Goal: Task Accomplishment & Management: Complete application form

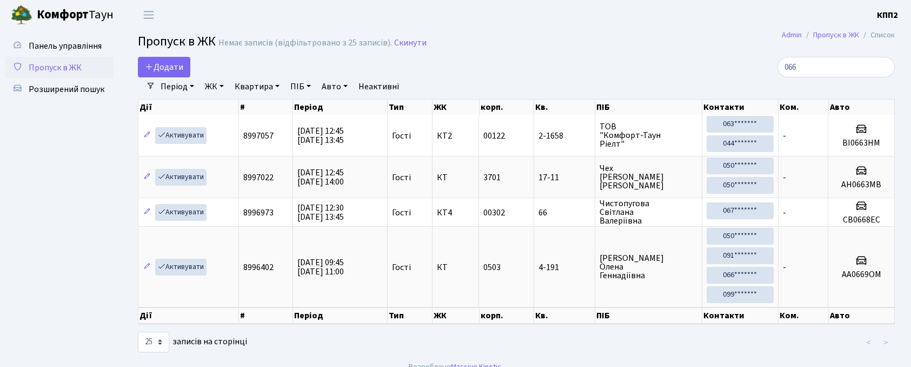
select select "25"
type input "066"
click at [153, 71] on icon at bounding box center [149, 66] width 9 height 9
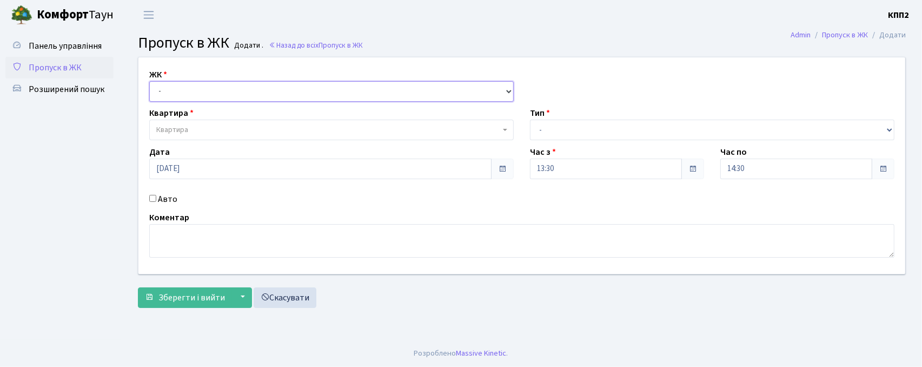
click at [182, 94] on select "- КТ, вул. Регенераторна, 4 КТ2, просп. Соборності, 17 КТ3, вул. Березнева, 16 …" at bounding box center [331, 91] width 364 height 21
select select "271"
click at [149, 81] on select "- КТ, вул. Регенераторна, 4 КТ2, просп. Соборності, 17 КТ3, вул. Березнева, 16 …" at bounding box center [331, 91] width 364 height 21
select select
click at [181, 130] on span "Квартира" at bounding box center [172, 129] width 32 height 11
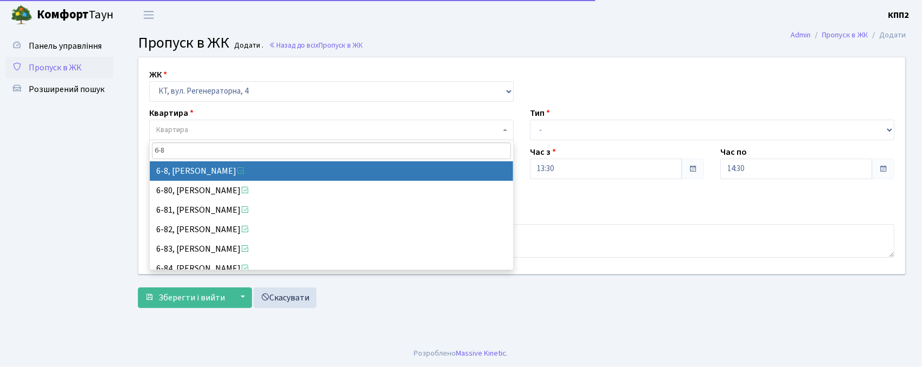
type input "6-8"
select select "5188"
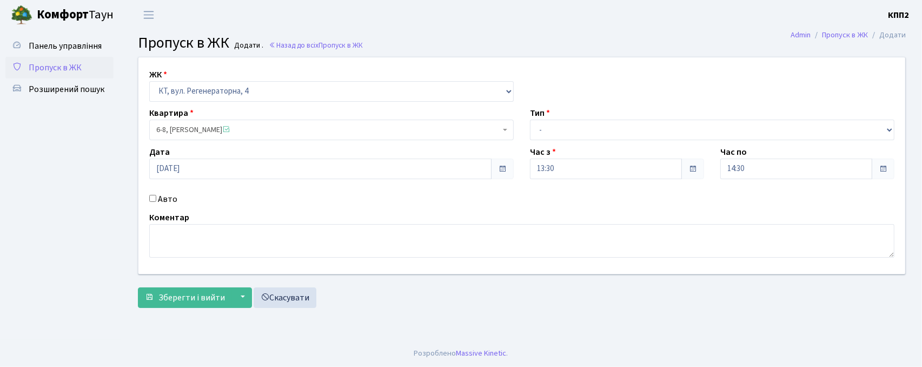
click at [154, 199] on input "Авто" at bounding box center [152, 198] width 7 height 7
checkbox input "true"
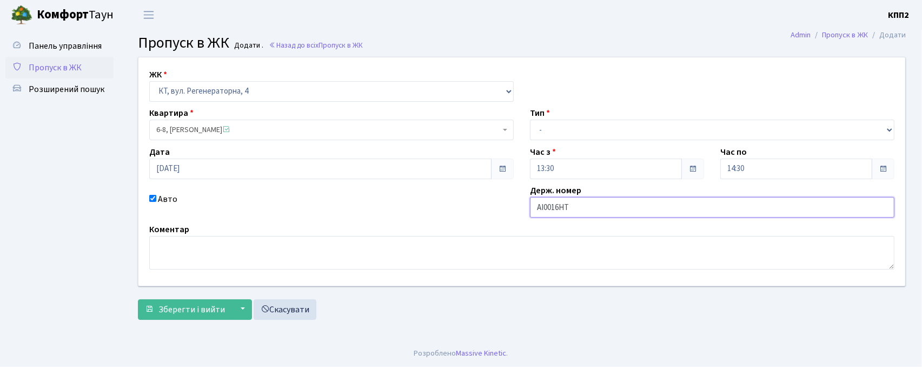
type input "АІ0016НТ"
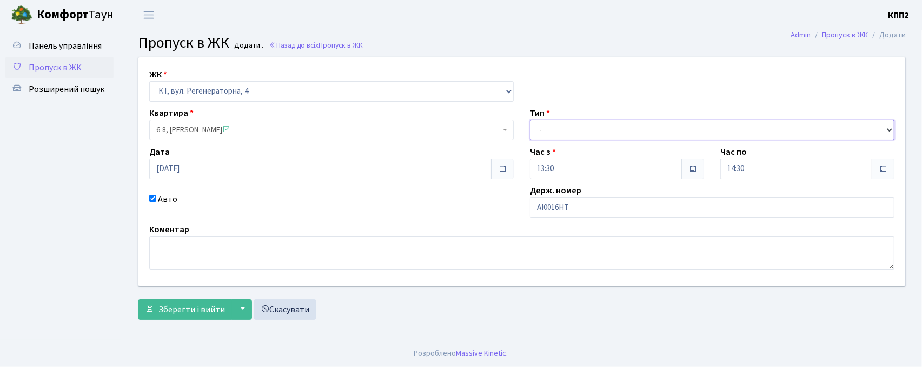
click at [611, 127] on select "- Доставка Таксі Гості Сервіс" at bounding box center [712, 130] width 364 height 21
select select "3"
click at [530, 120] on select "- Доставка Таксі Гості Сервіс" at bounding box center [712, 130] width 364 height 21
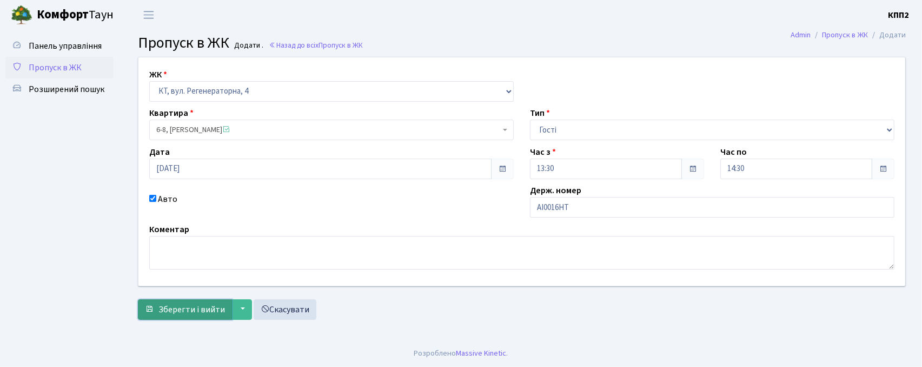
click at [184, 318] on button "Зберегти і вийти" at bounding box center [185, 309] width 94 height 21
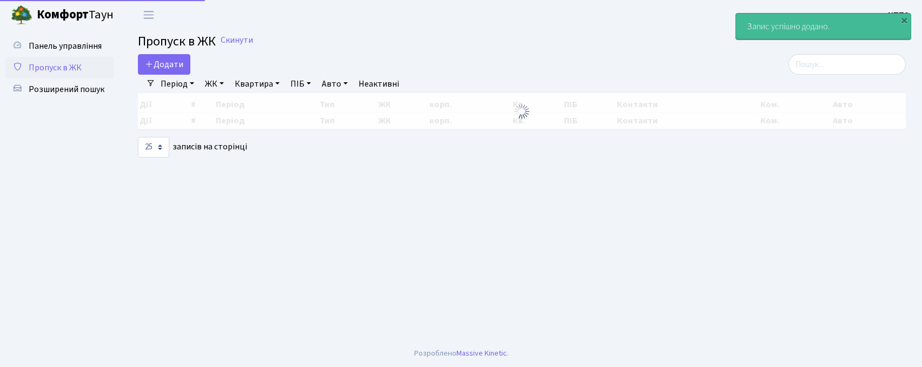
select select "25"
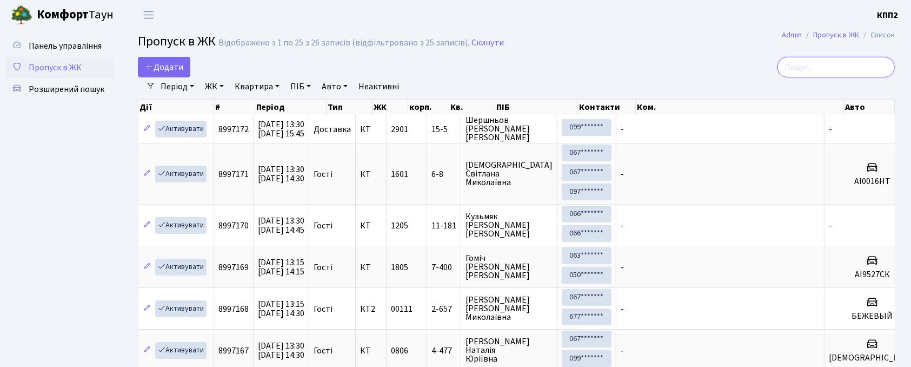
click at [818, 74] on input "search" at bounding box center [836, 67] width 117 height 21
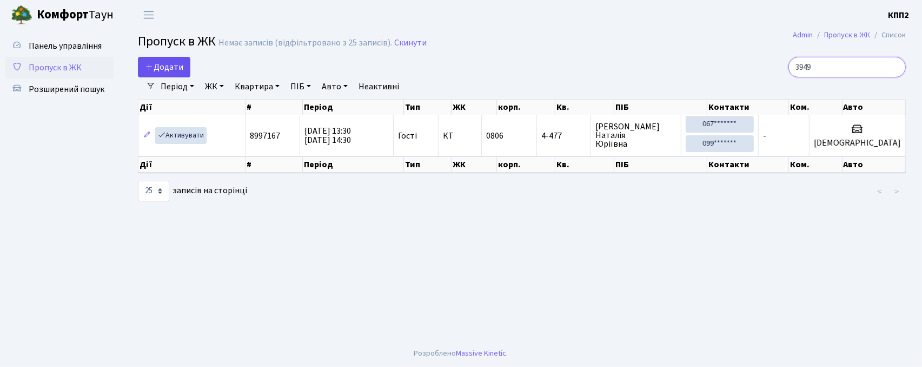
type input "3949"
click at [189, 71] on link "Додати" at bounding box center [164, 67] width 52 height 21
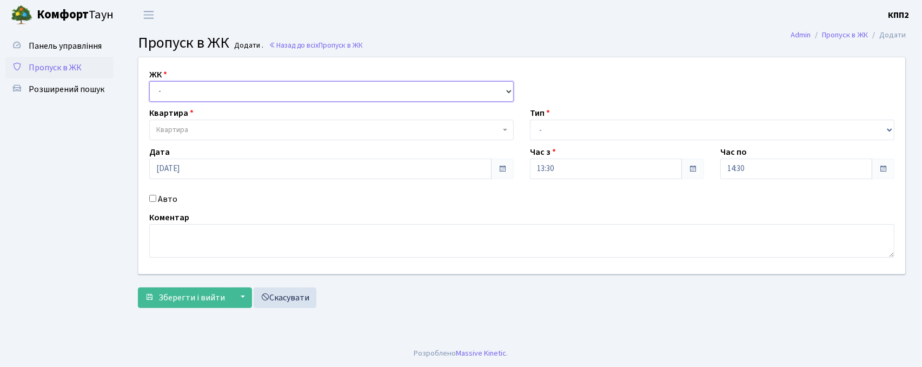
drag, startPoint x: 180, startPoint y: 96, endPoint x: 183, endPoint y: 101, distance: 5.6
click at [180, 96] on select "- КТ, вул. Регенераторна, 4 КТ2, просп. [STREET_ADDRESS] [STREET_ADDRESS] [PERS…" at bounding box center [331, 91] width 364 height 21
select select "271"
click at [149, 81] on select "- КТ, вул. Регенераторна, 4 КТ2, просп. Соборності, 17 КТ3, вул. Березнева, 16 …" at bounding box center [331, 91] width 364 height 21
select select
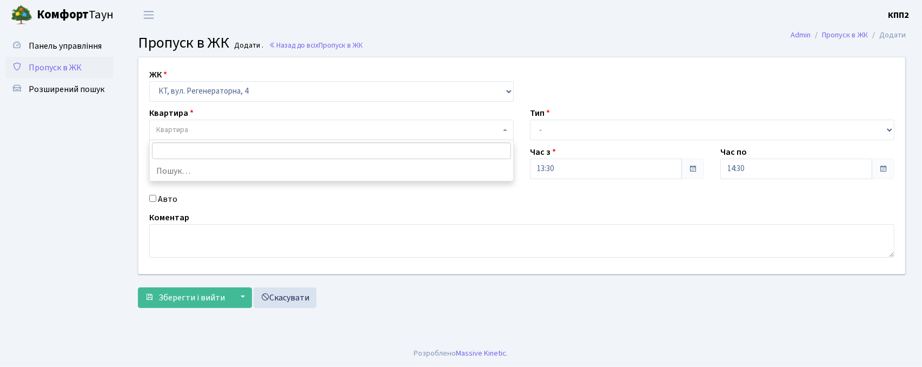
click at [187, 131] on span "Квартира" at bounding box center [172, 129] width 32 height 11
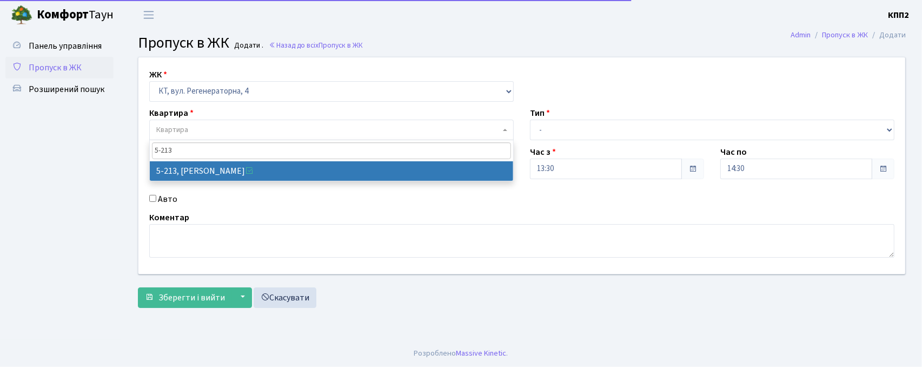
type input "5-213"
select select "2371"
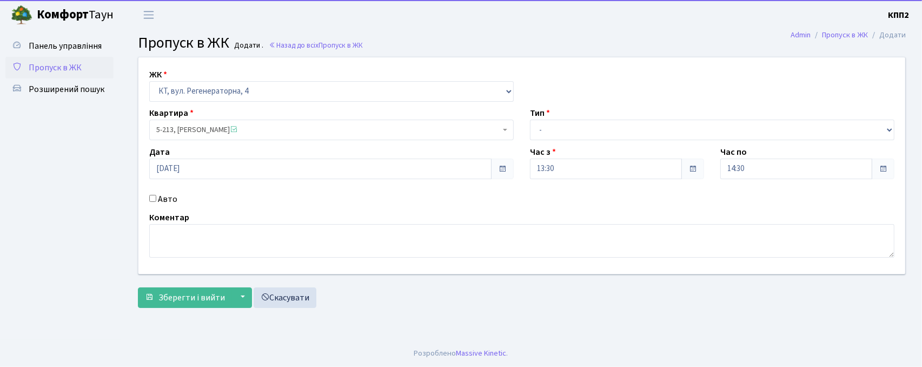
click at [158, 202] on label "Авто" at bounding box center [167, 199] width 19 height 13
click at [156, 202] on input "Авто" at bounding box center [152, 198] width 7 height 7
checkbox input "true"
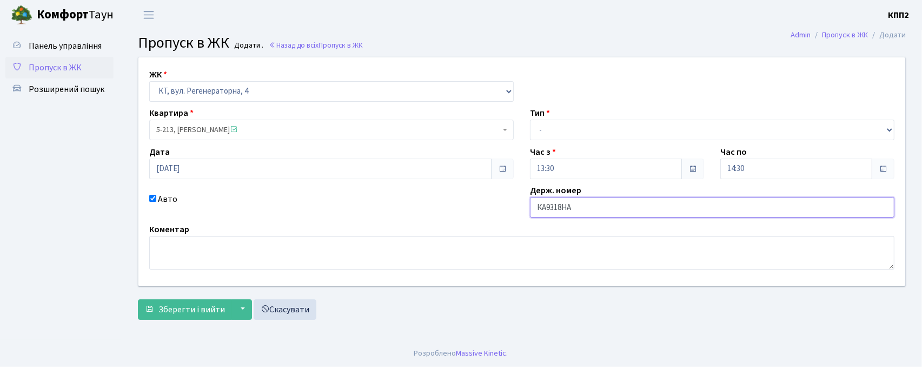
type input "КА9318НА"
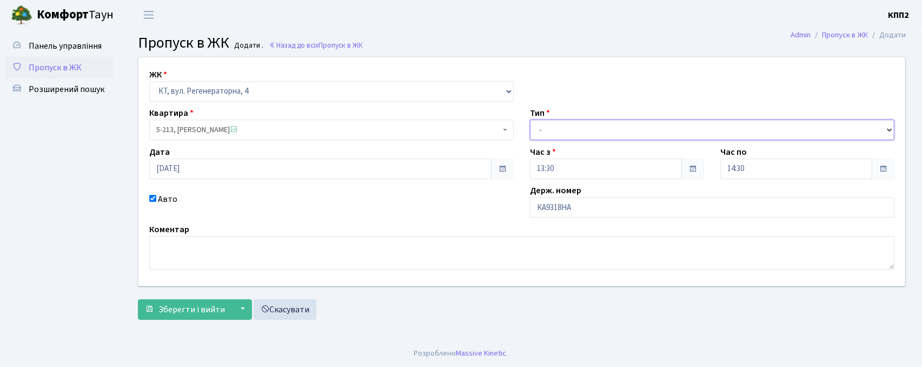
drag, startPoint x: 551, startPoint y: 130, endPoint x: 554, endPoint y: 138, distance: 8.7
click at [551, 130] on select "- Доставка Таксі Гості Сервіс" at bounding box center [712, 130] width 364 height 21
select select "2"
click at [530, 120] on select "- Доставка Таксі Гості Сервіс" at bounding box center [712, 130] width 364 height 21
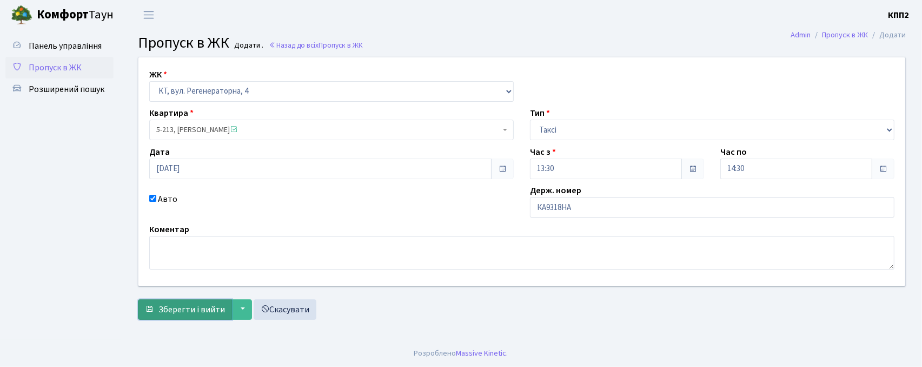
click at [184, 302] on button "Зберегти і вийти" at bounding box center [185, 309] width 94 height 21
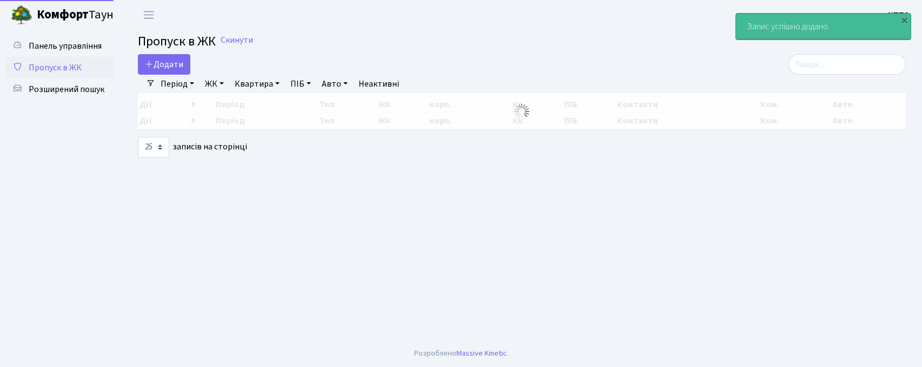
select select "25"
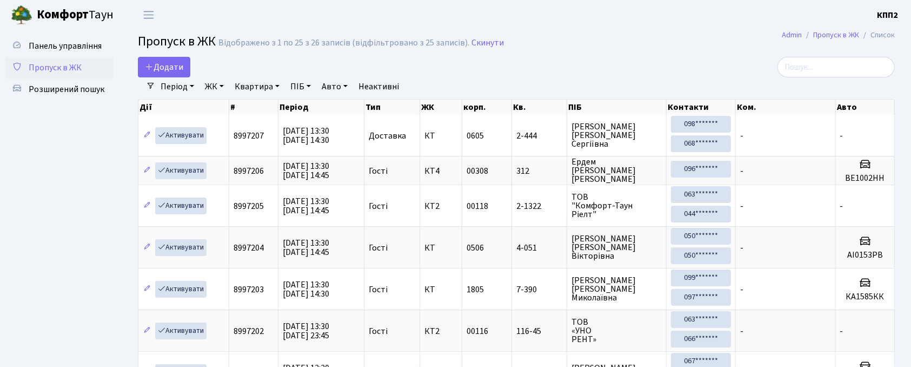
click at [853, 78] on div "Період [DATE] - [DATE] ЖК - КТ, вул. Регенераторна, 4 КТ2, просп. [STREET_ADDRE…" at bounding box center [520, 86] width 731 height 18
click at [836, 71] on input "search" at bounding box center [836, 67] width 117 height 21
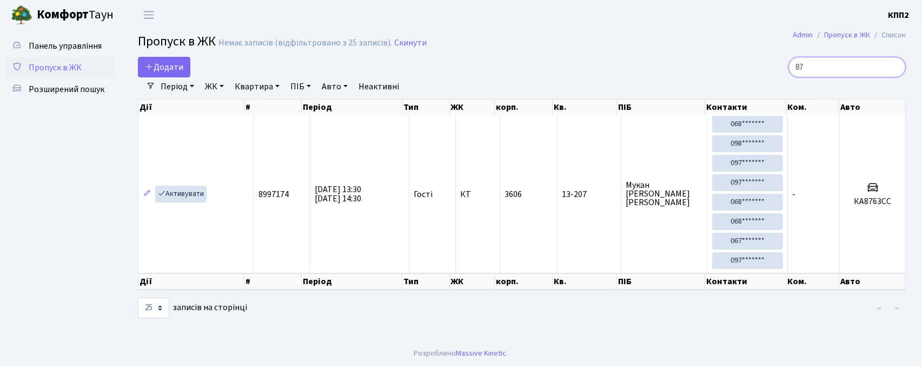
type input "8"
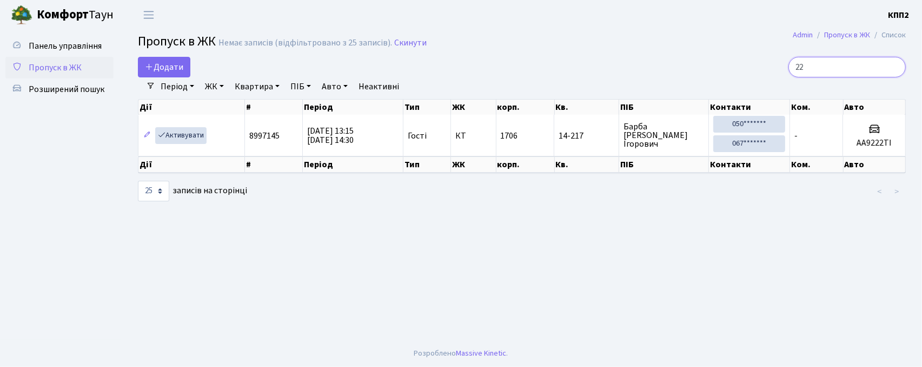
type input "2"
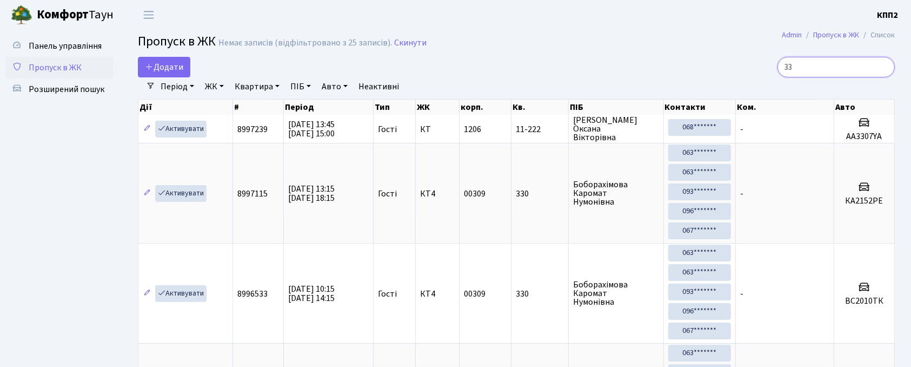
type input "3"
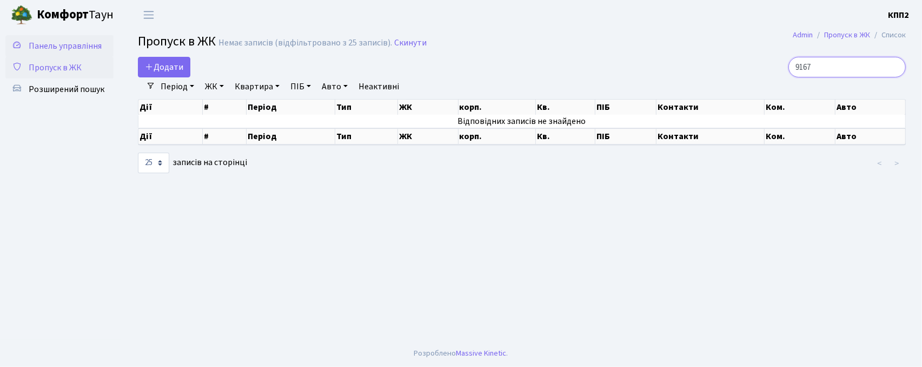
type input "9167"
click at [61, 44] on span "Панель управління" at bounding box center [65, 46] width 73 height 12
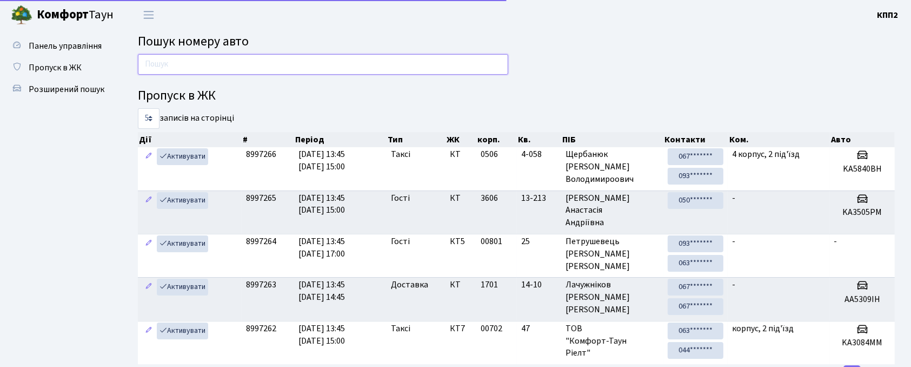
drag, startPoint x: 345, startPoint y: 64, endPoint x: 334, endPoint y: 68, distance: 12.0
click at [345, 64] on input "text" at bounding box center [323, 64] width 370 height 21
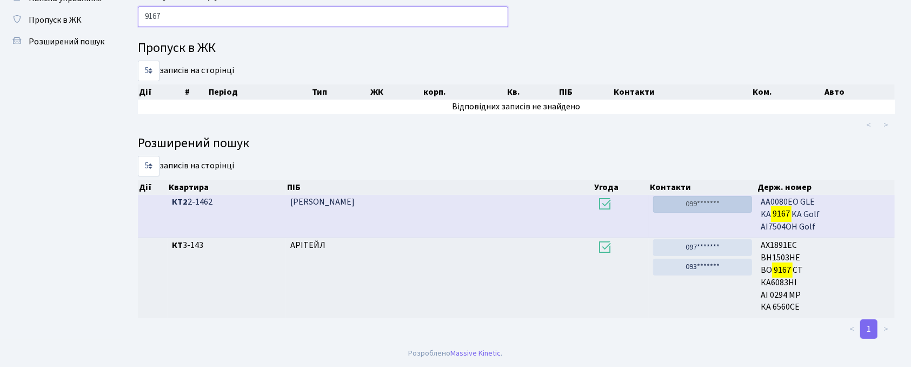
scroll to position [48, 0]
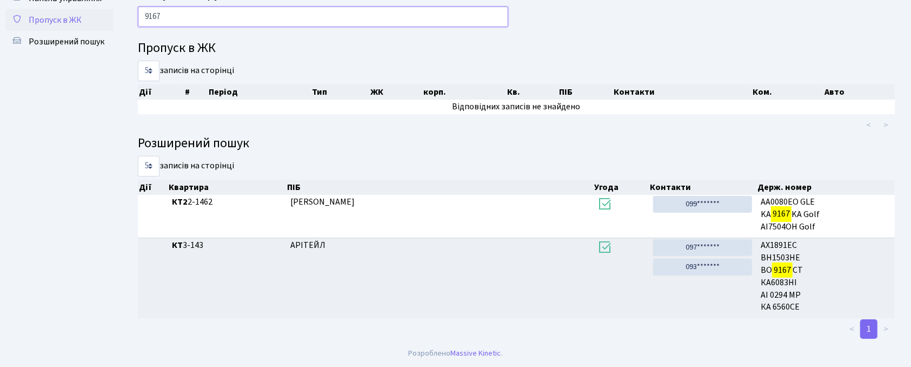
type input "9167"
click at [30, 9] on link "Пропуск в ЖК" at bounding box center [59, 20] width 108 height 22
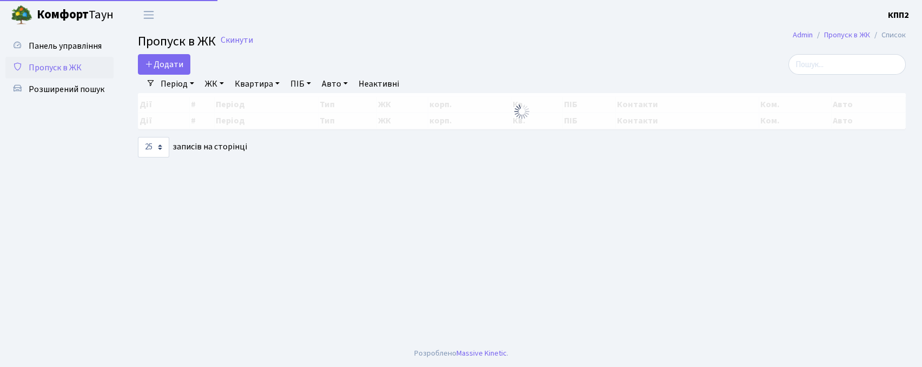
select select "25"
click at [834, 62] on input "search" at bounding box center [846, 64] width 117 height 21
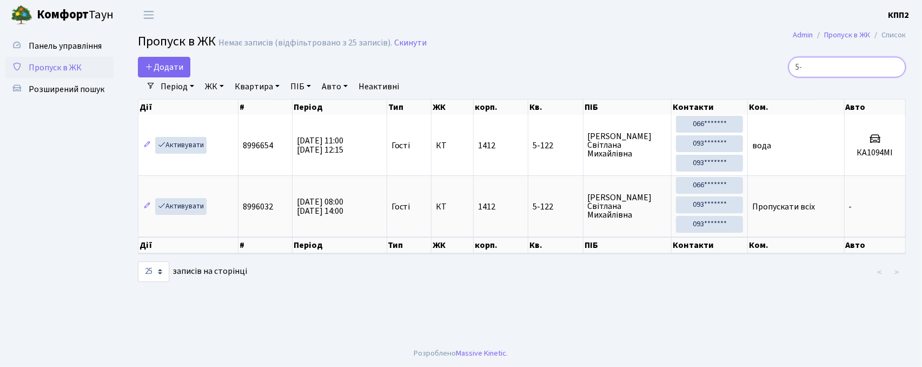
type input "5"
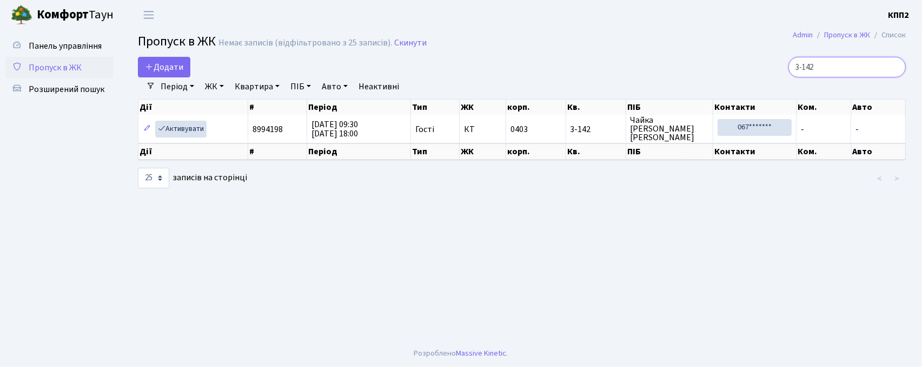
drag, startPoint x: 761, startPoint y: 104, endPoint x: 870, endPoint y: 57, distance: 118.2
click at [870, 57] on input "3-142" at bounding box center [846, 67] width 117 height 21
type input "3"
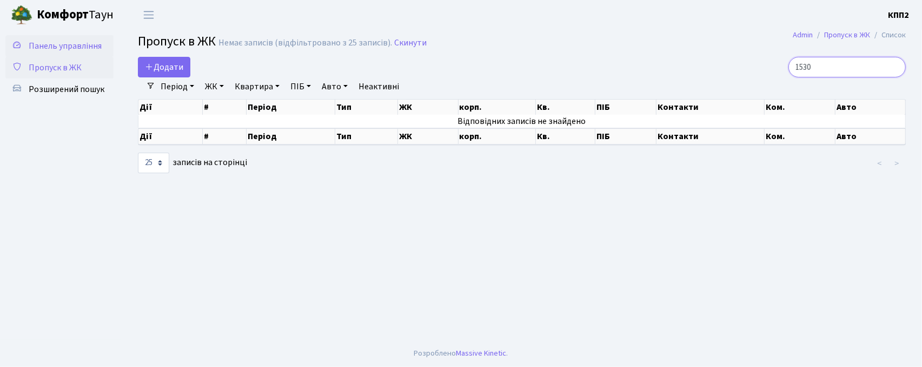
type input "1530"
click at [78, 52] on link "Панель управління" at bounding box center [59, 46] width 108 height 22
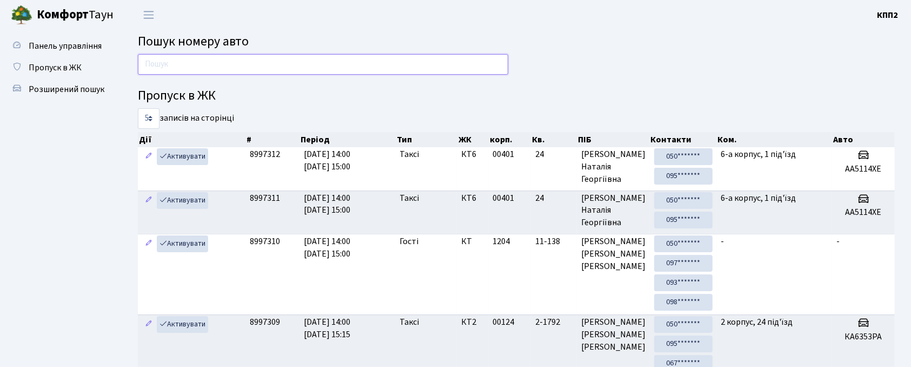
click at [222, 63] on input "text" at bounding box center [323, 64] width 370 height 21
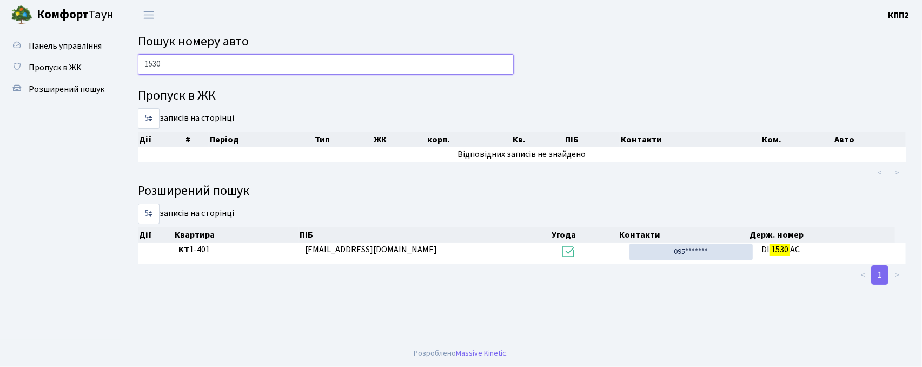
type input "1530"
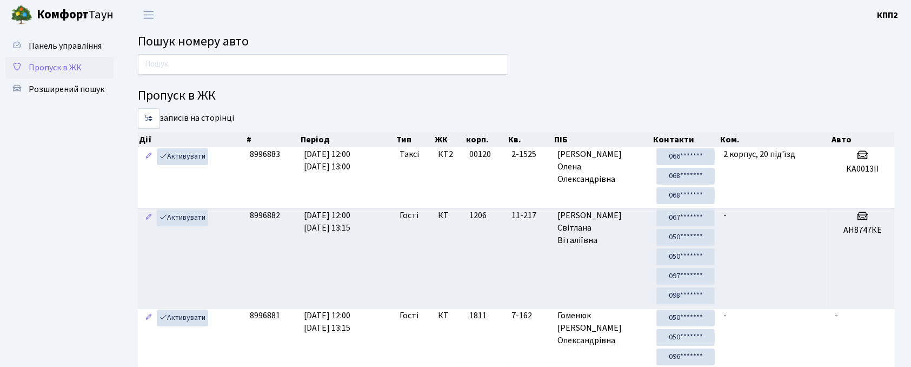
click at [61, 63] on span "Пропуск в ЖК" at bounding box center [55, 68] width 53 height 12
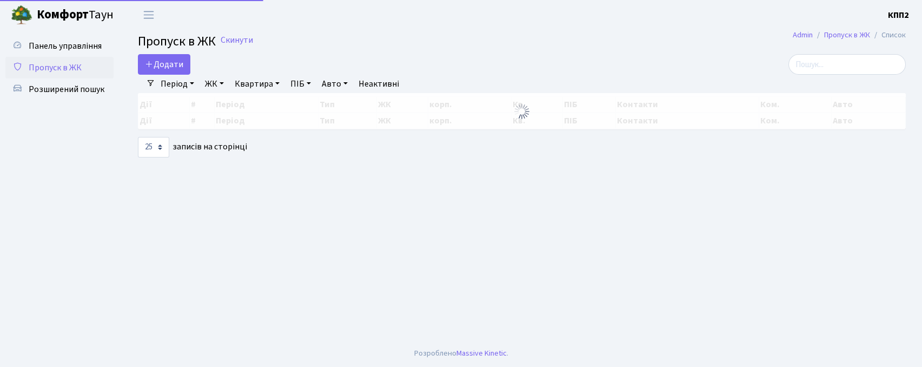
select select "25"
click at [155, 59] on span "Додати" at bounding box center [164, 64] width 38 height 12
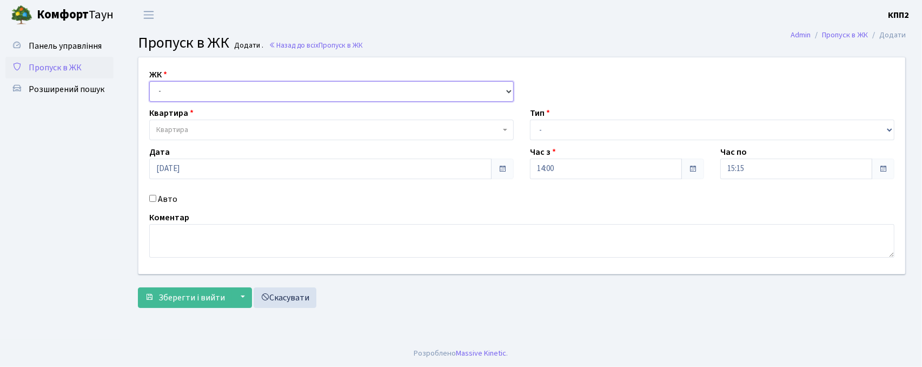
click at [161, 92] on select "- КТ, вул. Регенераторна, 4 КТ2, просп. Соборності, 17 КТ3, вул. Березнева, 16 …" at bounding box center [331, 91] width 364 height 21
select select "271"
click at [149, 81] on select "- КТ, вул. Регенераторна, 4 КТ2, просп. Соборності, 17 КТ3, вул. Березнева, 16 …" at bounding box center [331, 91] width 364 height 21
select select
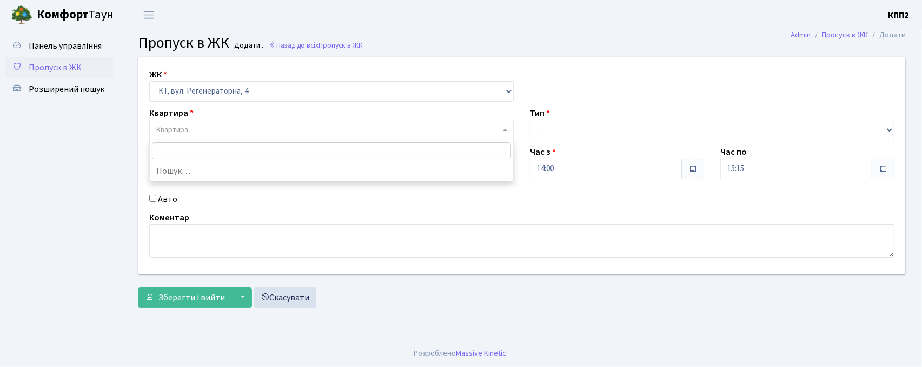
click at [184, 139] on body "Комфорт Таун КПП2 Мій обліковий запис Вийти Панель управління Пропуск в ЖК Розш…" at bounding box center [461, 183] width 922 height 367
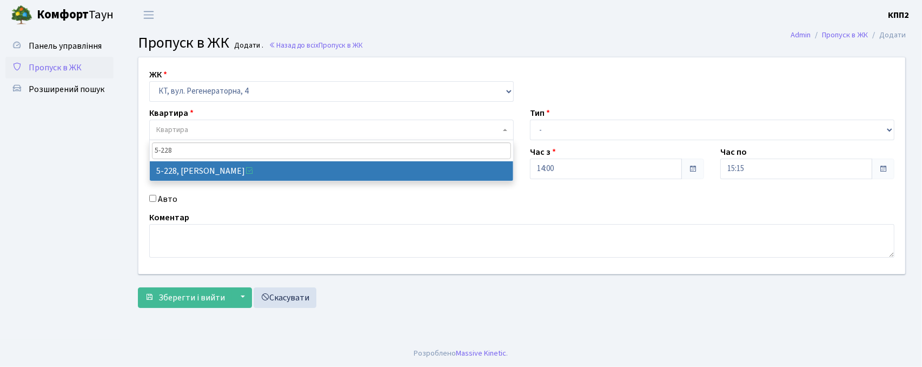
type input "5-228"
select select "2306"
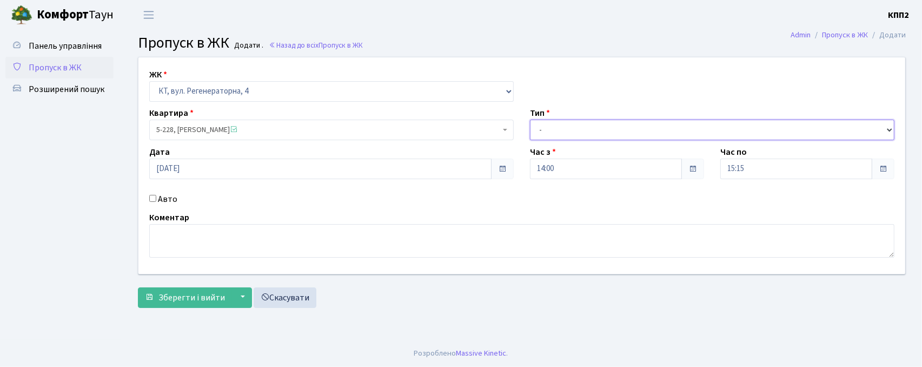
drag, startPoint x: 549, startPoint y: 134, endPoint x: 499, endPoint y: 180, distance: 68.5
click at [549, 134] on select "- Доставка Таксі Гості Сервіс" at bounding box center [712, 130] width 364 height 21
click at [530, 120] on select "- Доставка Таксі Гості Сервіс" at bounding box center [712, 130] width 364 height 21
click at [546, 130] on select "- Доставка Таксі Гості Сервіс" at bounding box center [712, 130] width 364 height 21
select select "3"
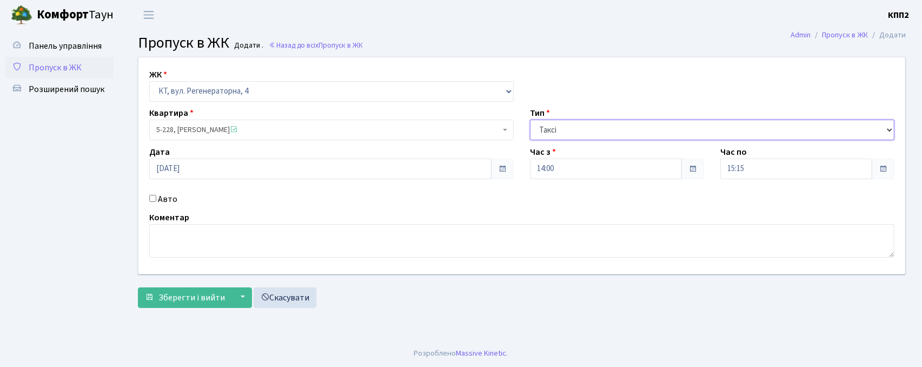
click at [530, 120] on select "- Доставка Таксі Гості Сервіс" at bounding box center [712, 130] width 364 height 21
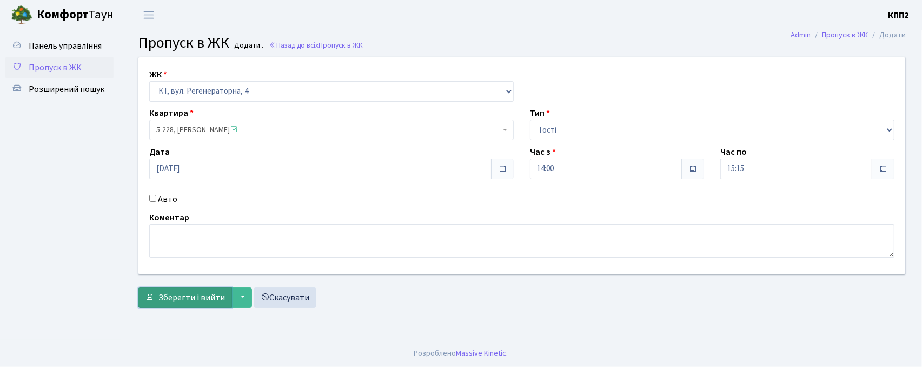
click at [201, 295] on span "Зберегти і вийти" at bounding box center [191, 297] width 67 height 12
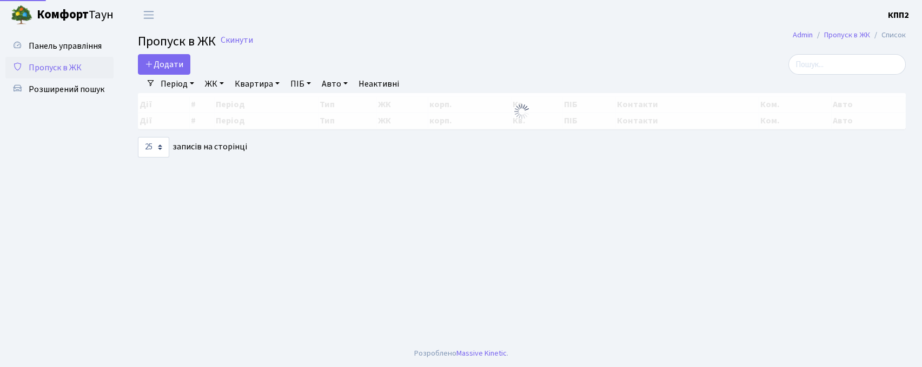
select select "25"
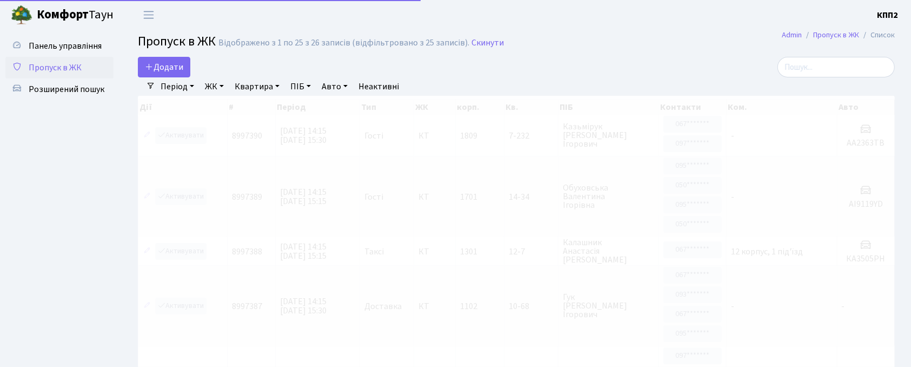
click at [831, 82] on div "Період [DATE] - [DATE] ЖК - КТ, вул. Регенераторна, 4 КТ2, просп. [STREET_ADDRE…" at bounding box center [520, 86] width 731 height 18
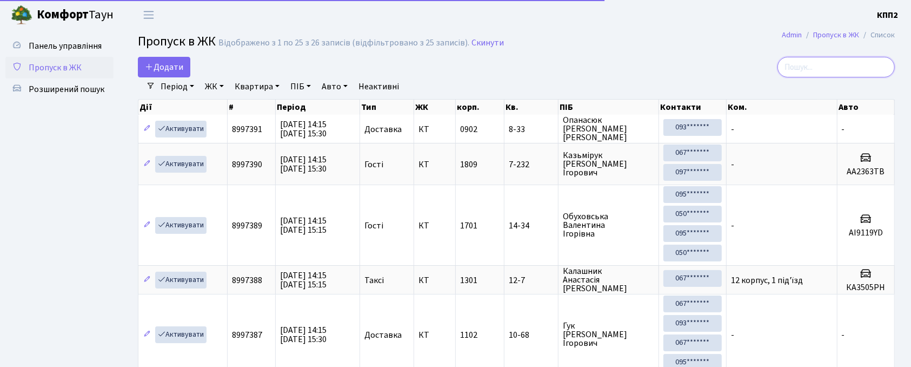
click at [829, 72] on input "search" at bounding box center [836, 67] width 117 height 21
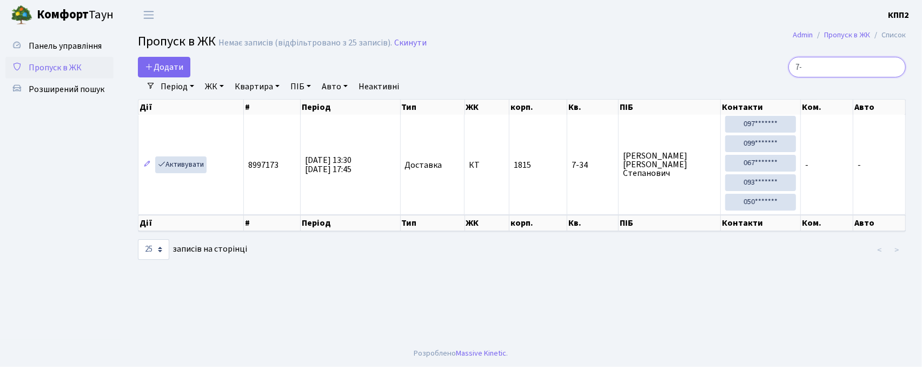
type input "7"
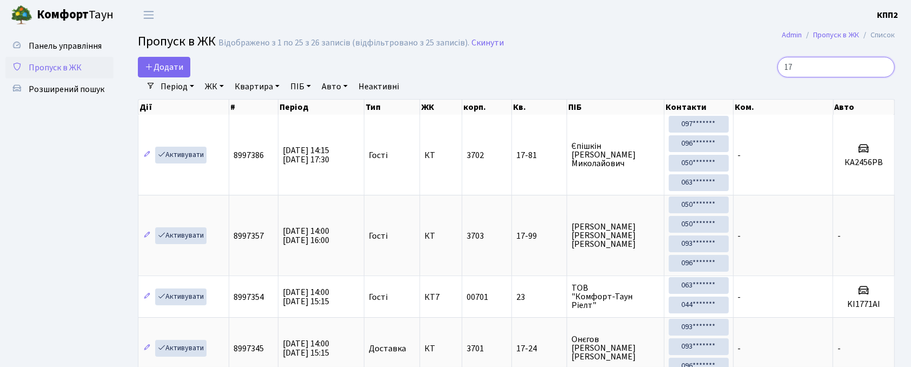
type input "1"
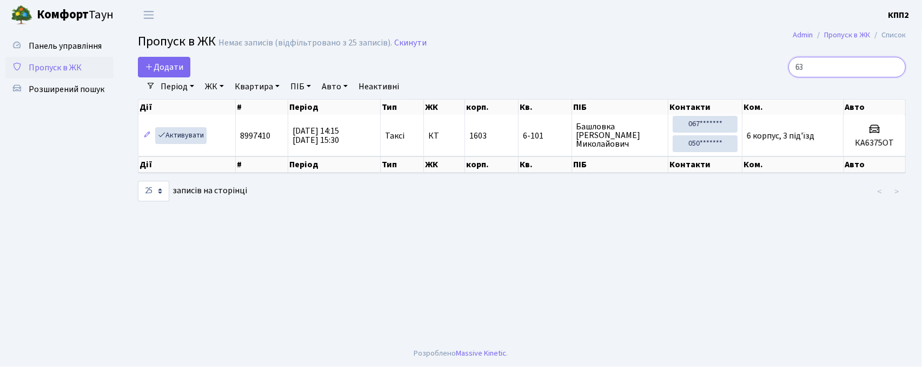
type input "6"
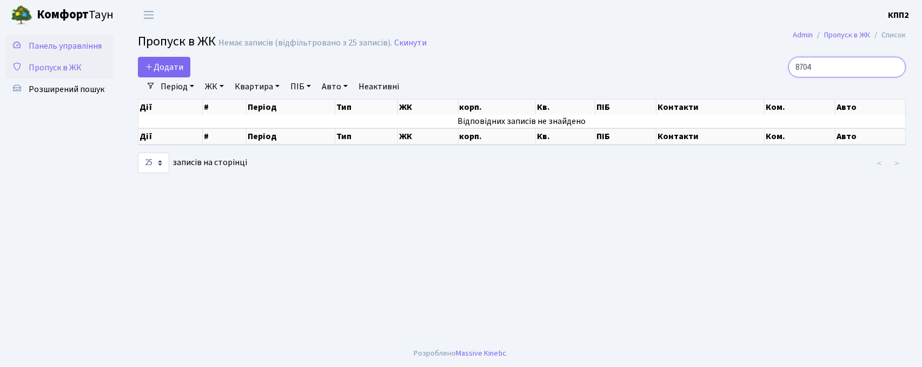
type input "8704"
click at [59, 52] on link "Панель управління" at bounding box center [59, 46] width 108 height 22
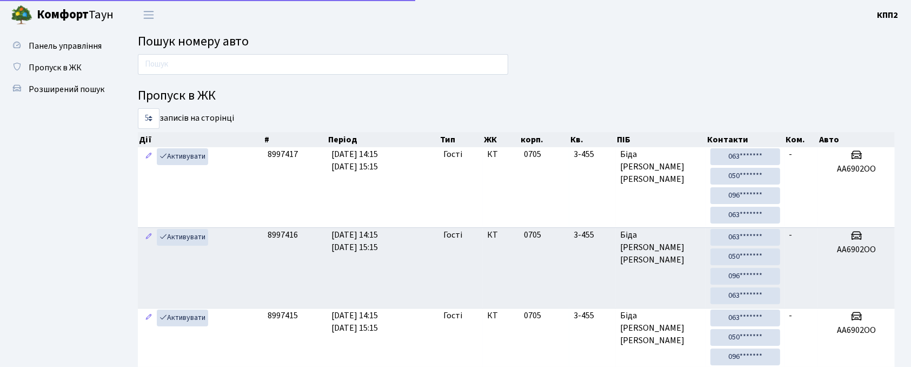
click at [208, 69] on input "text" at bounding box center [323, 64] width 370 height 21
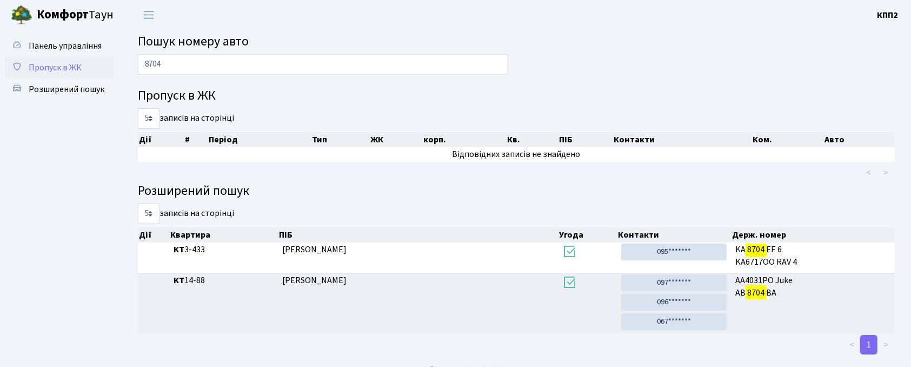
type input "8704"
click at [45, 68] on span "Пропуск в ЖК" at bounding box center [55, 68] width 53 height 12
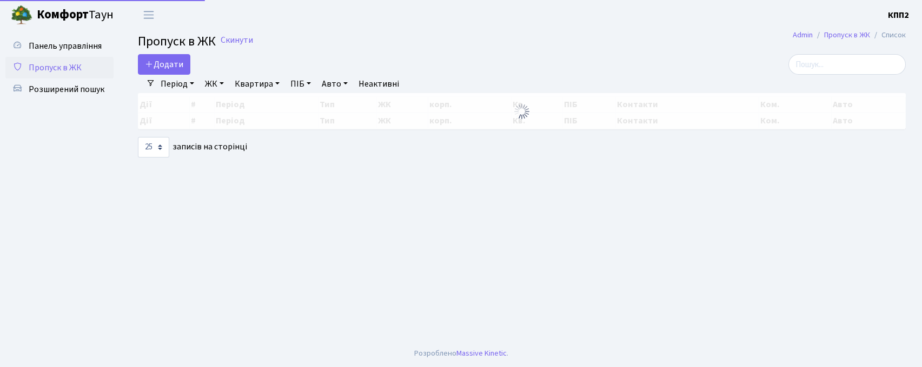
select select "25"
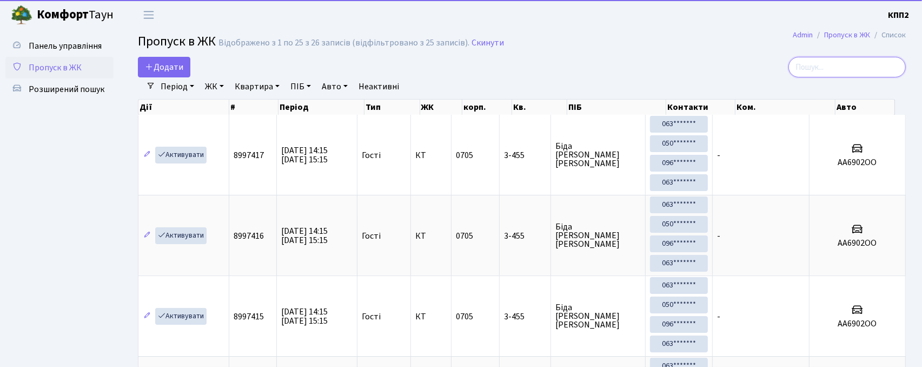
click at [860, 64] on input "search" at bounding box center [846, 67] width 117 height 21
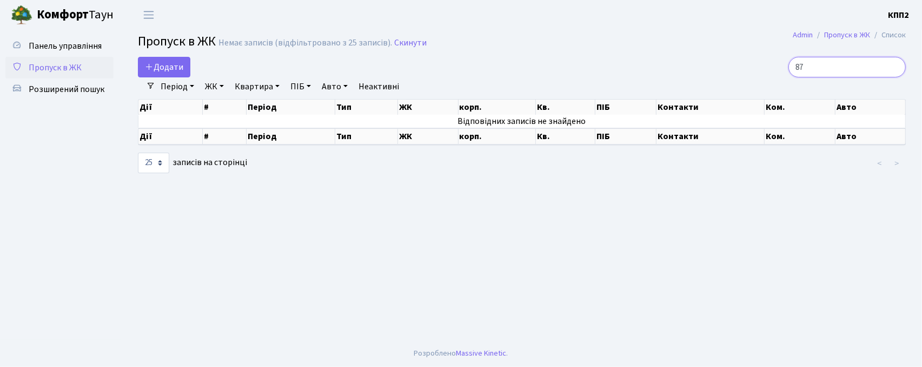
type input "8"
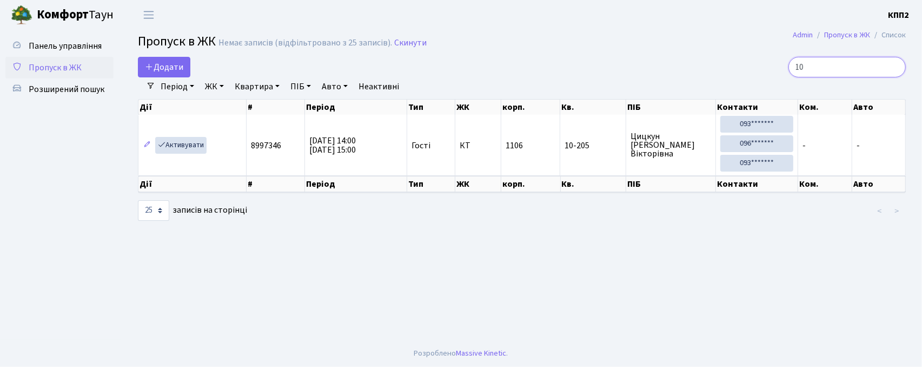
type input "1"
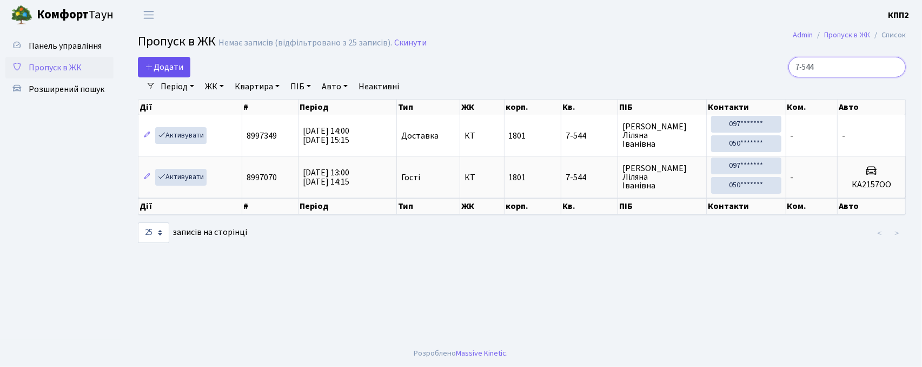
type input "7-544"
click at [184, 68] on link "Додати" at bounding box center [164, 67] width 52 height 21
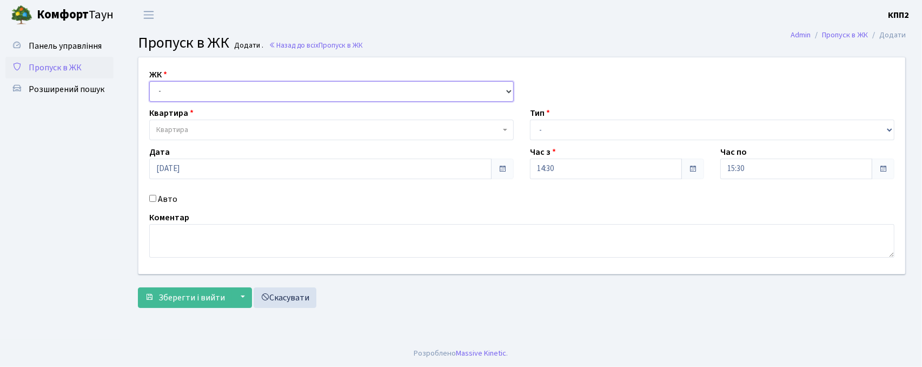
drag, startPoint x: 201, startPoint y: 92, endPoint x: 199, endPoint y: 101, distance: 8.9
click at [201, 92] on select "- КТ, вул. Регенераторна, 4 КТ2, просп. [STREET_ADDRESS] [STREET_ADDRESS] [PERS…" at bounding box center [331, 91] width 364 height 21
select select "271"
click at [149, 81] on select "- КТ, вул. Регенераторна, 4 КТ2, просп. [STREET_ADDRESS] [STREET_ADDRESS] [PERS…" at bounding box center [331, 91] width 364 height 21
select select
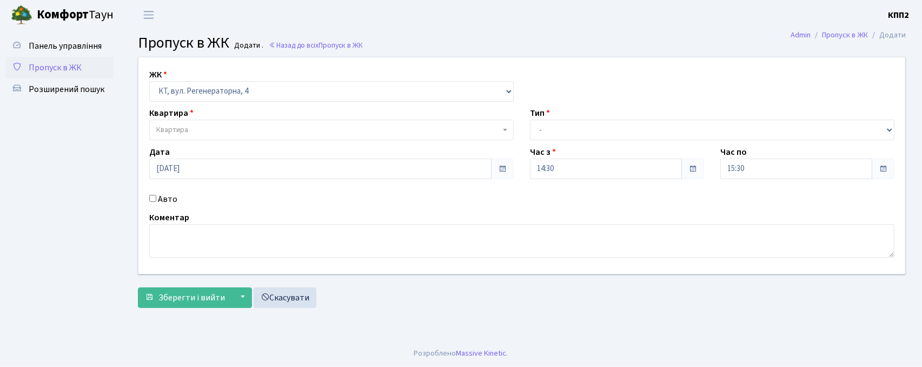
click at [196, 138] on span "Квартира" at bounding box center [331, 130] width 364 height 21
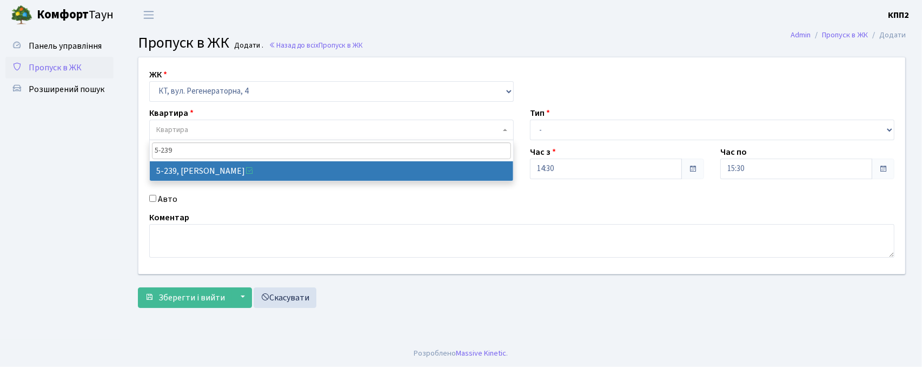
type input "5-239"
drag, startPoint x: 184, startPoint y: 171, endPoint x: 232, endPoint y: 184, distance: 49.3
click at [206, 186] on body "Комфорт Таун КПП2 Мій обліковий запис Вийти Панель управління Пропуск в ЖК Розш…" at bounding box center [461, 183] width 922 height 367
select select "2317"
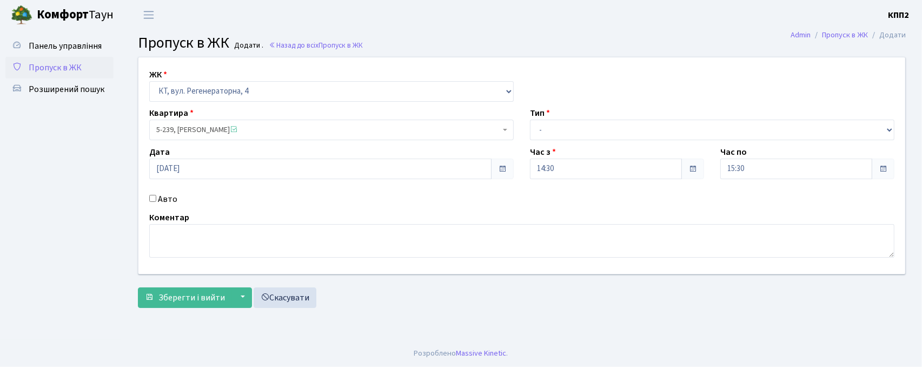
drag, startPoint x: 560, startPoint y: 119, endPoint x: 561, endPoint y: 128, distance: 9.3
click at [561, 122] on div "Тип - Доставка Таксі Гості Сервіс" at bounding box center [712, 124] width 381 height 34
drag, startPoint x: 561, startPoint y: 128, endPoint x: 560, endPoint y: 134, distance: 6.0
click at [561, 128] on select "- Доставка Таксі Гості Сервіс" at bounding box center [712, 130] width 364 height 21
click at [530, 120] on select "- Доставка Таксі Гості Сервіс" at bounding box center [712, 130] width 364 height 21
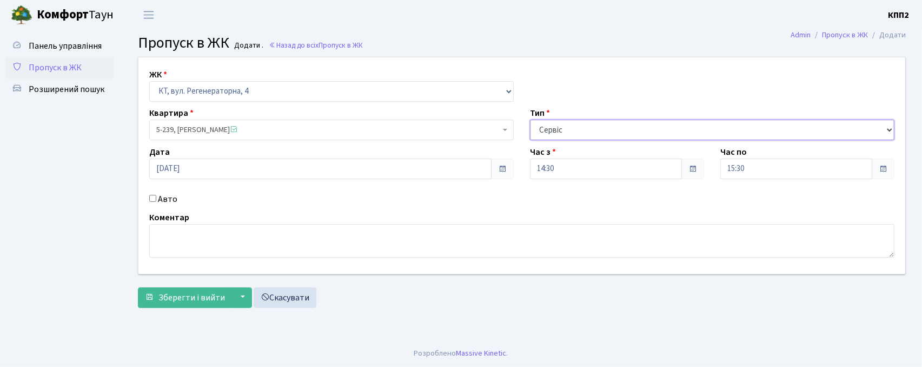
click at [546, 124] on select "- Доставка Таксі Гості Сервіс" at bounding box center [712, 130] width 364 height 21
select select "3"
click at [530, 120] on select "- Доставка Таксі Гості Сервіс" at bounding box center [712, 130] width 364 height 21
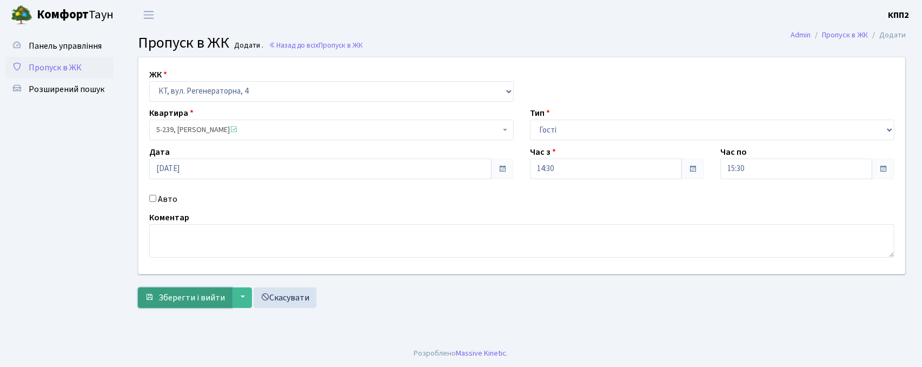
click at [187, 294] on span "Зберегти і вийти" at bounding box center [191, 297] width 67 height 12
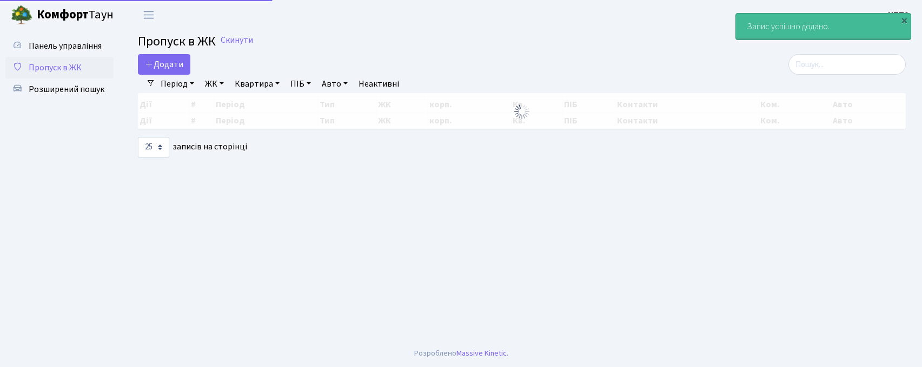
select select "25"
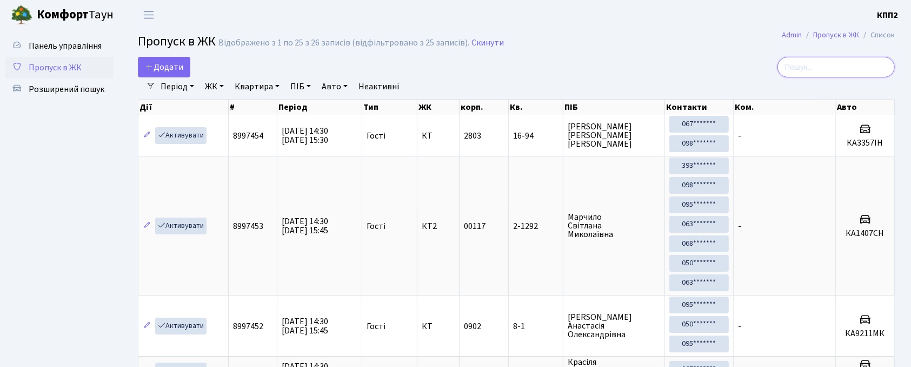
click at [797, 62] on input "search" at bounding box center [836, 67] width 117 height 21
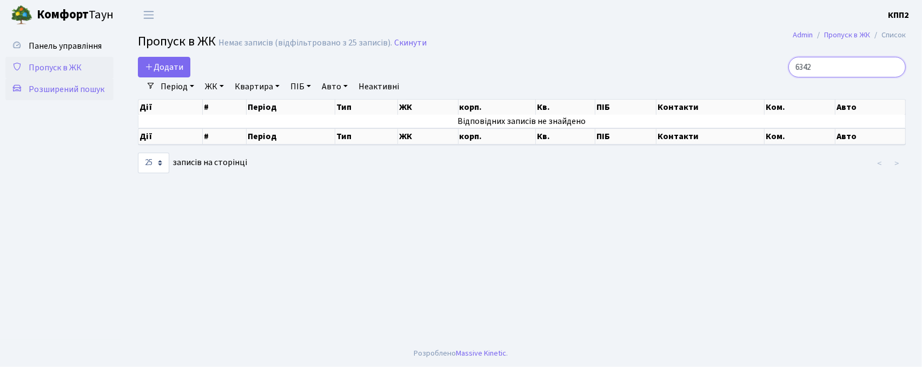
type input "6342"
click at [67, 91] on span "Розширений пошук" at bounding box center [67, 89] width 76 height 12
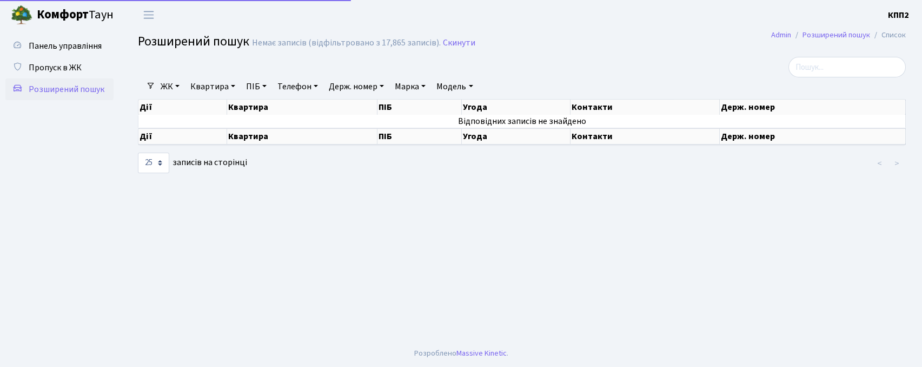
select select "25"
click at [810, 71] on input "search" at bounding box center [846, 67] width 117 height 21
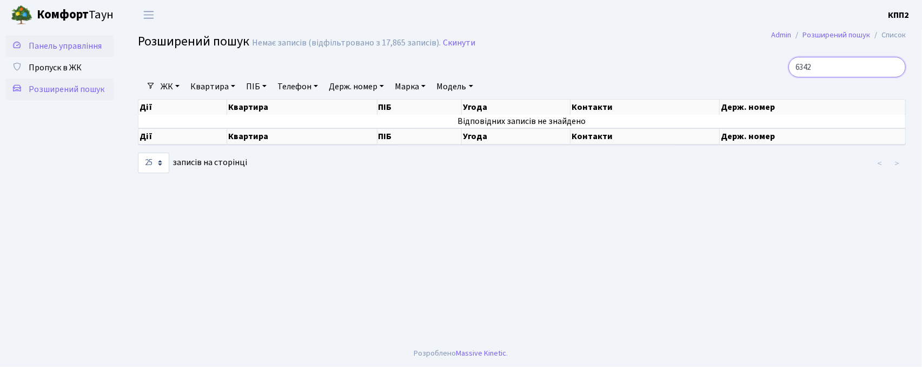
type input "6342"
click at [72, 42] on span "Панель управління" at bounding box center [65, 46] width 73 height 12
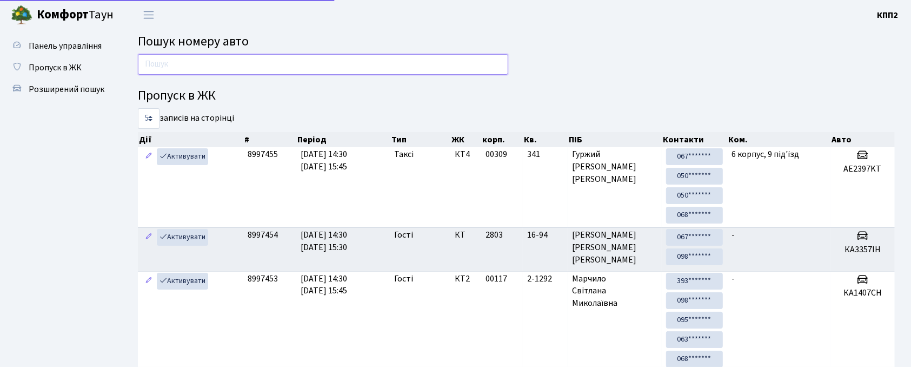
click at [263, 57] on input "text" at bounding box center [323, 64] width 370 height 21
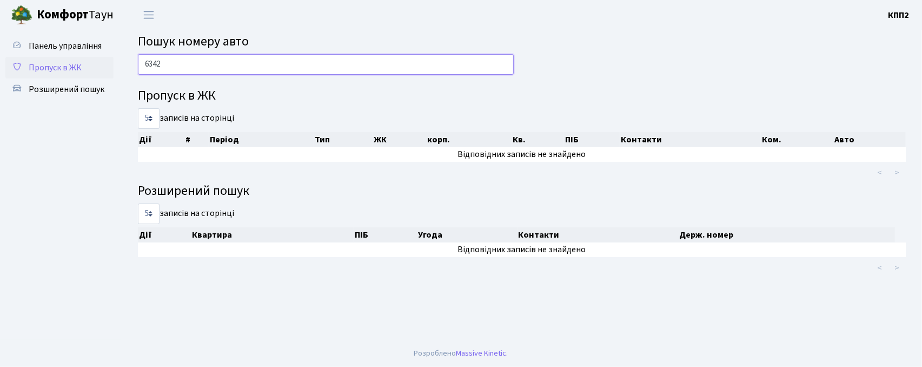
type input "6342"
click at [53, 68] on span "Пропуск в ЖК" at bounding box center [55, 68] width 53 height 12
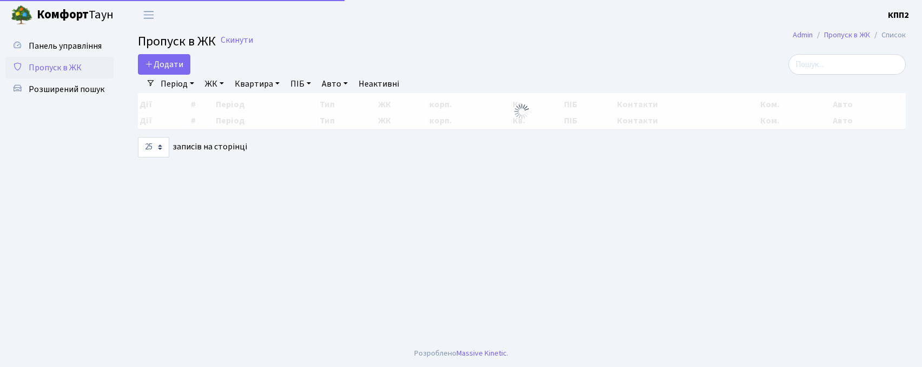
select select "25"
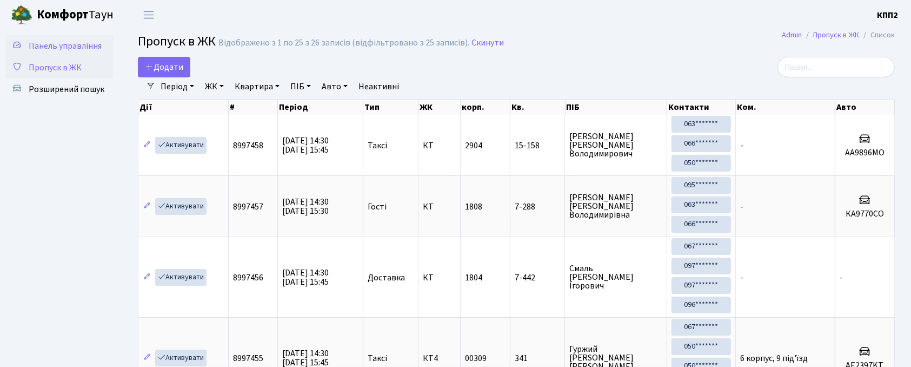
click at [57, 50] on span "Панель управління" at bounding box center [65, 46] width 73 height 12
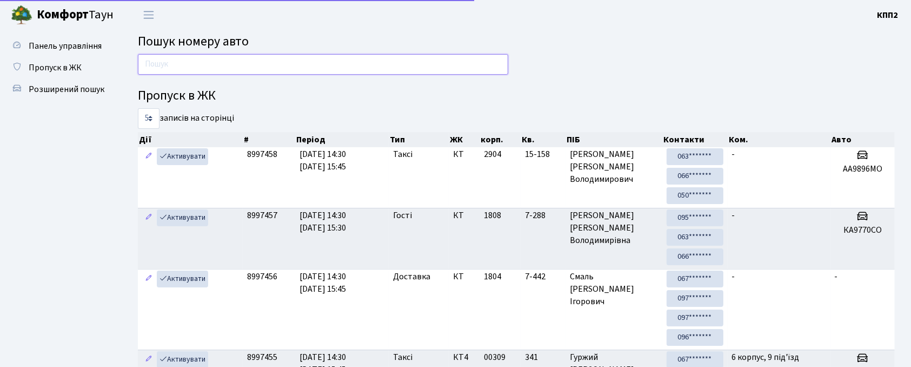
click at [206, 62] on input "text" at bounding box center [323, 64] width 370 height 21
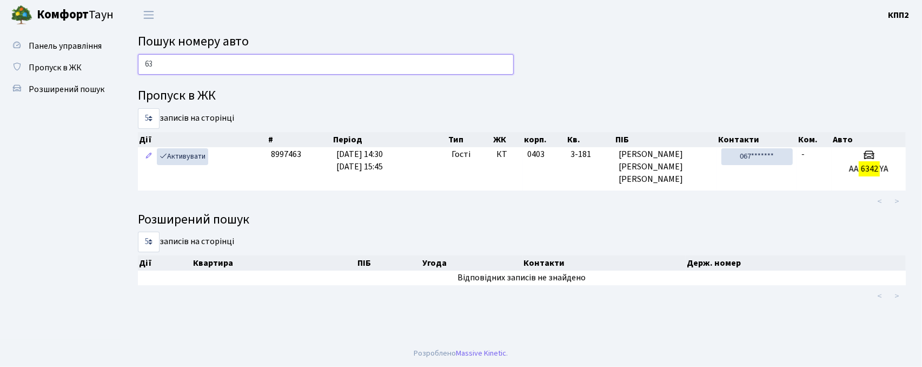
type input "6"
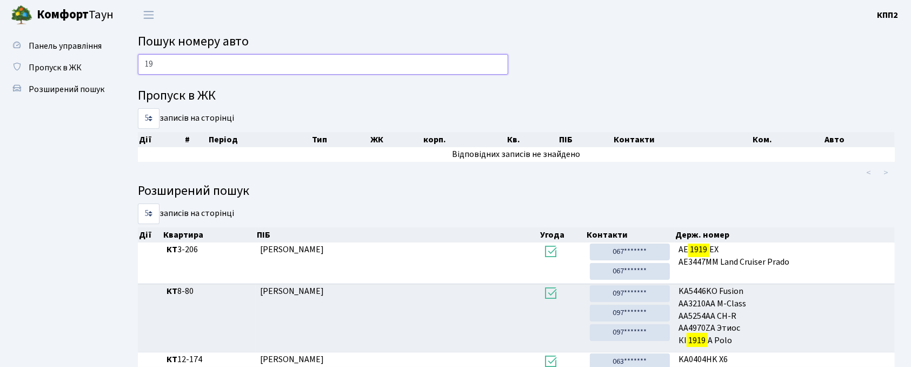
type input "1"
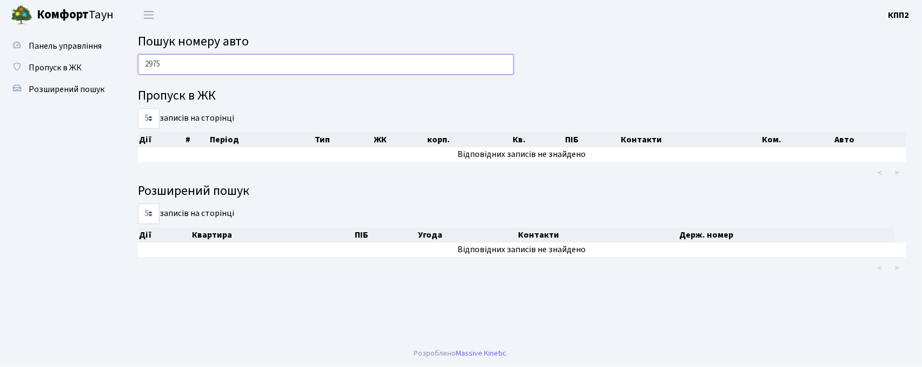
type input "2975"
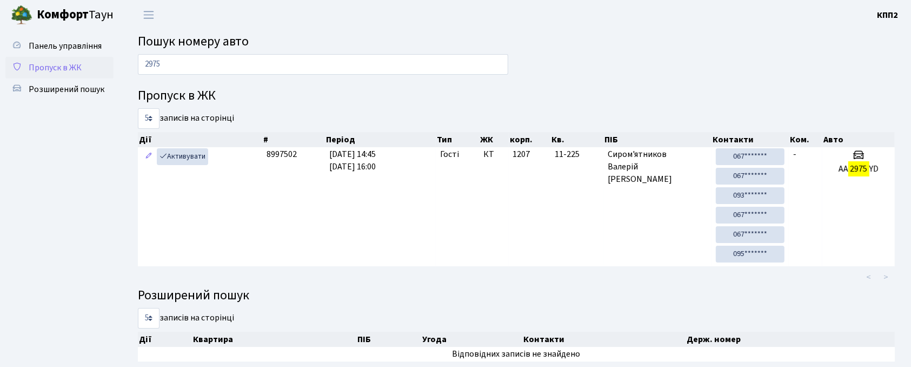
click at [52, 62] on span "Пропуск в ЖК" at bounding box center [55, 68] width 53 height 12
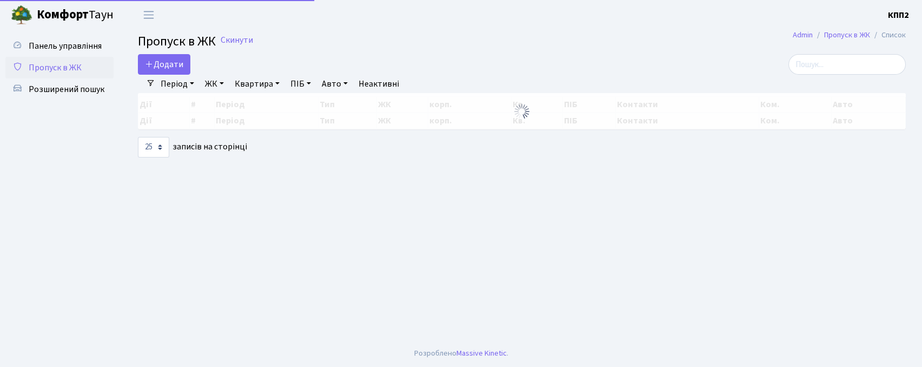
select select "25"
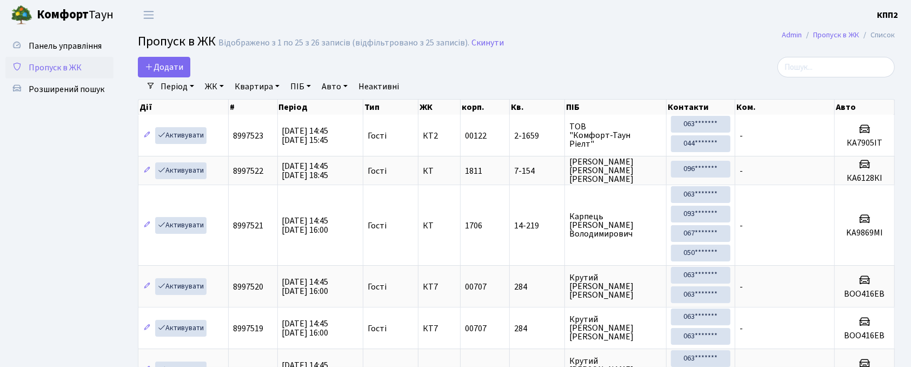
click at [816, 80] on div "Період [DATE] - [DATE] ЖК - КТ, вул. Регенераторна, 4 КТ2, просп. [STREET_ADDRE…" at bounding box center [520, 86] width 731 height 18
click at [812, 70] on input "search" at bounding box center [836, 67] width 117 height 21
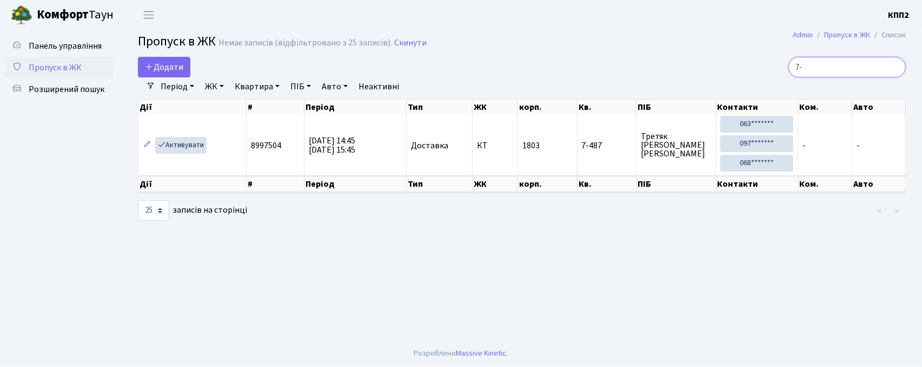
type input "7"
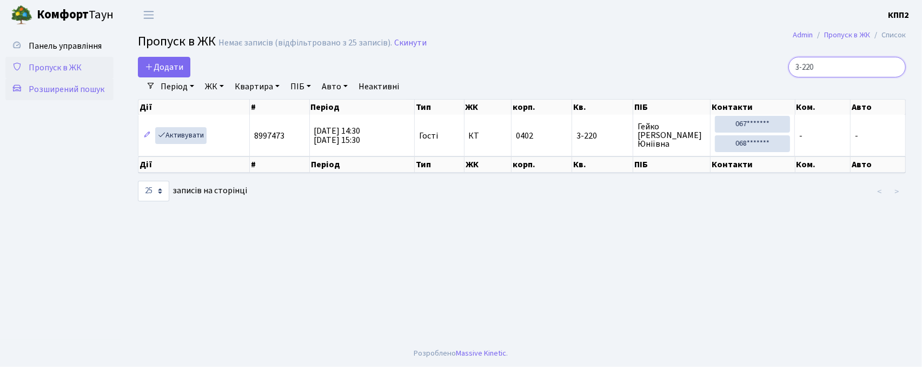
type input "3-220"
click at [22, 94] on link "Розширений пошук" at bounding box center [59, 89] width 108 height 22
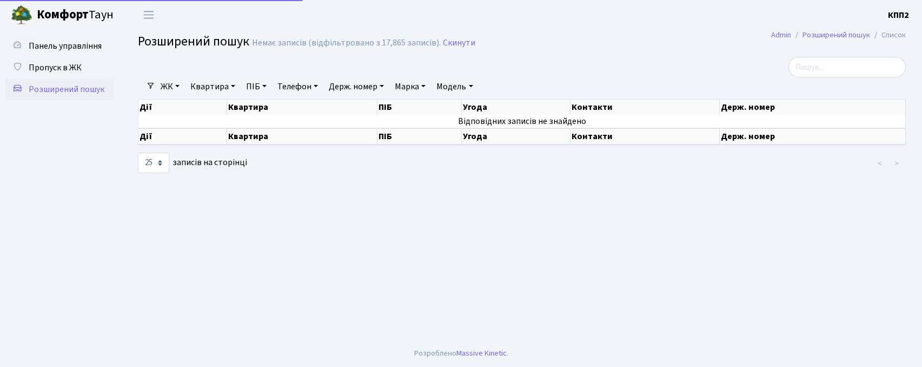
select select "25"
click at [217, 85] on link "Квартира" at bounding box center [213, 86] width 54 height 18
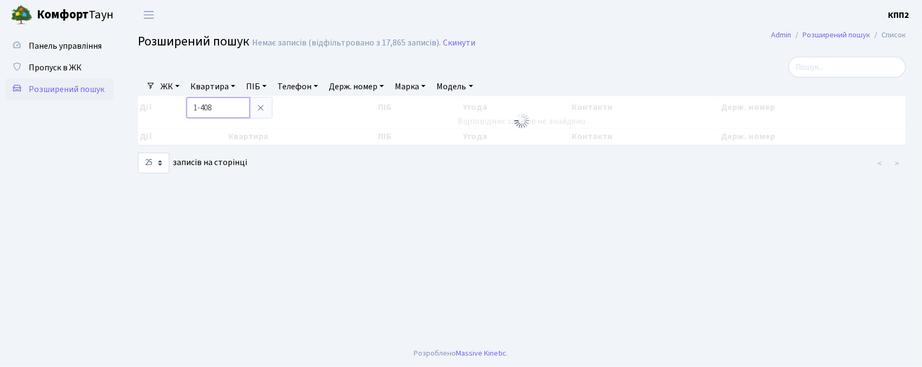
type input "1-408"
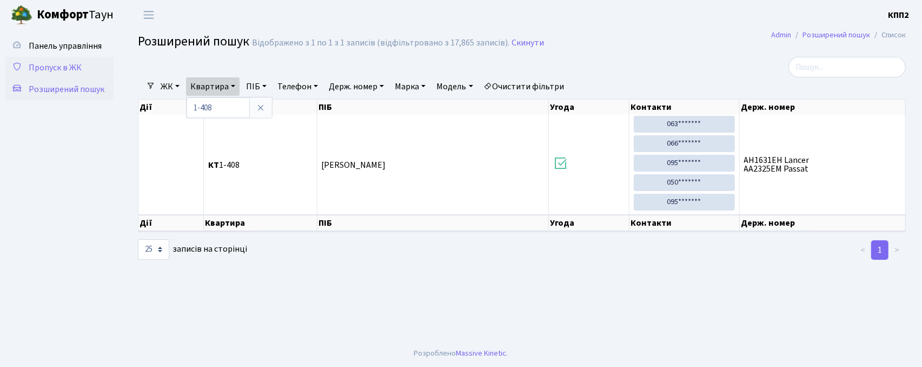
click at [78, 65] on span "Пропуск в ЖК" at bounding box center [55, 68] width 53 height 12
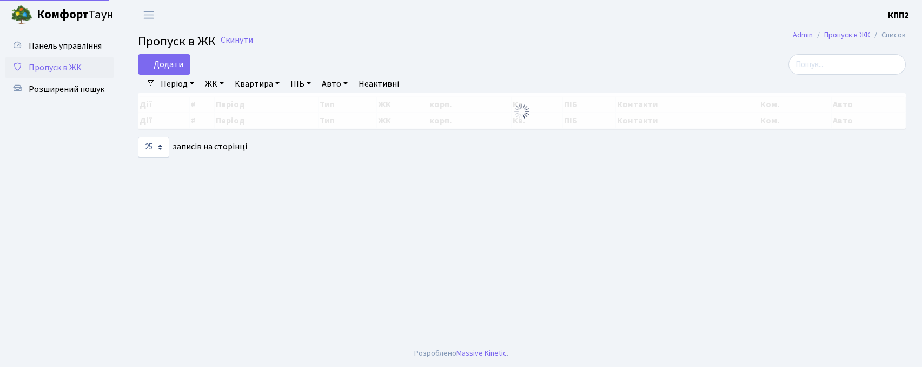
select select "25"
drag, startPoint x: 0, startPoint y: 0, endPoint x: 169, endPoint y: 71, distance: 183.2
click at [169, 71] on link "Додати" at bounding box center [164, 64] width 52 height 21
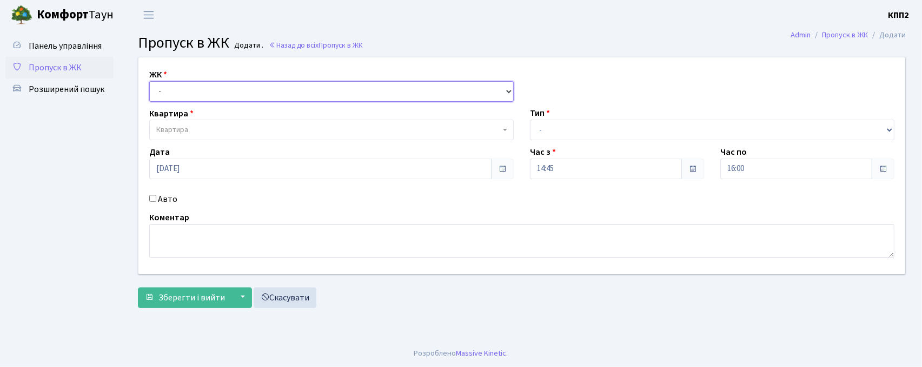
click at [164, 88] on select "- КТ, вул. Регенераторна, 4 КТ2, просп. [STREET_ADDRESS] [STREET_ADDRESS] [PERS…" at bounding box center [331, 91] width 364 height 21
select select "271"
click at [149, 81] on select "- КТ, вул. Регенераторна, 4 КТ2, просп. [STREET_ADDRESS] [STREET_ADDRESS] [PERS…" at bounding box center [331, 91] width 364 height 21
select select
click at [177, 128] on span "Квартира" at bounding box center [172, 129] width 32 height 11
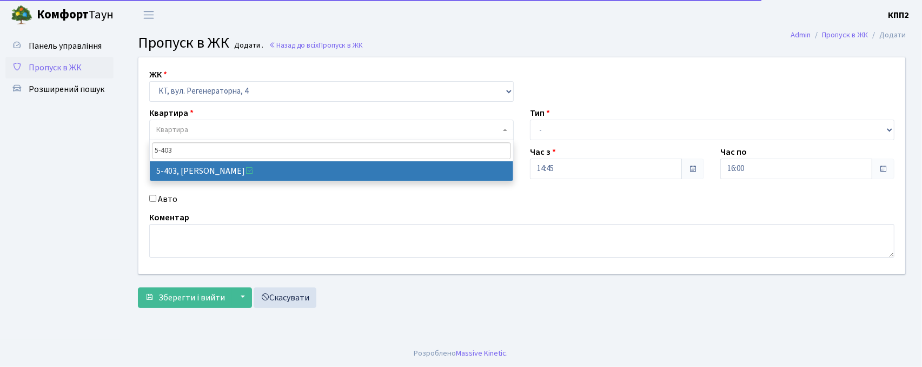
type input "5-403"
select select "2161"
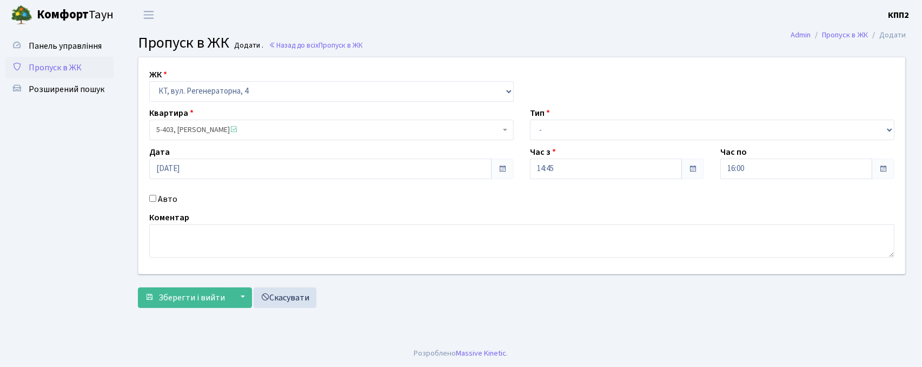
click at [151, 198] on input "Авто" at bounding box center [152, 198] width 7 height 7
checkbox input "true"
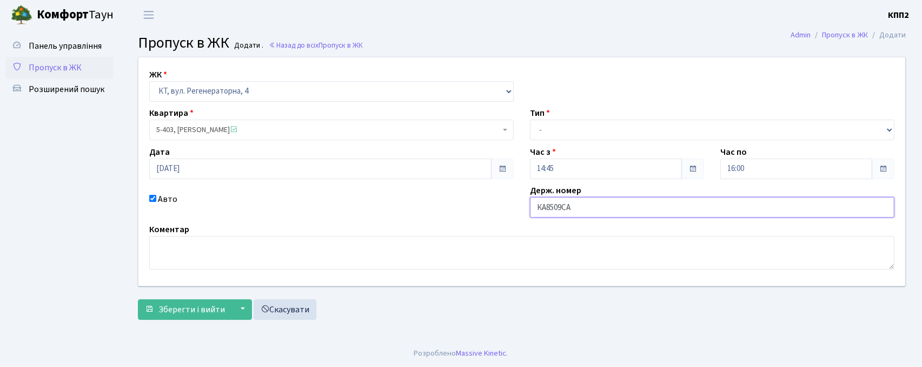
type input "КА8509СА"
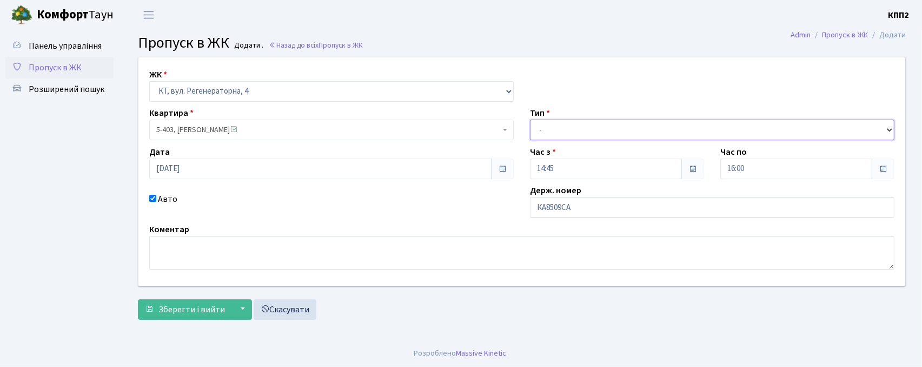
click at [554, 122] on select "- Доставка Таксі Гості Сервіс" at bounding box center [712, 130] width 364 height 21
select select "3"
click at [530, 120] on select "- Доставка Таксі Гості Сервіс" at bounding box center [712, 130] width 364 height 21
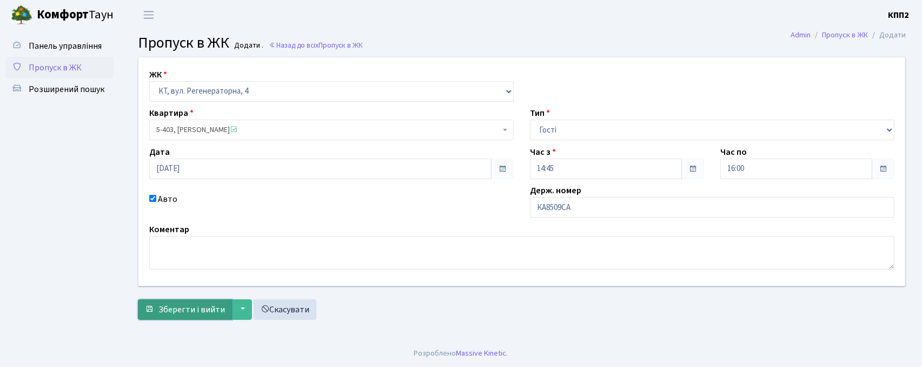
click at [185, 310] on span "Зберегти і вийти" at bounding box center [191, 309] width 67 height 12
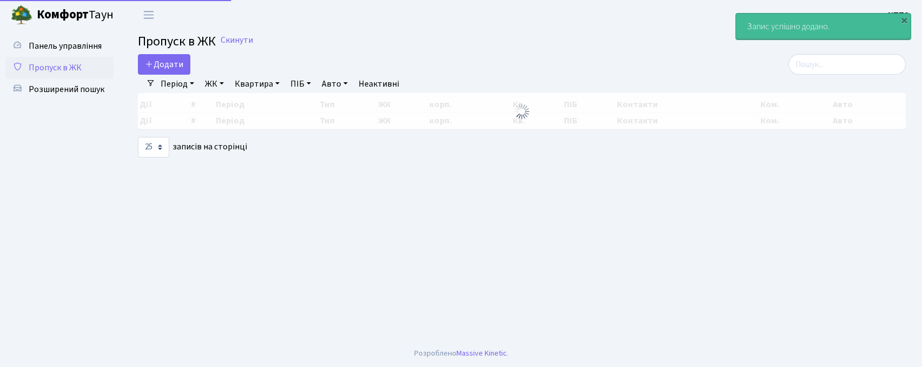
select select "25"
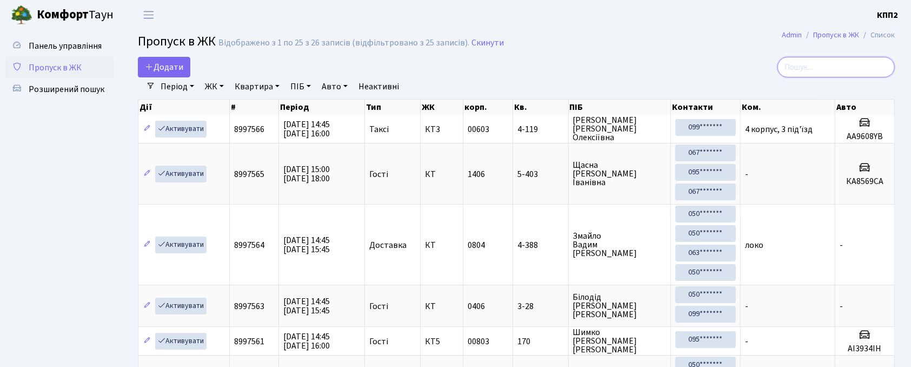
click at [829, 65] on input "search" at bounding box center [836, 67] width 117 height 21
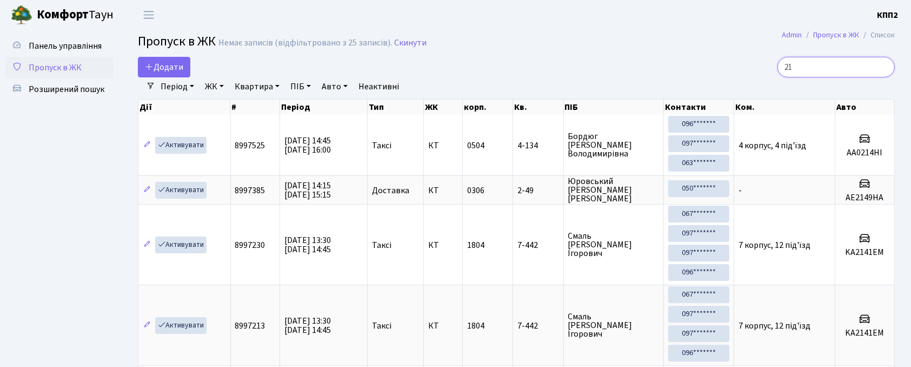
type input "2"
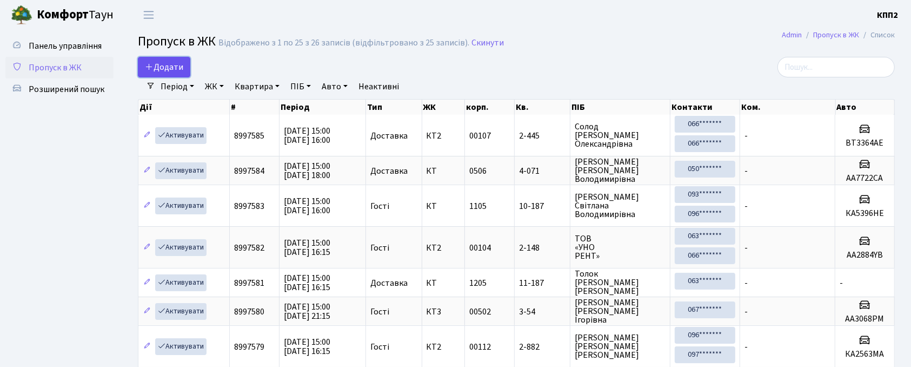
click at [163, 59] on link "Додати" at bounding box center [164, 67] width 52 height 21
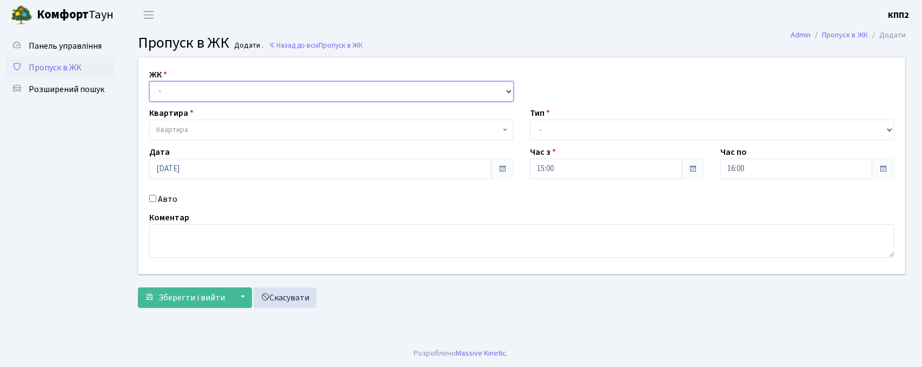
drag, startPoint x: 197, startPoint y: 90, endPoint x: 200, endPoint y: 97, distance: 8.0
click at [198, 90] on select "- КТ, вул. Регенераторна, 4 КТ2, просп. Соборності, 17 КТ3, вул. Березнева, 16 …" at bounding box center [331, 91] width 364 height 21
select select "271"
click at [149, 81] on select "- КТ, вул. Регенераторна, 4 КТ2, просп. Соборності, 17 КТ3, вул. Березнева, 16 …" at bounding box center [331, 91] width 364 height 21
select select
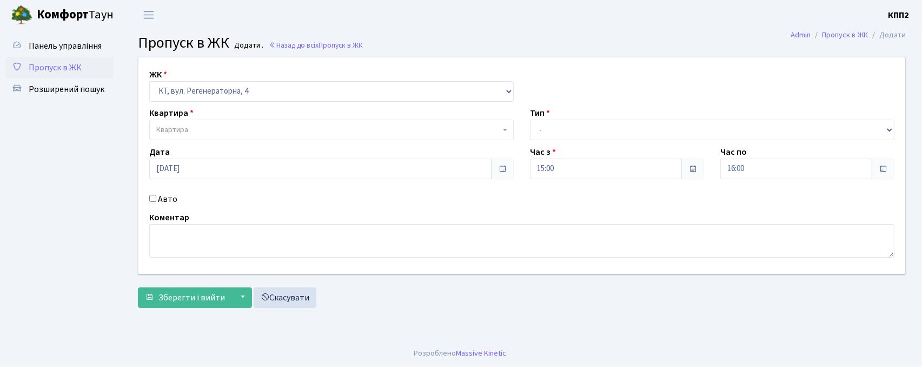
click at [220, 135] on span "Квартира" at bounding box center [328, 129] width 344 height 11
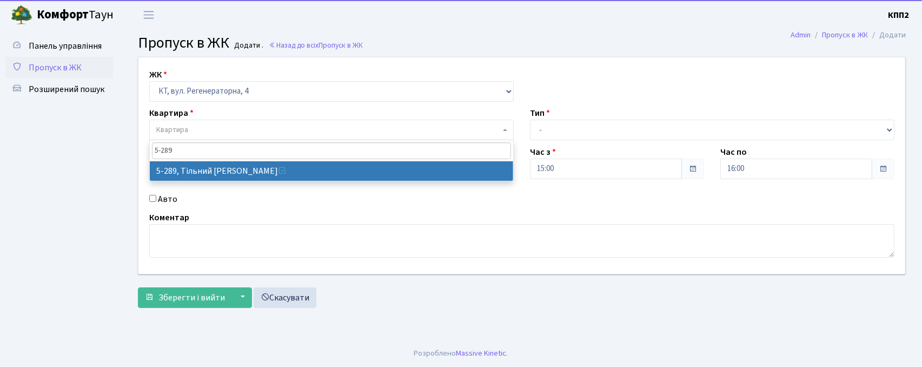
type input "5-289"
select select "2212"
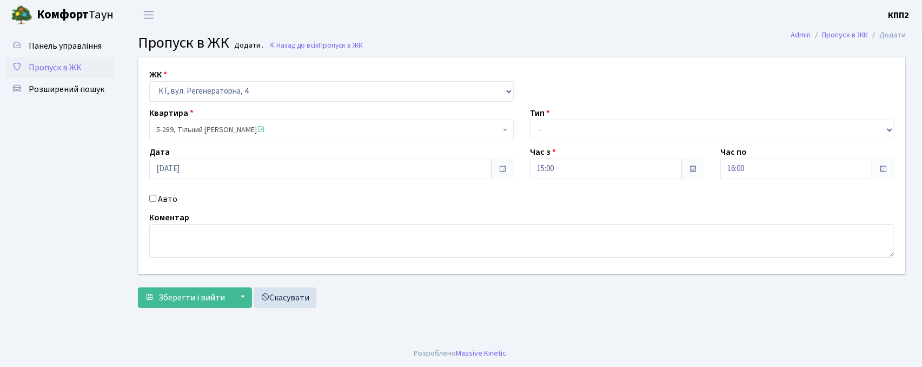
click at [149, 200] on input "Авто" at bounding box center [152, 198] width 7 height 7
checkbox input "true"
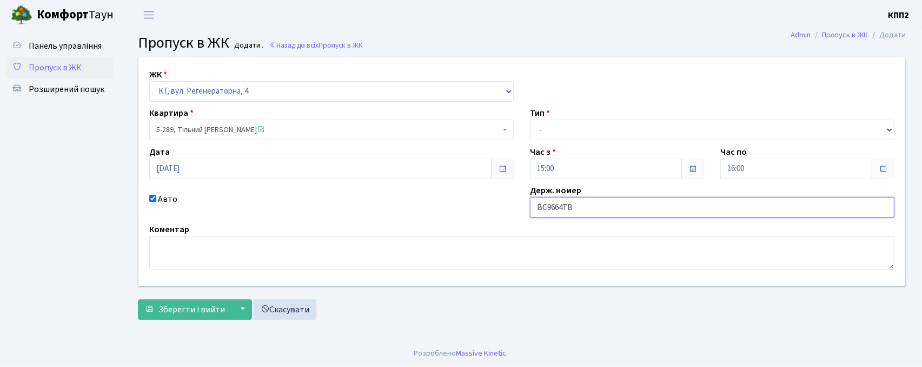
type input "ВС9664ТВ"
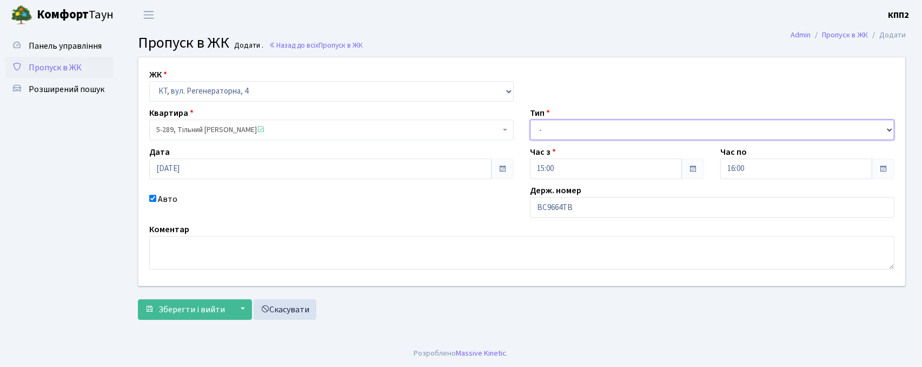
click at [575, 128] on select "- Доставка Таксі Гості Сервіс" at bounding box center [712, 130] width 364 height 21
select select "1"
click at [530, 120] on select "- Доставка Таксі Гості Сервіс" at bounding box center [712, 130] width 364 height 21
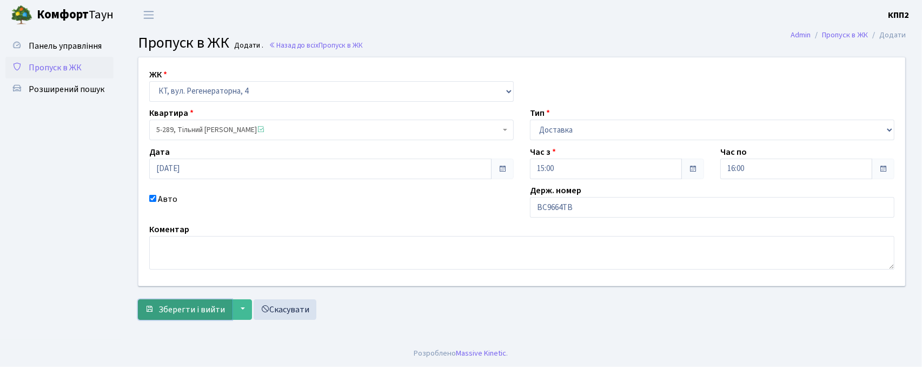
click at [176, 301] on button "Зберегти і вийти" at bounding box center [185, 309] width 94 height 21
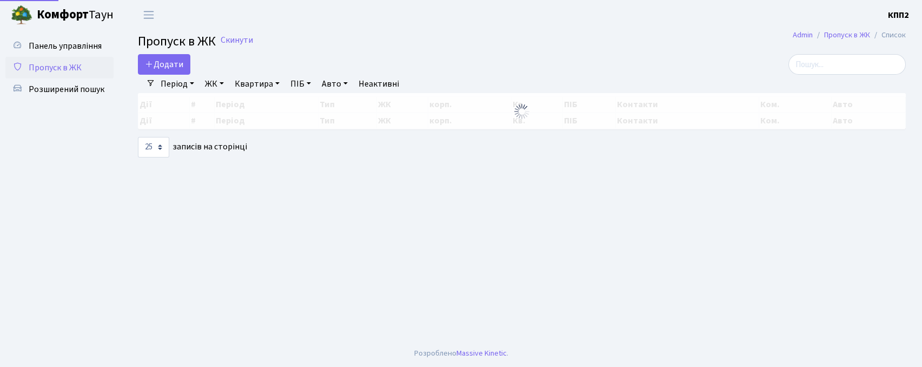
select select "25"
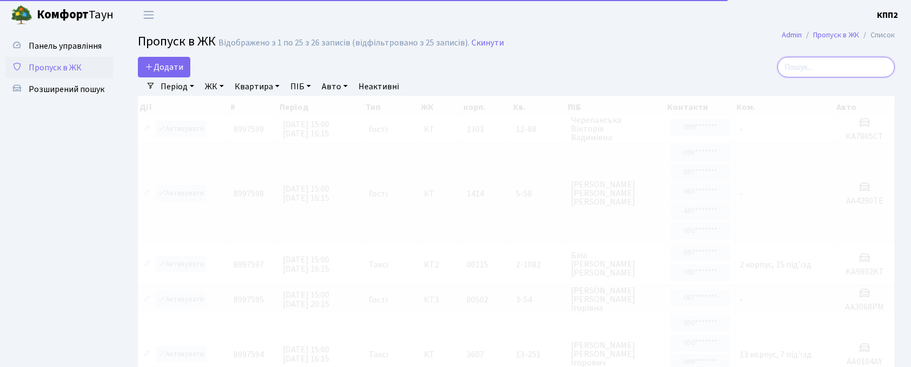
click at [829, 70] on input "search" at bounding box center [836, 67] width 117 height 21
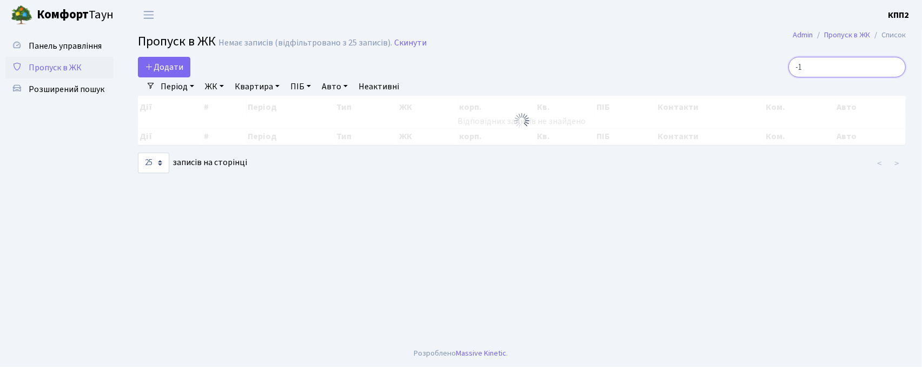
type input "-"
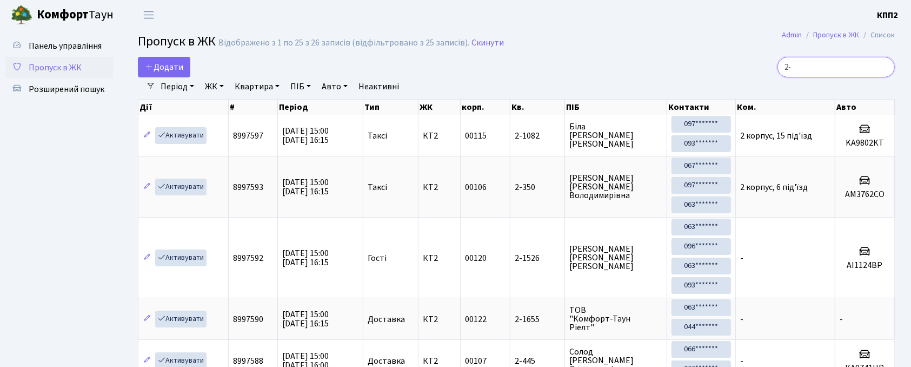
type input "2"
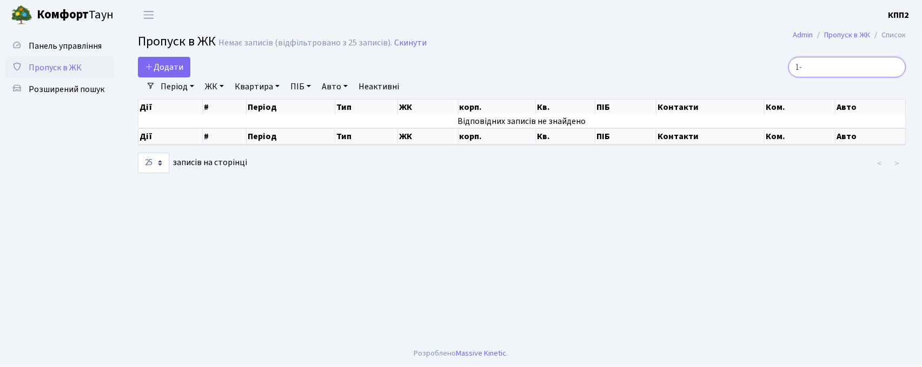
type input "1"
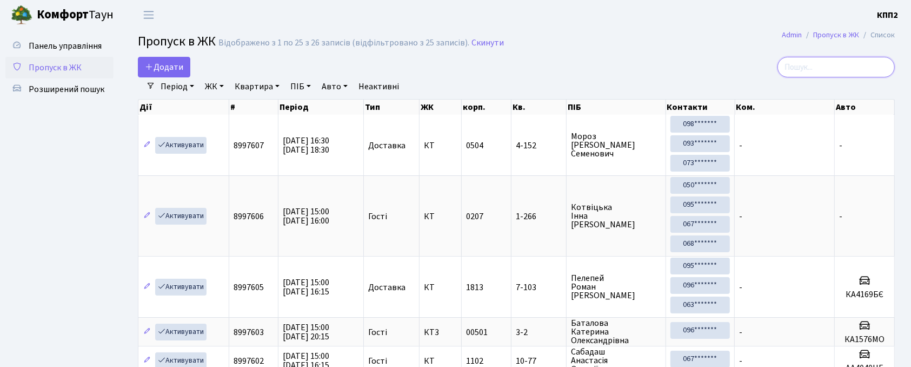
type input "2"
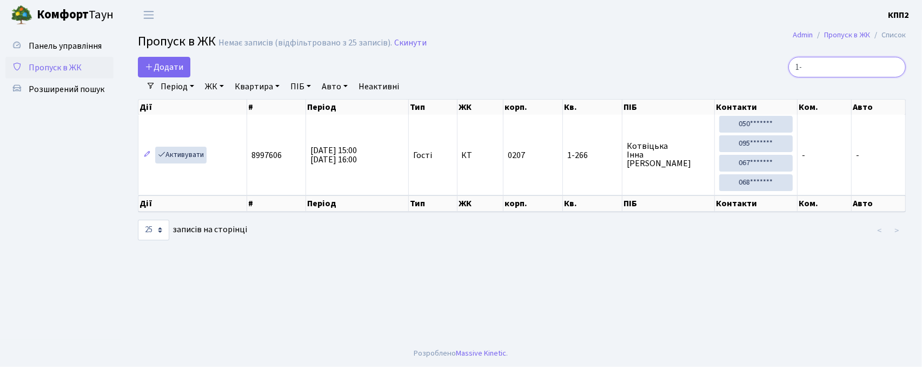
type input "1"
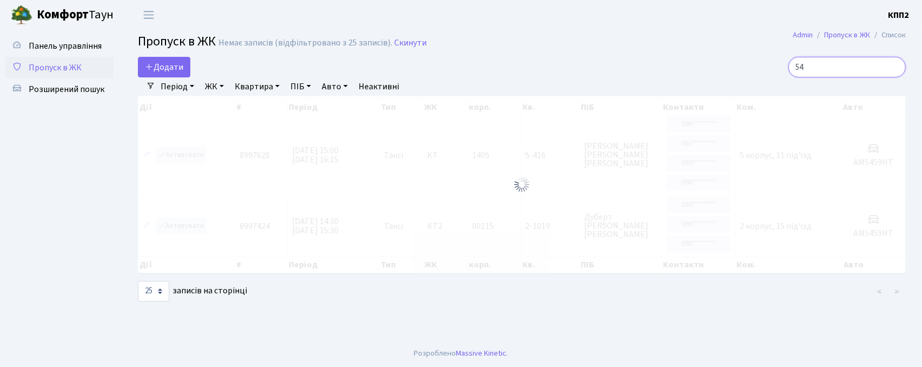
type input "5"
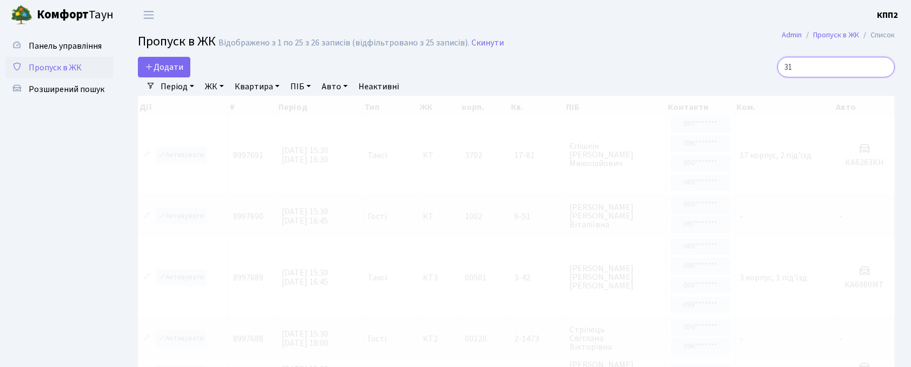
type input "3"
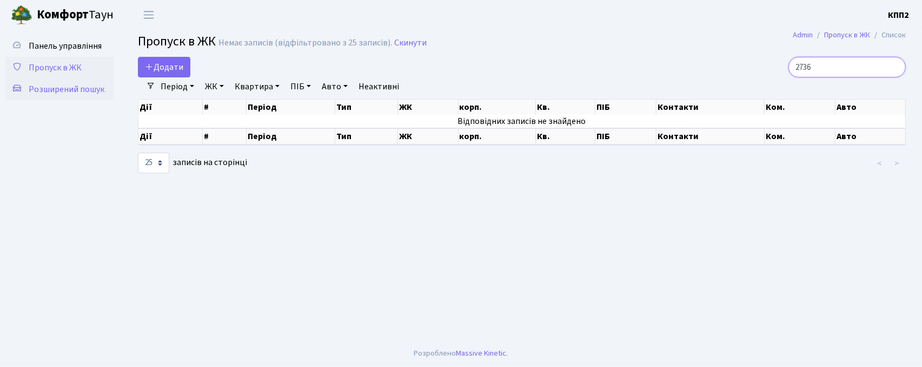
type input "2736"
click at [48, 88] on span "Розширений пошук" at bounding box center [67, 89] width 76 height 12
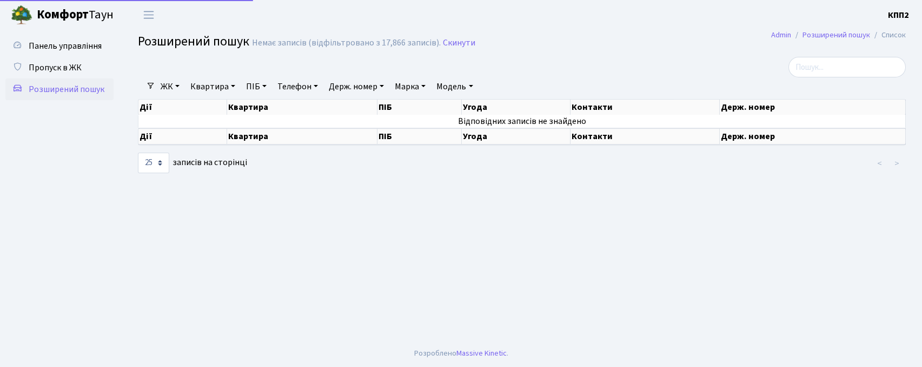
select select "25"
click at [50, 45] on span "Панель управління" at bounding box center [65, 46] width 73 height 12
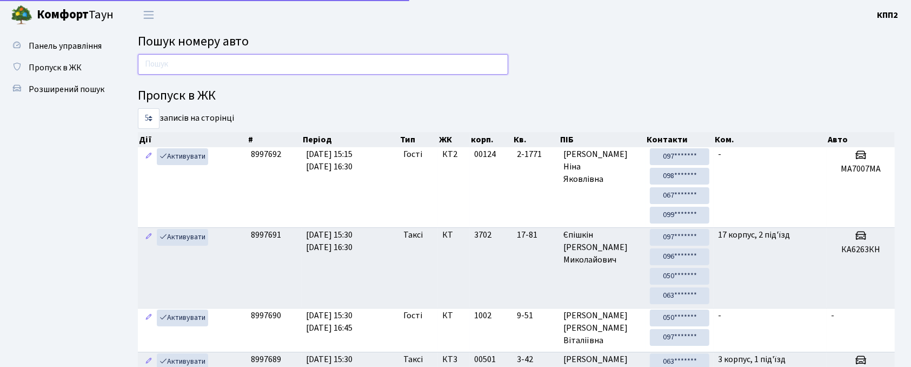
drag, startPoint x: 370, startPoint y: 74, endPoint x: 400, endPoint y: 58, distance: 33.4
click at [370, 74] on input "text" at bounding box center [323, 64] width 370 height 21
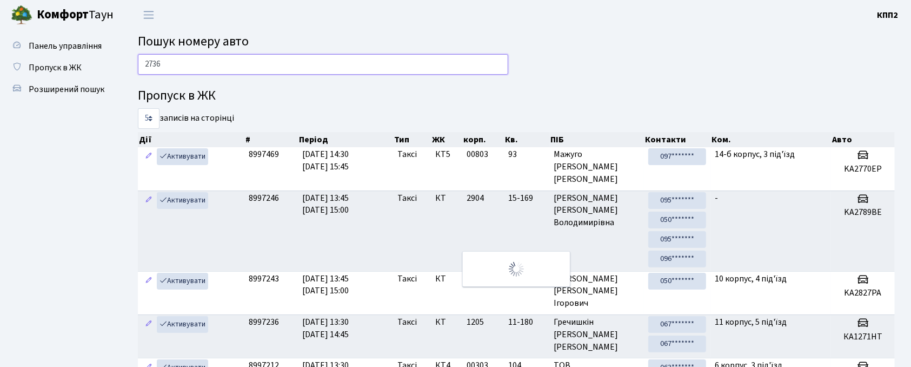
type input "2736"
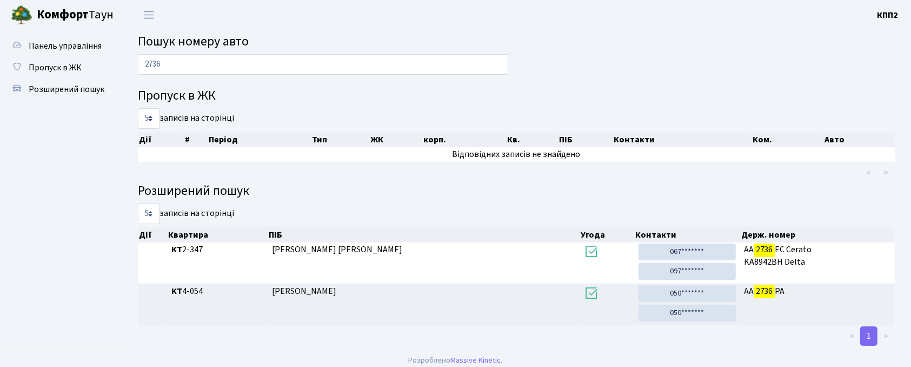
click at [90, 62] on link "Пропуск в ЖК" at bounding box center [59, 68] width 108 height 22
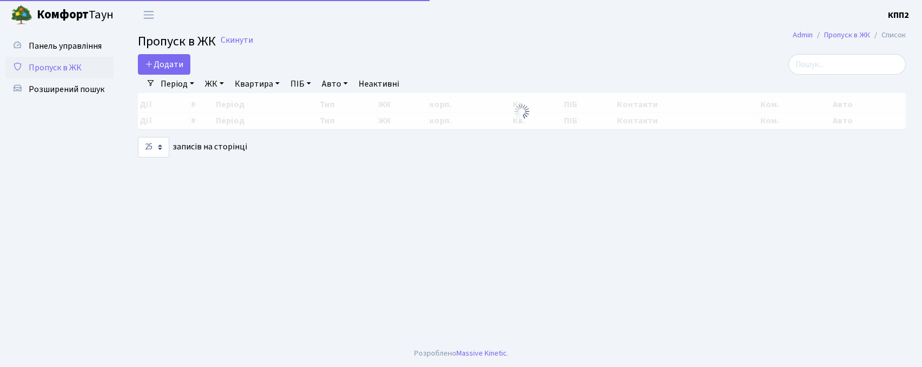
select select "25"
click at [836, 66] on input "search" at bounding box center [846, 64] width 117 height 21
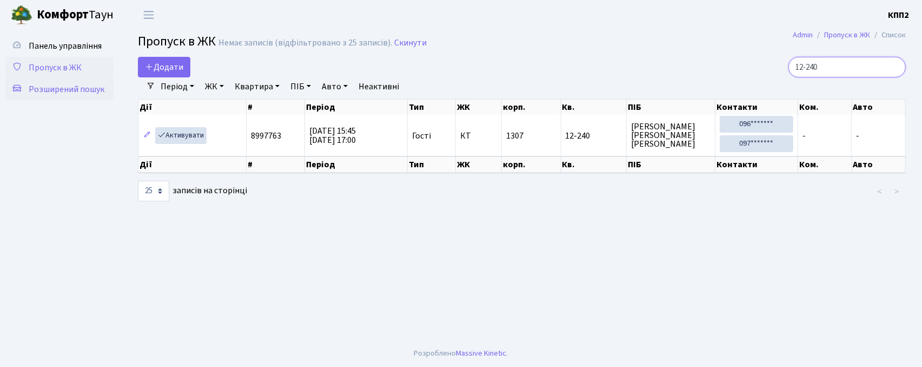
type input "12-240"
click at [84, 92] on span "Розширений пошук" at bounding box center [67, 89] width 76 height 12
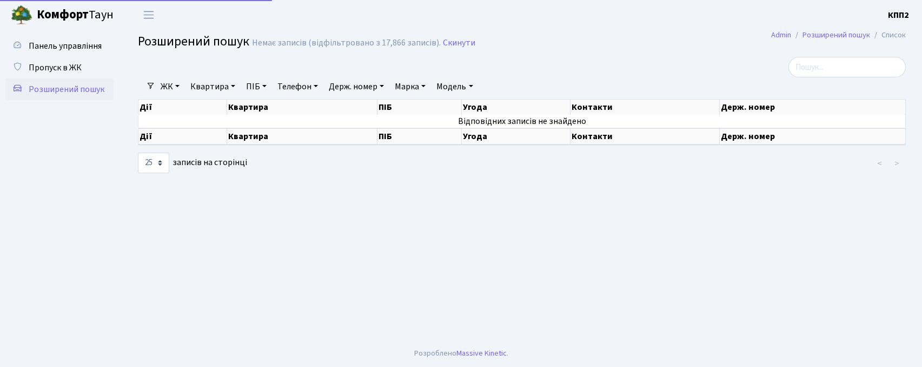
select select "25"
click at [215, 88] on link "Квартира" at bounding box center [213, 86] width 54 height 18
click at [231, 105] on input "text" at bounding box center [218, 107] width 63 height 21
type input "3-439"
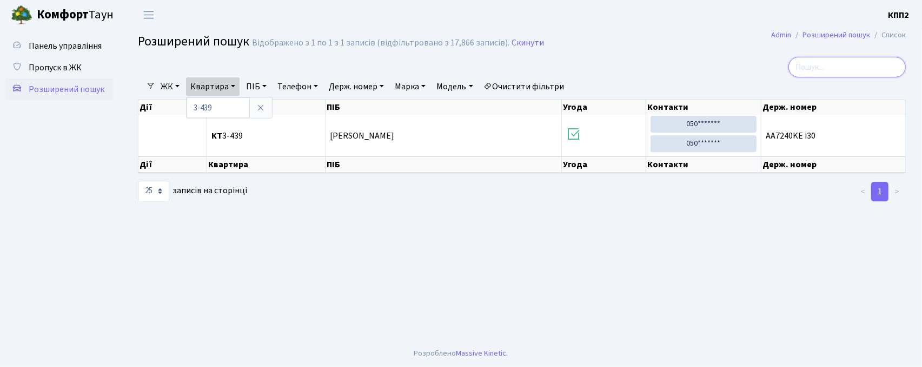
click at [829, 61] on input "search" at bounding box center [846, 67] width 117 height 21
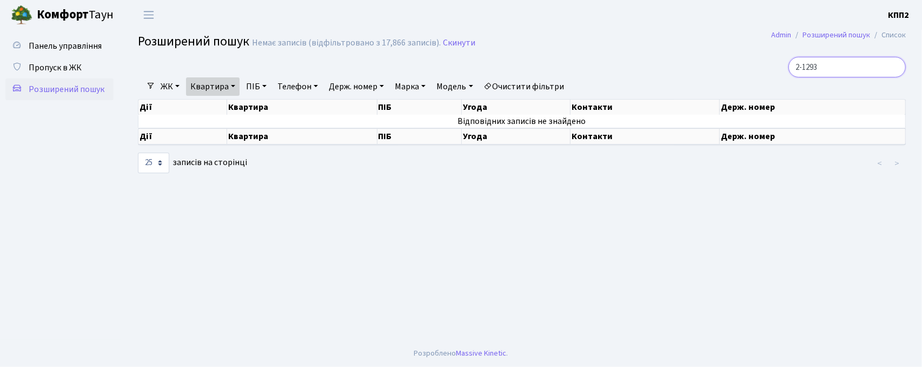
click at [821, 67] on input "2-1293" at bounding box center [846, 67] width 117 height 21
type input "2-1693"
click at [81, 70] on span "Пропуск в ЖК" at bounding box center [55, 68] width 53 height 12
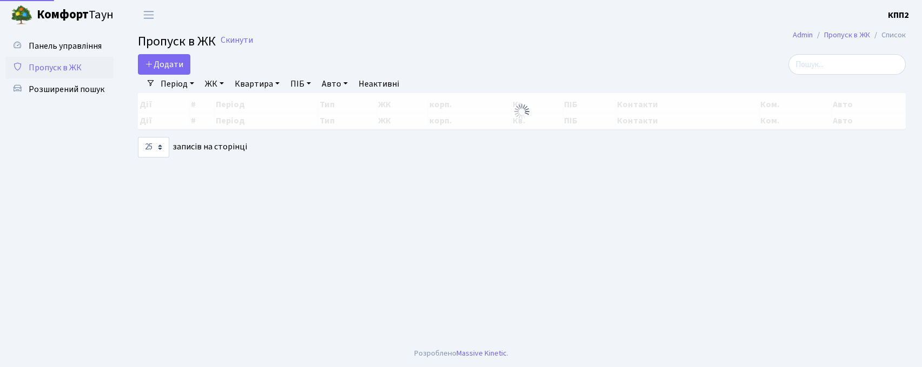
select select "25"
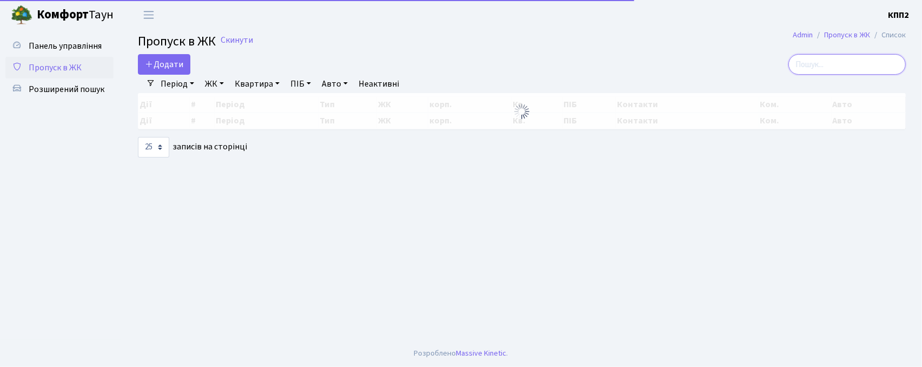
click at [821, 65] on input "search" at bounding box center [846, 64] width 117 height 21
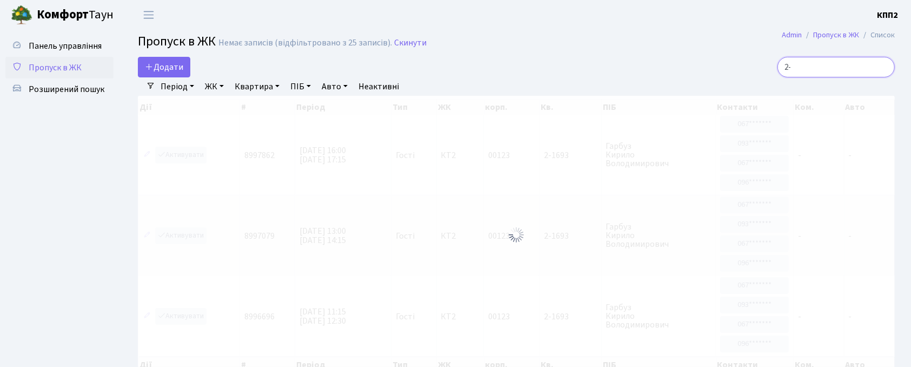
type input "2"
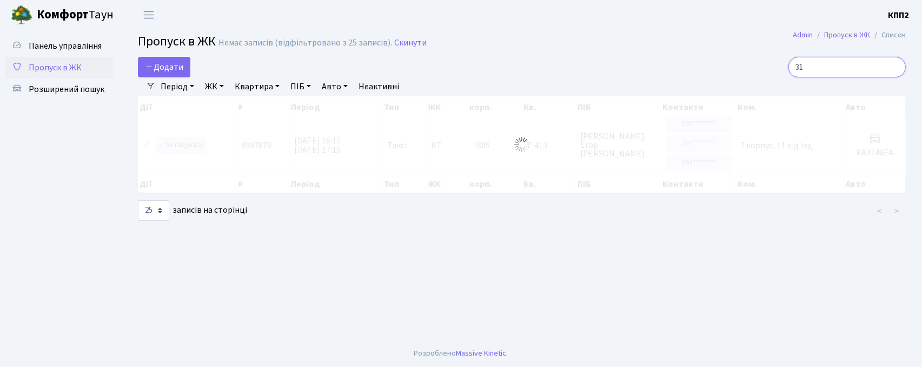
type input "3"
type input "7"
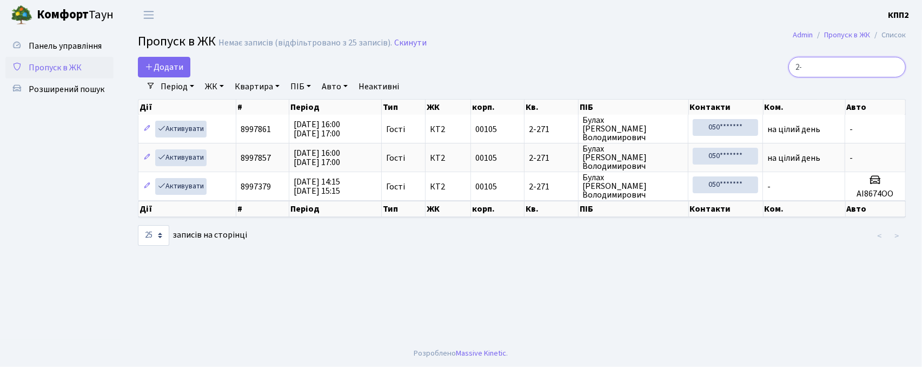
type input "2"
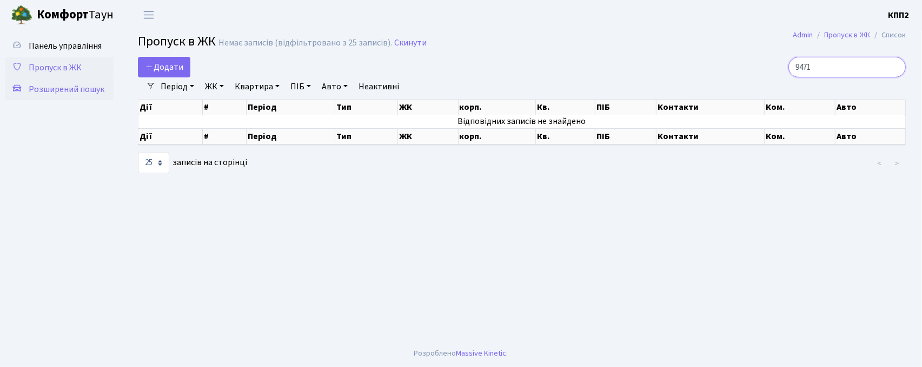
type input "9471"
click at [61, 91] on span "Розширений пошук" at bounding box center [67, 89] width 76 height 12
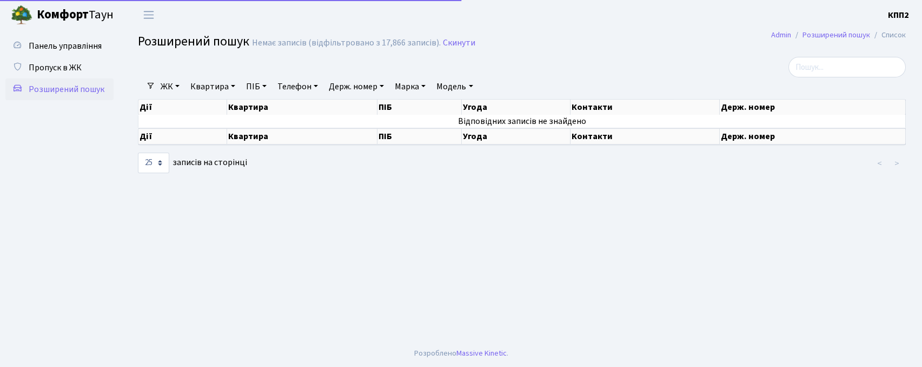
select select "25"
click at [842, 66] on input "search" at bounding box center [846, 67] width 117 height 21
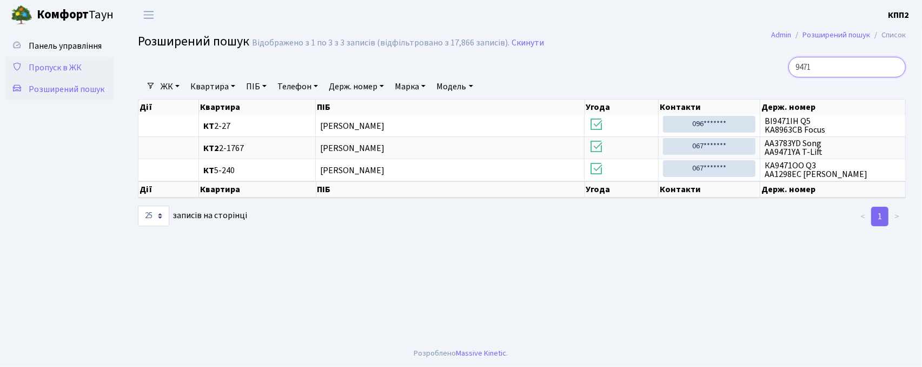
type input "9471"
click at [64, 57] on link "Пропуск в ЖК" at bounding box center [59, 68] width 108 height 22
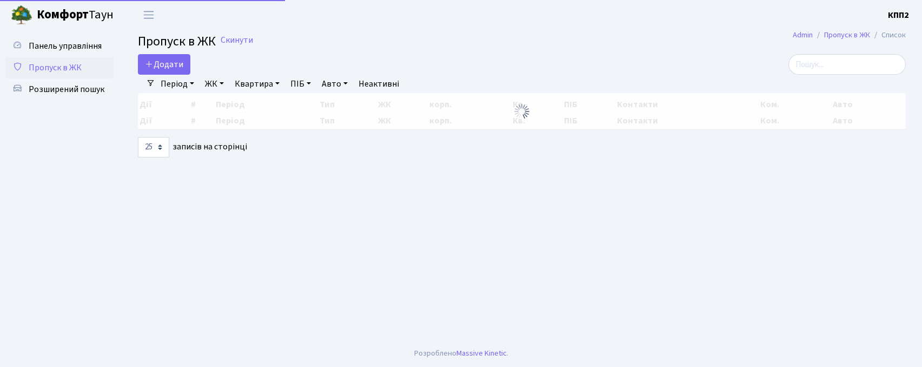
select select "25"
drag, startPoint x: 843, startPoint y: 68, endPoint x: 784, endPoint y: 92, distance: 63.3
click at [842, 68] on input "search" at bounding box center [846, 64] width 117 height 21
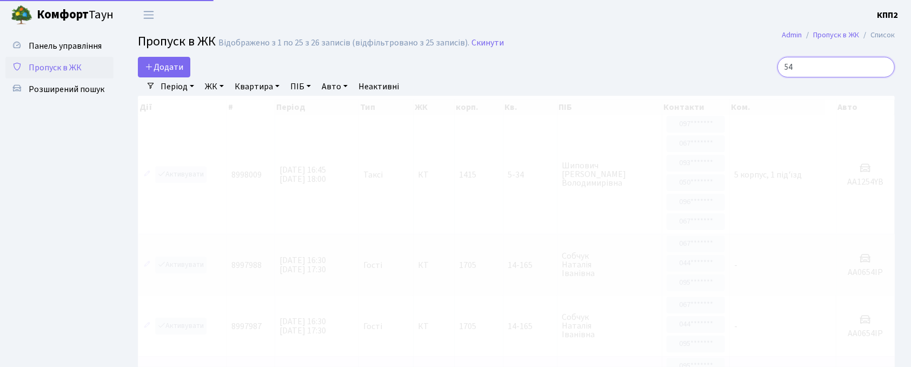
type input "5"
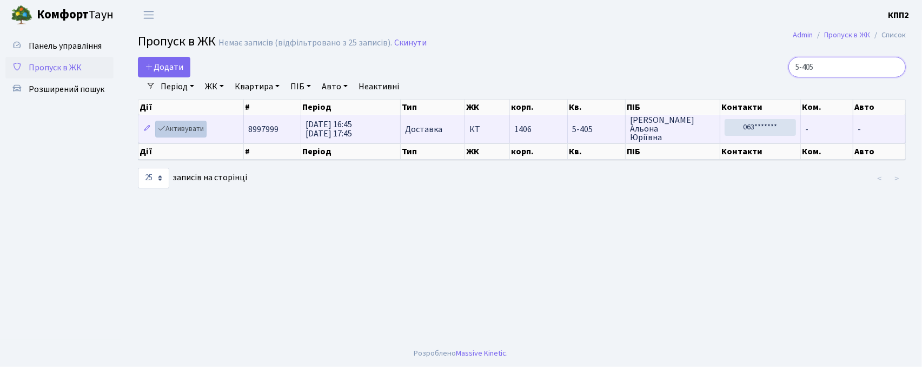
type input "5-405"
click at [178, 128] on link "Активувати" at bounding box center [180, 129] width 51 height 17
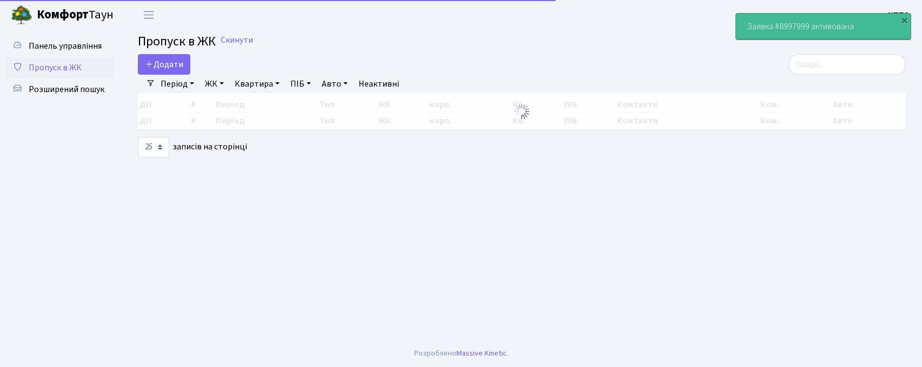
select select "25"
click at [50, 64] on span "Пропуск в ЖК" at bounding box center [55, 68] width 53 height 12
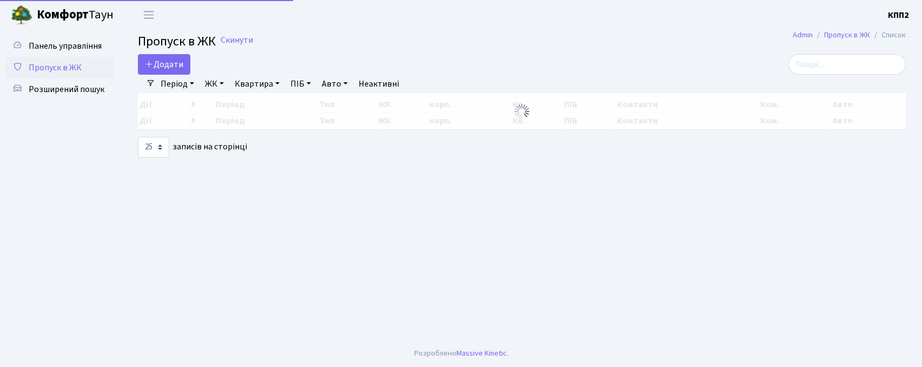
select select "25"
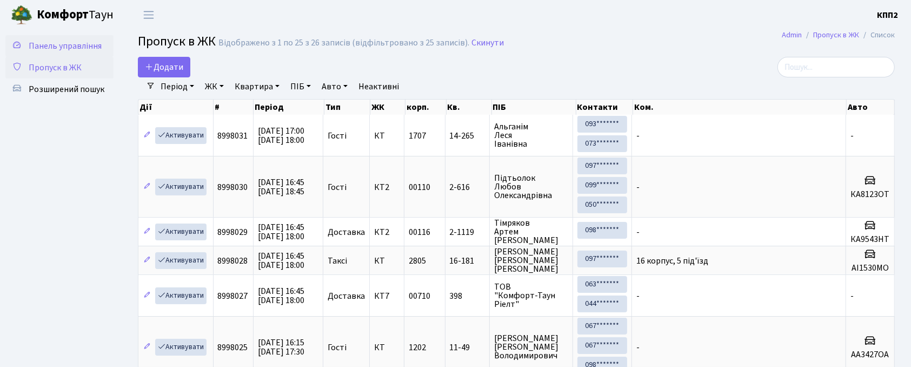
click at [63, 40] on span "Панель управління" at bounding box center [65, 46] width 73 height 12
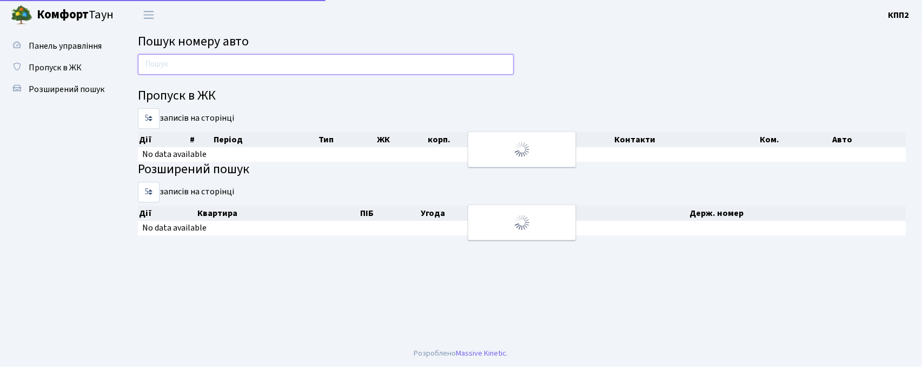
click at [218, 68] on input "text" at bounding box center [326, 64] width 376 height 21
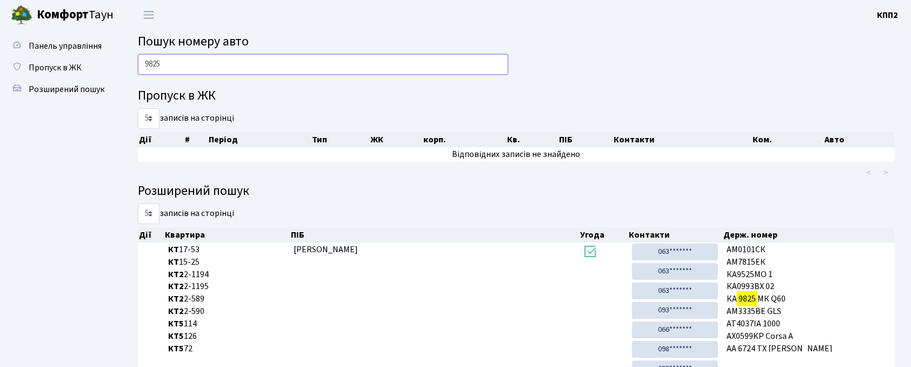
click at [150, 72] on input "9825" at bounding box center [323, 64] width 370 height 21
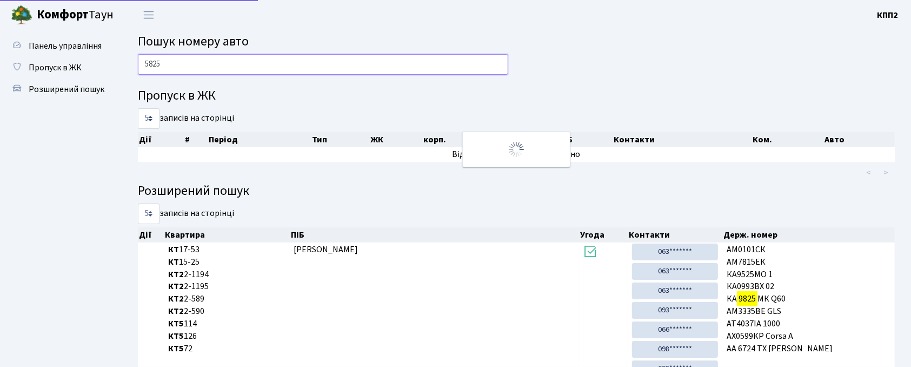
type input "5825"
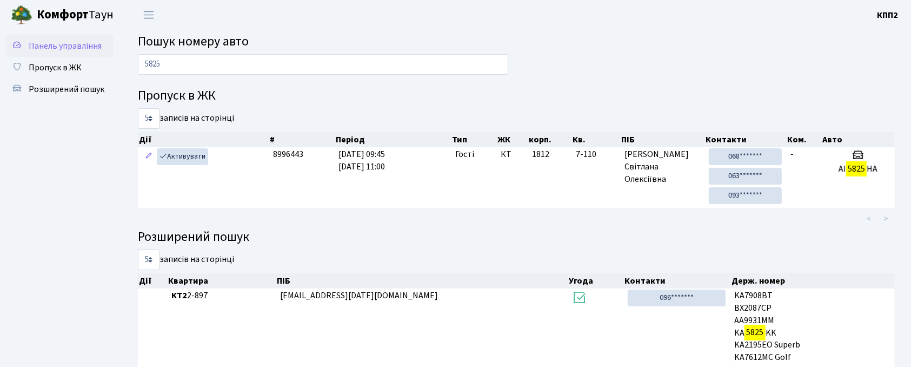
click at [65, 47] on span "Панель управління" at bounding box center [65, 46] width 73 height 12
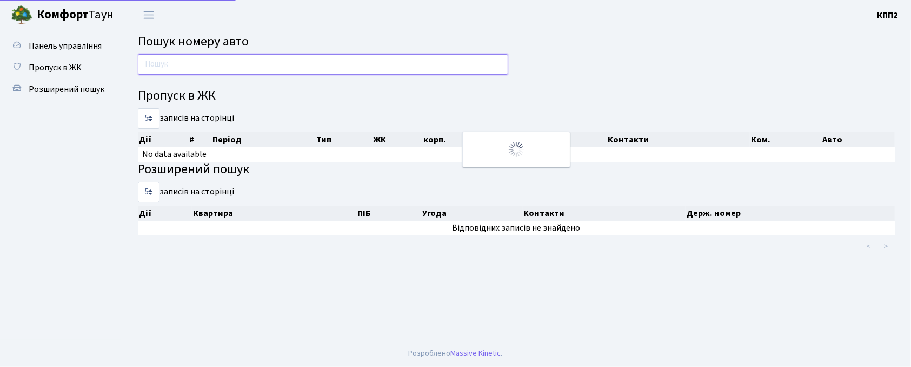
drag, startPoint x: 0, startPoint y: 0, endPoint x: 180, endPoint y: 59, distance: 189.1
click at [180, 59] on input "text" at bounding box center [323, 64] width 370 height 21
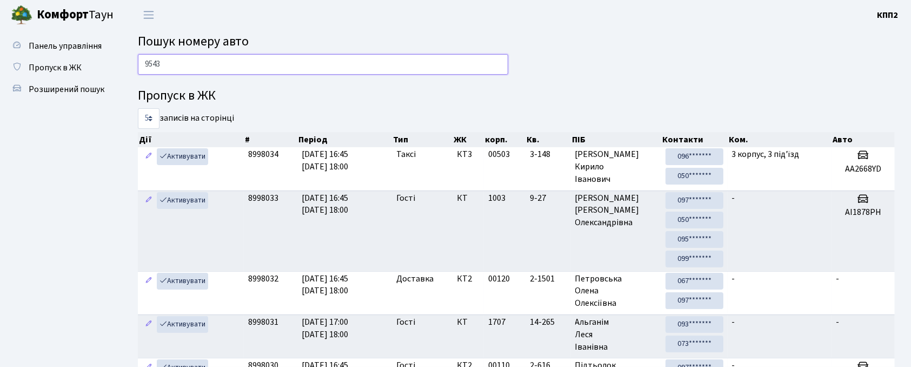
type input "9543"
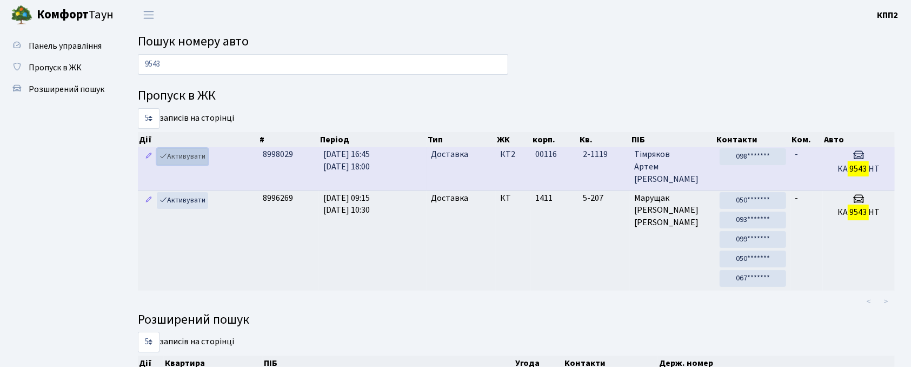
click at [187, 155] on link "Активувати" at bounding box center [182, 156] width 51 height 17
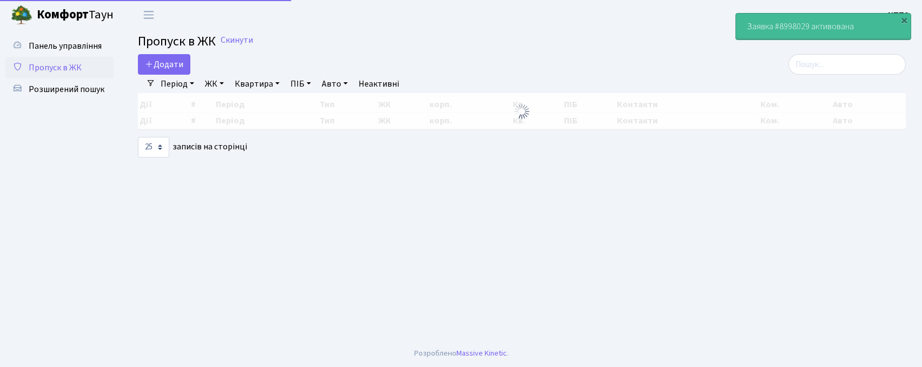
select select "25"
click at [857, 68] on input "search" at bounding box center [846, 64] width 117 height 21
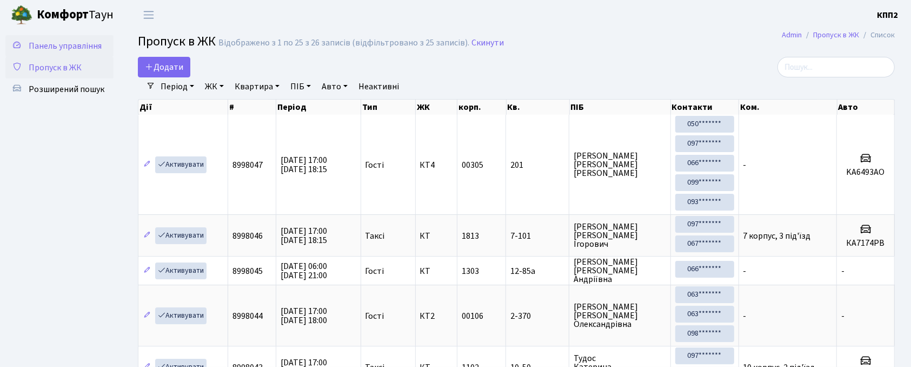
click at [48, 44] on span "Панель управління" at bounding box center [65, 46] width 73 height 12
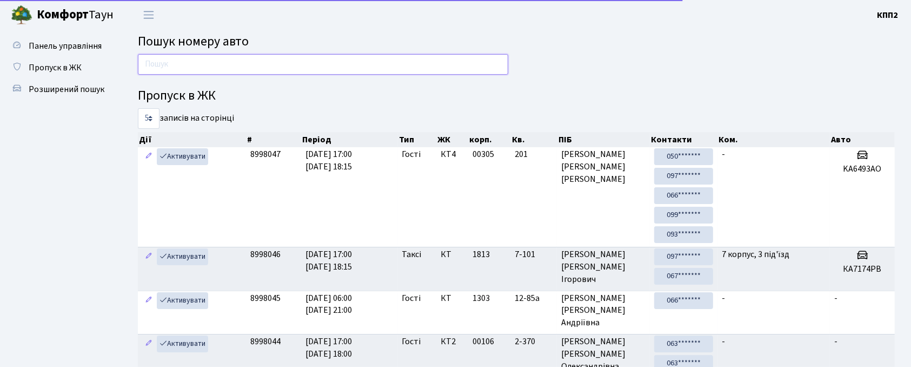
click at [171, 63] on input "text" at bounding box center [323, 64] width 370 height 21
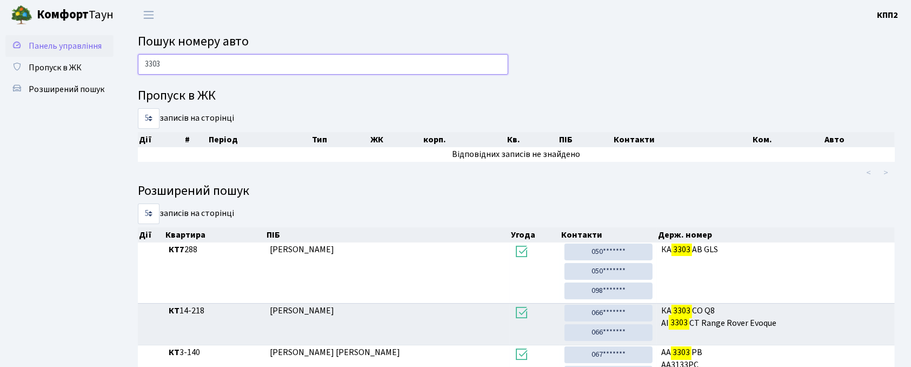
type input "3303"
click at [46, 37] on link "Панель управління" at bounding box center [59, 46] width 108 height 22
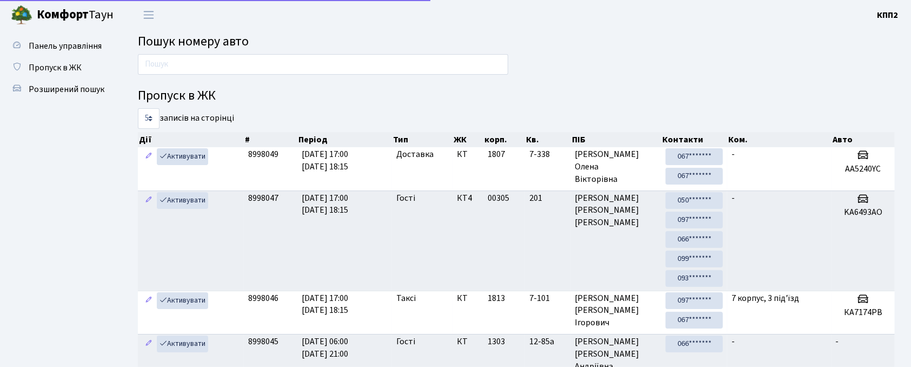
click at [197, 59] on input "text" at bounding box center [323, 64] width 370 height 21
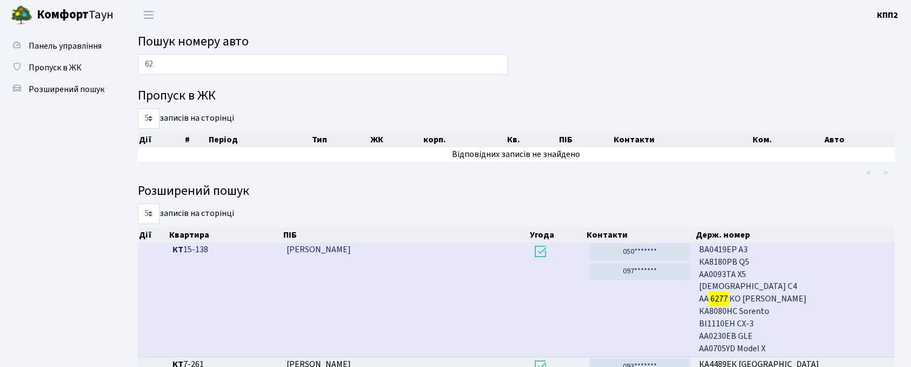
type input "6"
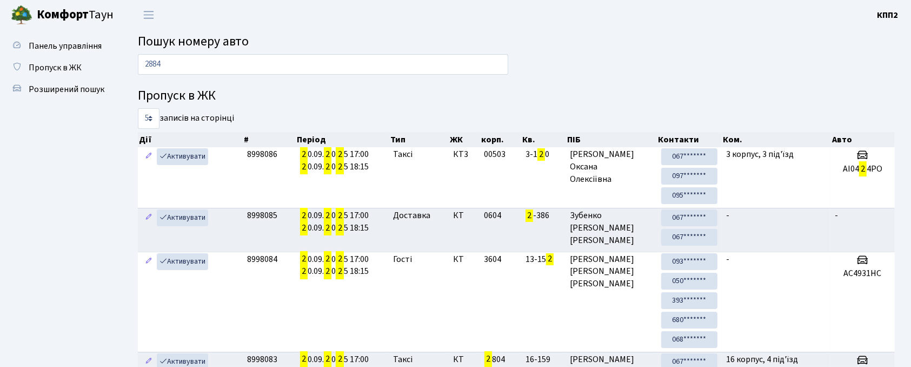
type input "2884"
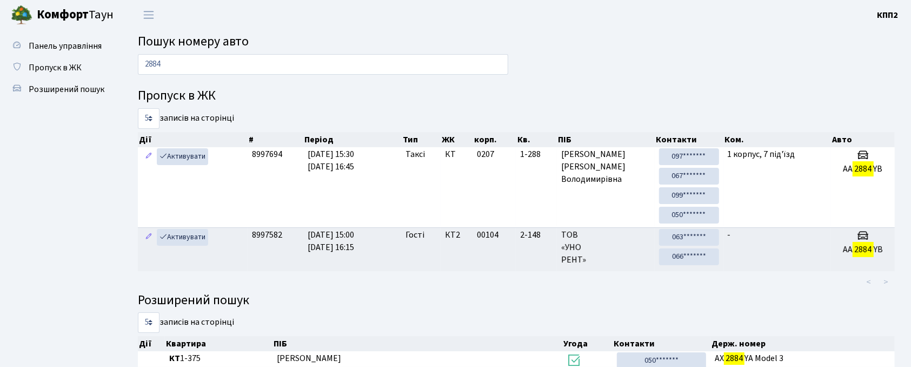
click at [194, 63] on input "2884" at bounding box center [323, 64] width 370 height 21
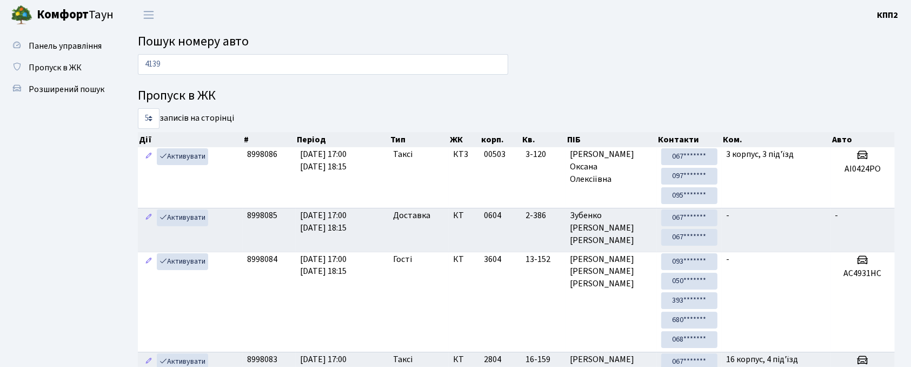
type input "4139"
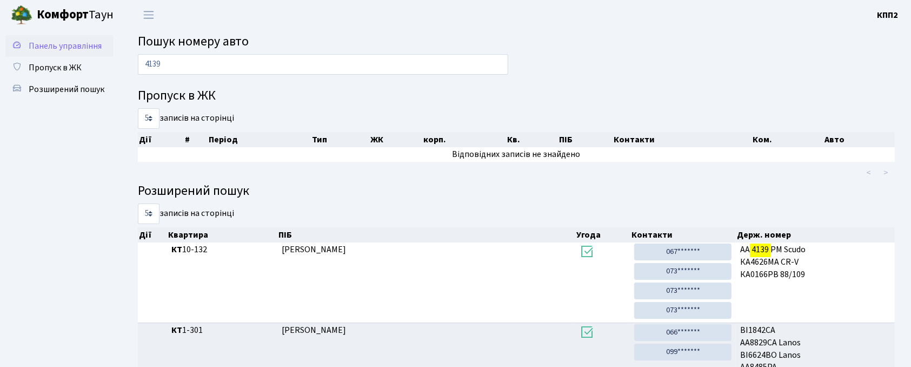
click at [44, 47] on span "Панель управління" at bounding box center [65, 46] width 73 height 12
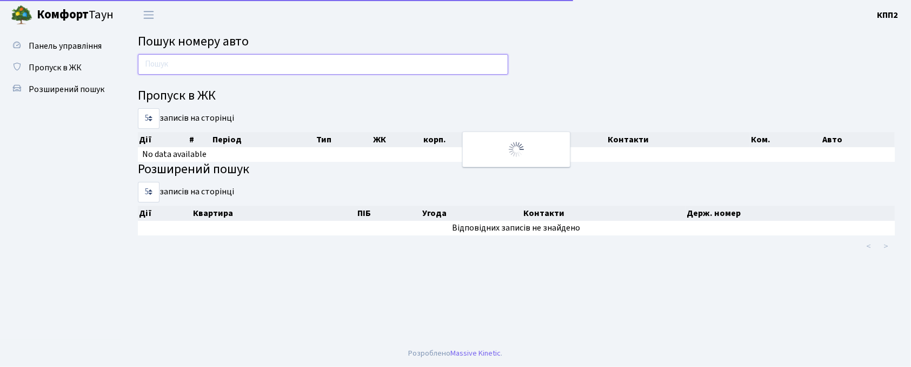
drag, startPoint x: 0, startPoint y: 0, endPoint x: 194, endPoint y: 68, distance: 205.2
click at [193, 69] on input "text" at bounding box center [323, 64] width 370 height 21
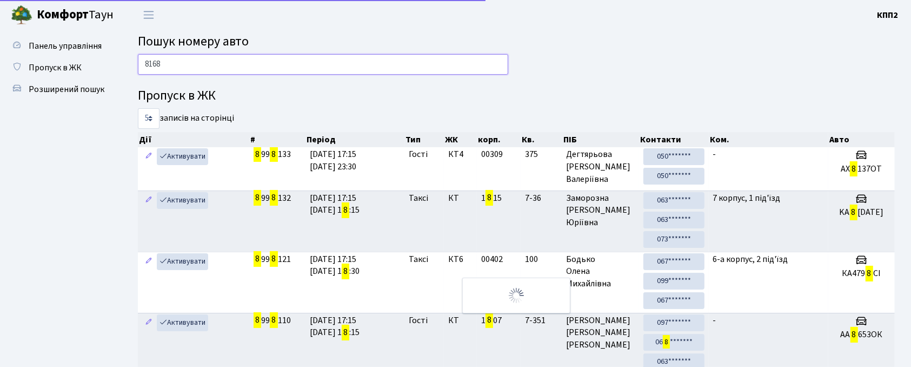
type input "8168"
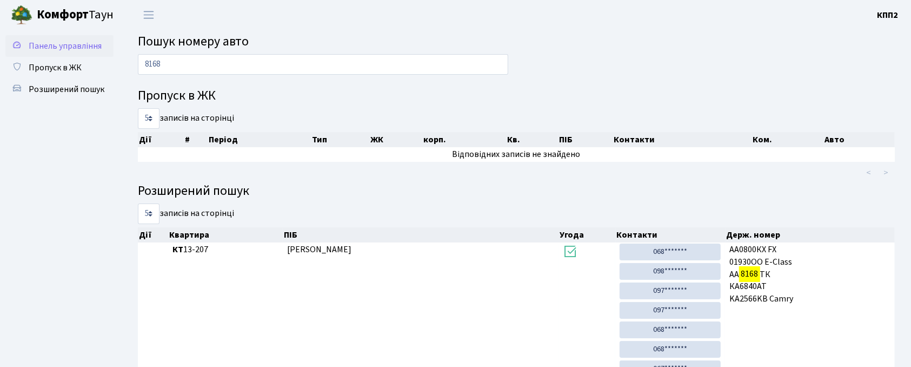
click at [78, 40] on span "Панель управління" at bounding box center [65, 46] width 73 height 12
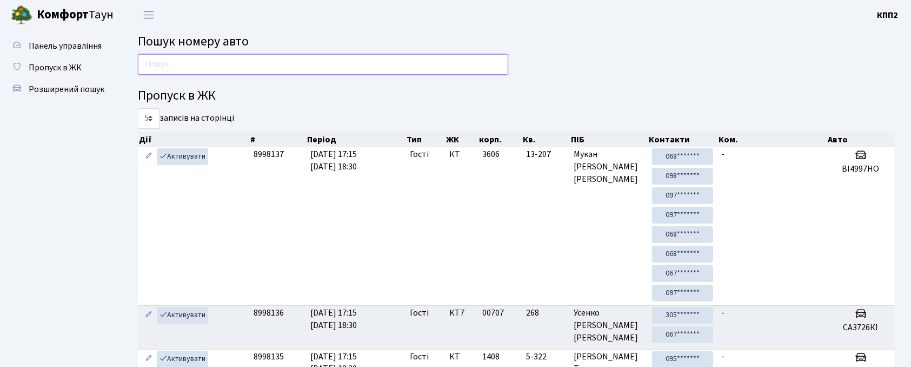
click at [444, 68] on input "text" at bounding box center [323, 64] width 370 height 21
type input "0302"
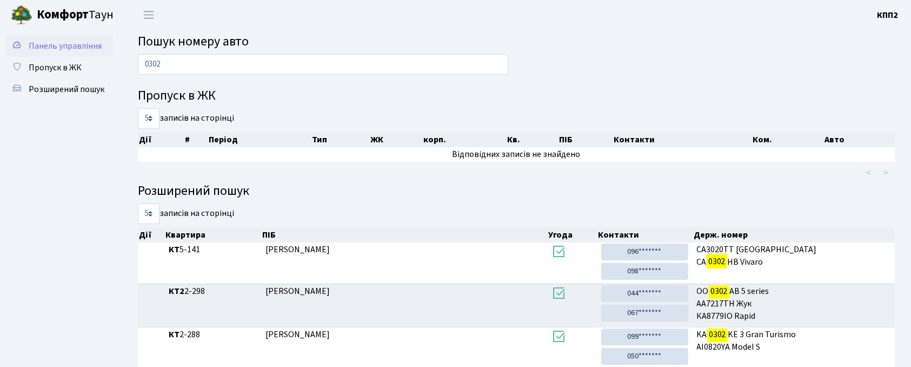
click at [56, 51] on span "Панель управління" at bounding box center [65, 46] width 73 height 12
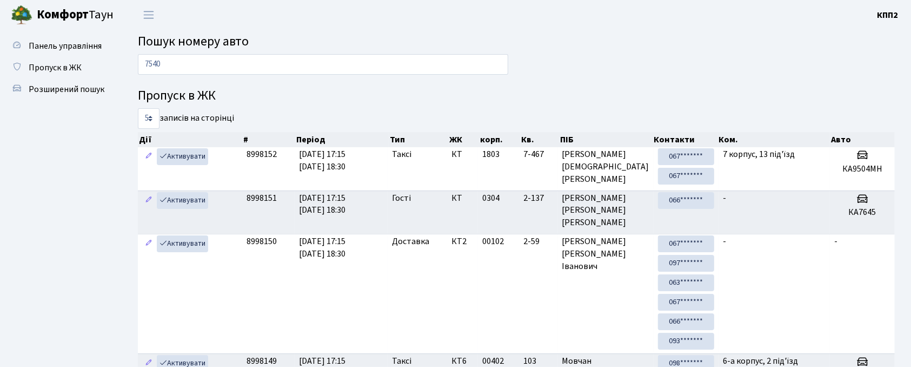
type input "7540"
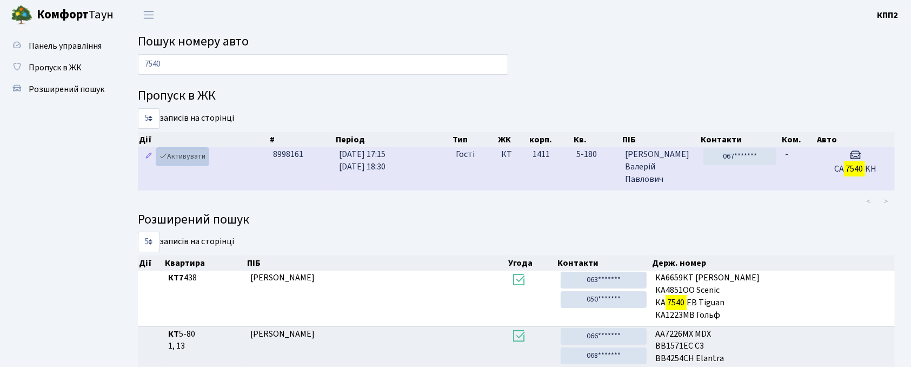
click at [180, 159] on link "Активувати" at bounding box center [182, 156] width 51 height 17
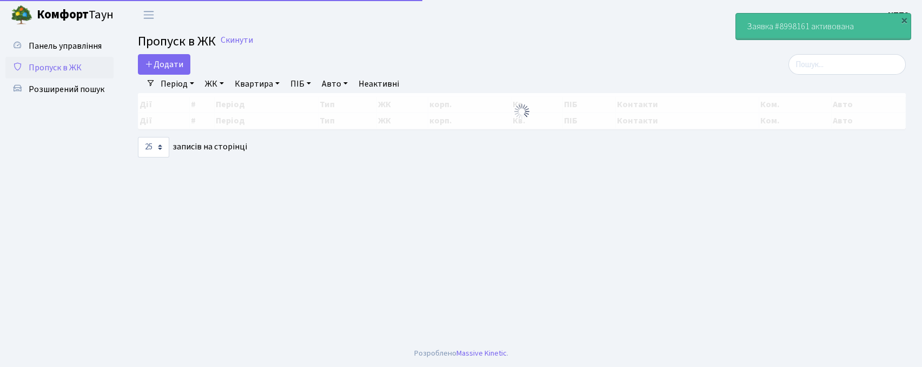
select select "25"
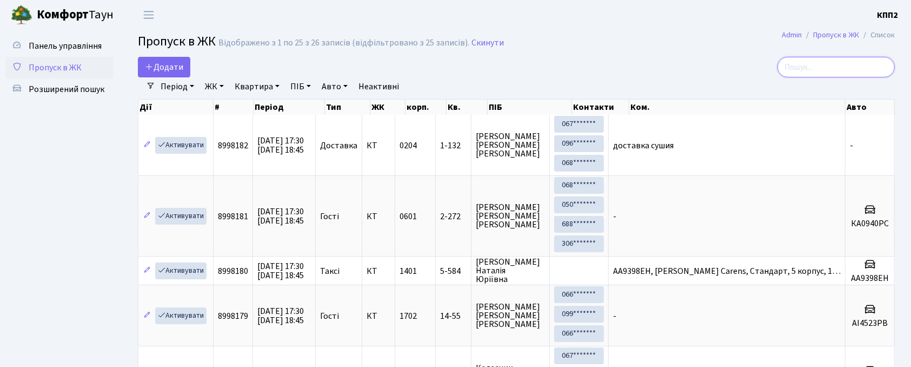
click at [811, 69] on input "search" at bounding box center [836, 67] width 117 height 21
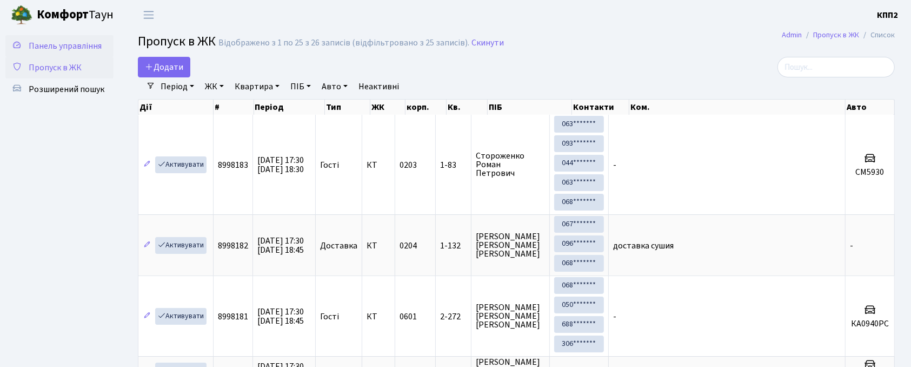
click at [78, 38] on link "Панель управління" at bounding box center [59, 46] width 108 height 22
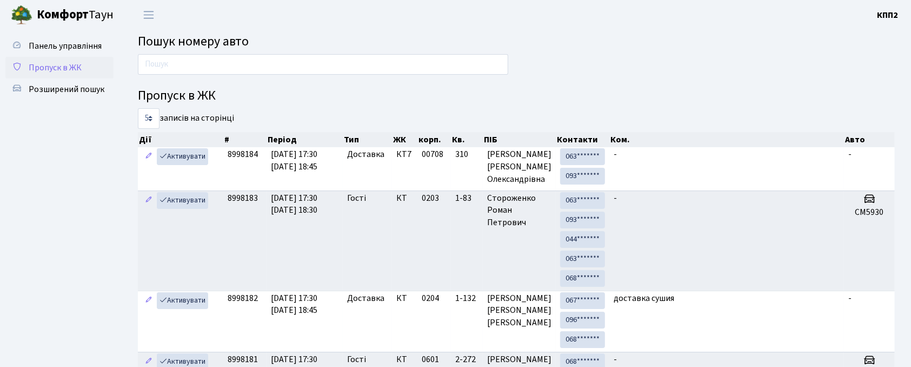
click at [54, 72] on span "Пропуск в ЖК" at bounding box center [55, 68] width 53 height 12
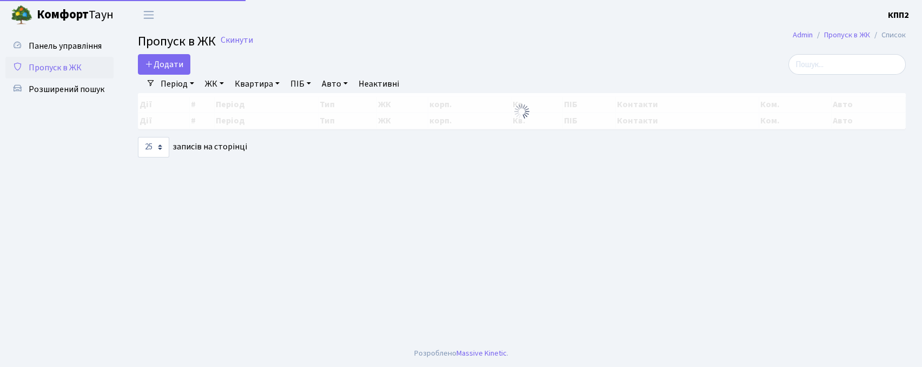
select select "25"
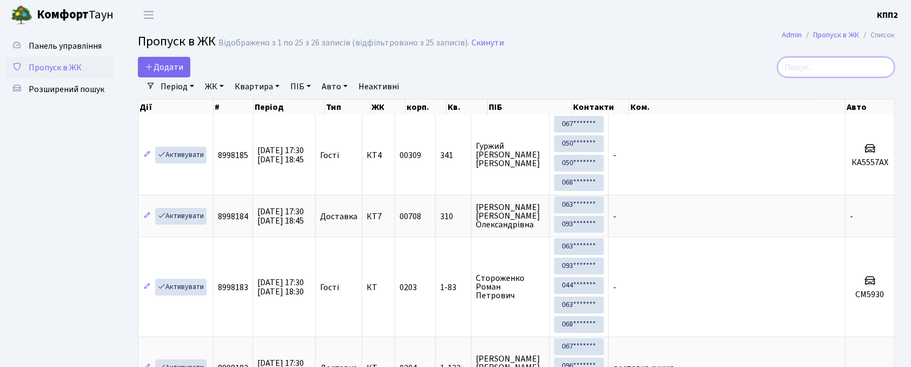
click at [827, 69] on input "search" at bounding box center [836, 67] width 117 height 21
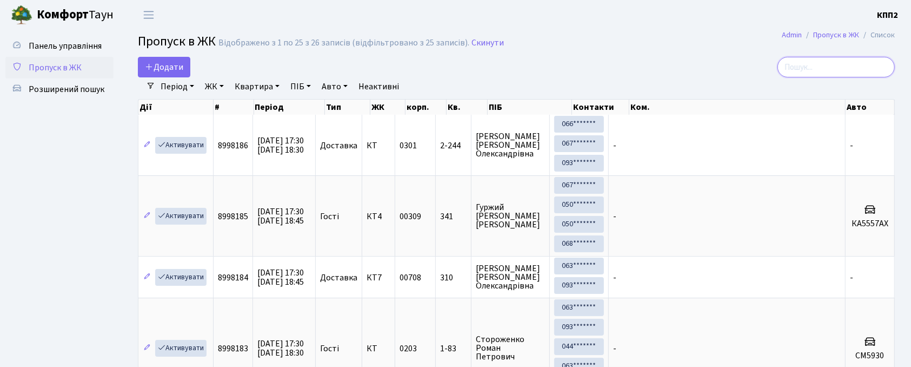
click at [823, 66] on input "search" at bounding box center [836, 67] width 117 height 21
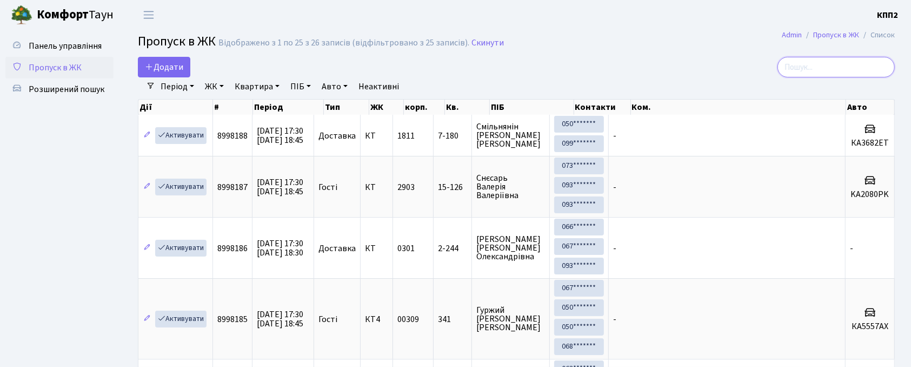
click at [835, 58] on input "search" at bounding box center [836, 67] width 117 height 21
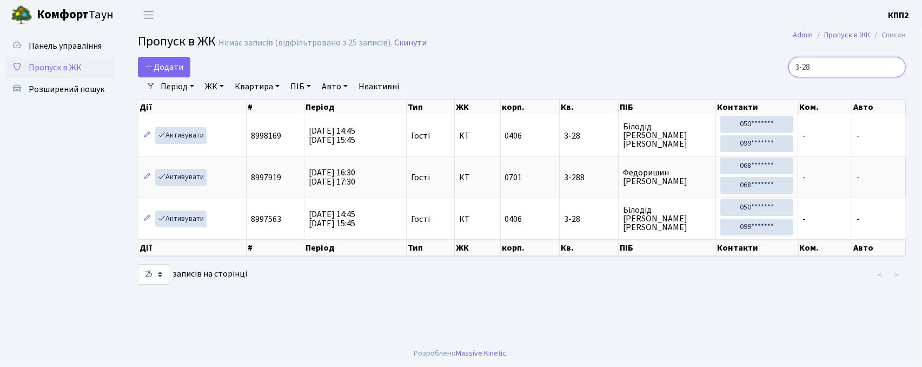
drag, startPoint x: 831, startPoint y: 77, endPoint x: 617, endPoint y: 78, distance: 214.7
click at [624, 17] on body "Комфорт Таун КПП2 Мій обліковий запис Вийти Панель управління Пропуск в ЖК Розш…" at bounding box center [461, 183] width 922 height 367
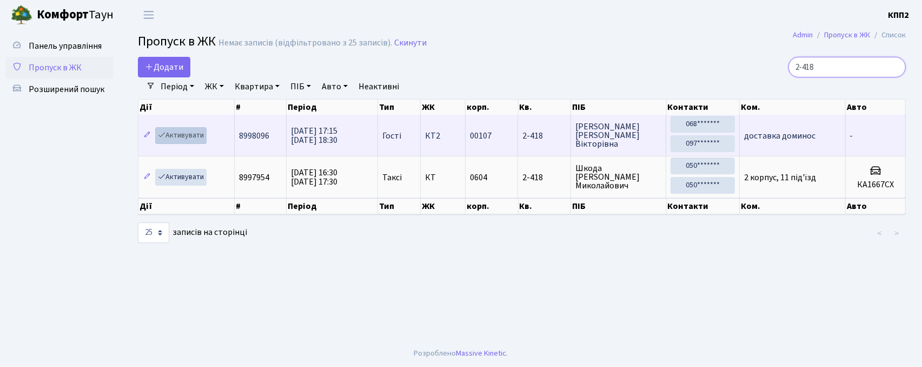
type input "2-418"
click at [188, 134] on link "Активувати" at bounding box center [180, 135] width 51 height 17
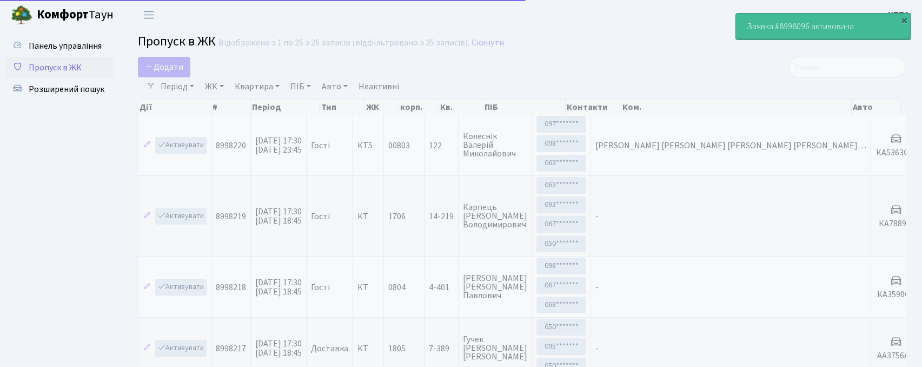
select select "25"
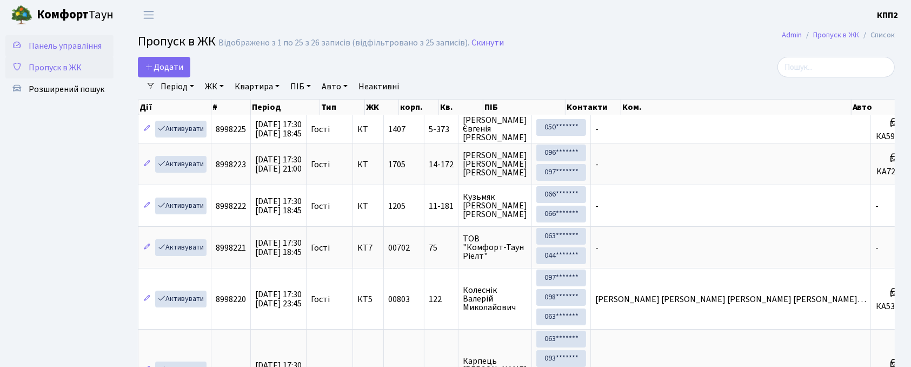
click at [71, 44] on span "Панель управління" at bounding box center [65, 46] width 73 height 12
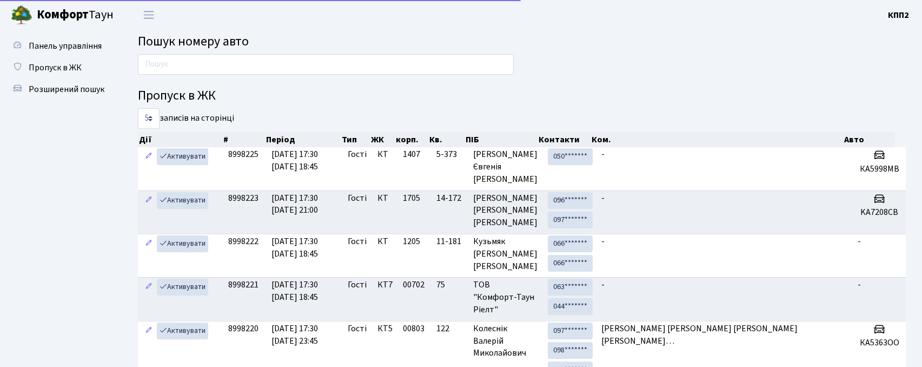
click at [251, 57] on input "text" at bounding box center [326, 64] width 376 height 21
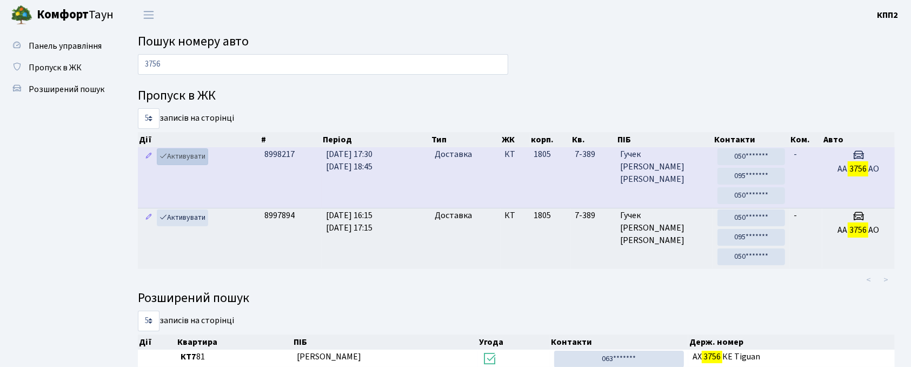
type input "3756"
click at [193, 163] on link "Активувати" at bounding box center [182, 156] width 51 height 17
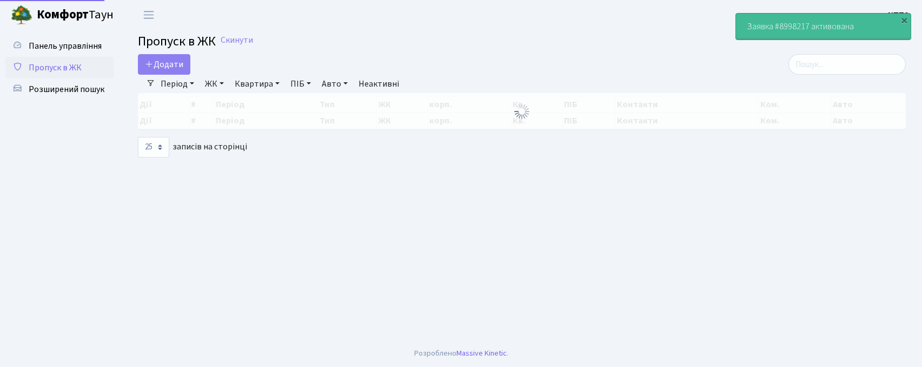
select select "25"
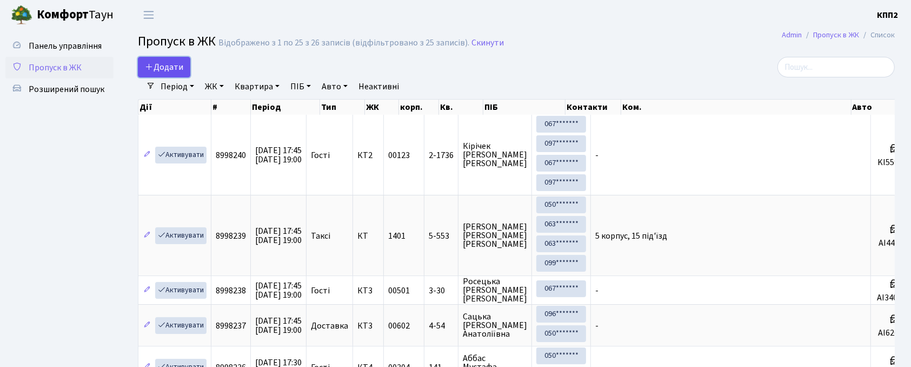
click at [152, 66] on icon at bounding box center [149, 66] width 9 height 9
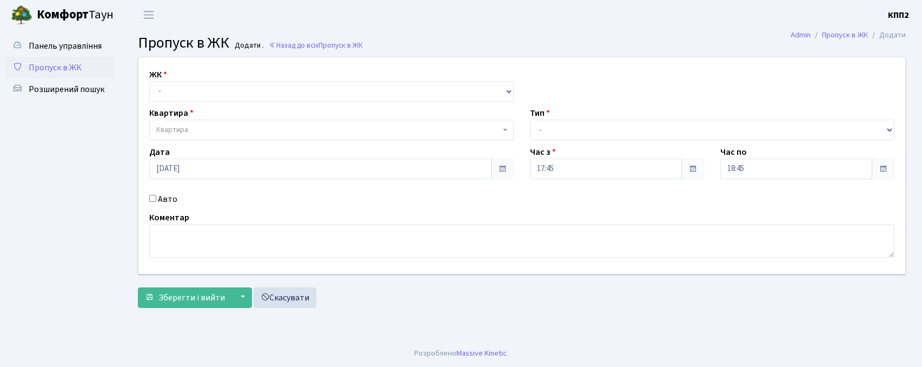
click at [210, 94] on select "- КТ, вул. Регенераторна, 4 КТ2, просп. [STREET_ADDRESS] [STREET_ADDRESS] [PERS…" at bounding box center [331, 91] width 364 height 21
select select "271"
click at [149, 81] on select "- КТ, вул. Регенераторна, 4 КТ2, просп. Соборності, 17 КТ3, вул. Березнева, 16 …" at bounding box center [331, 91] width 364 height 21
select select
click at [213, 135] on span "Квартира" at bounding box center [328, 129] width 344 height 11
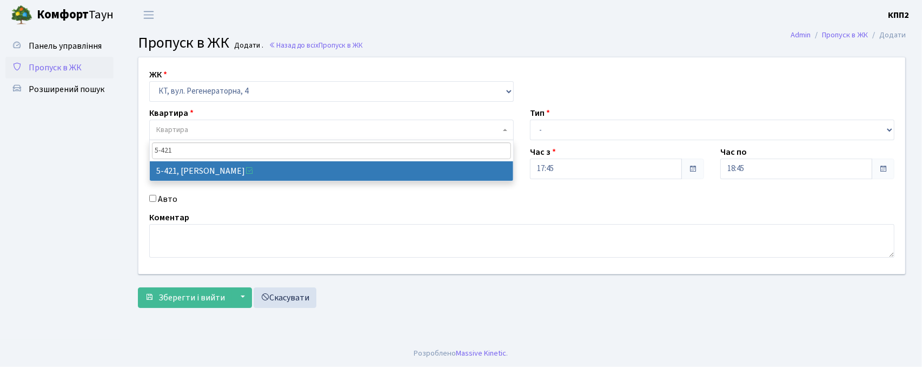
type input "5-421"
select select "2110"
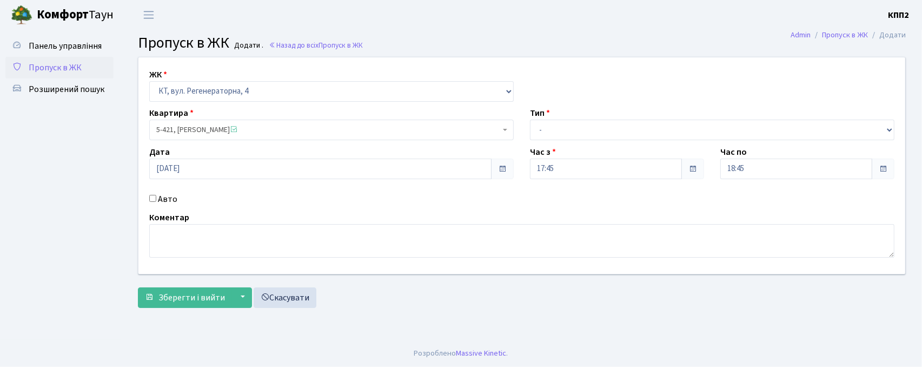
click at [169, 198] on label "Авто" at bounding box center [167, 199] width 19 height 13
click at [156, 198] on input "Авто" at bounding box center [152, 198] width 7 height 7
checkbox input "true"
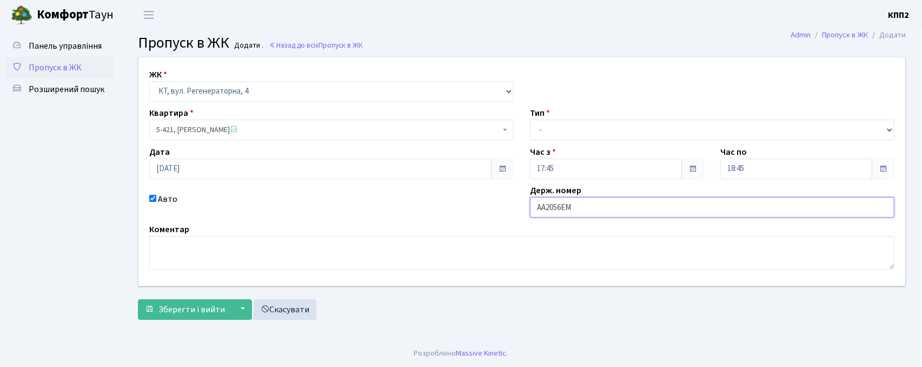
type input "АА2056ЕМ"
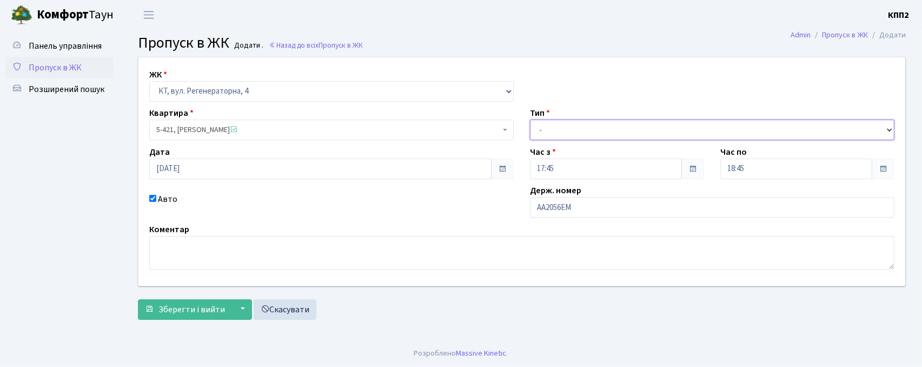
click at [581, 125] on select "- Доставка Таксі Гості Сервіс" at bounding box center [712, 130] width 364 height 21
select select "2"
click at [530, 120] on select "- Доставка Таксі Гості Сервіс" at bounding box center [712, 130] width 364 height 21
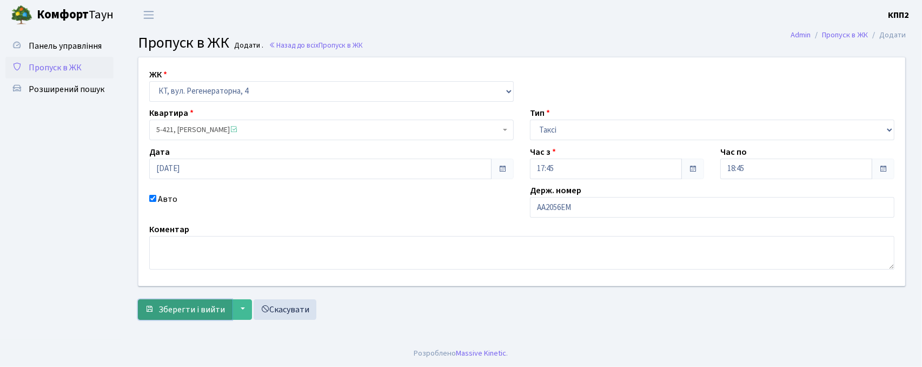
click at [169, 303] on span "Зберегти і вийти" at bounding box center [191, 309] width 67 height 12
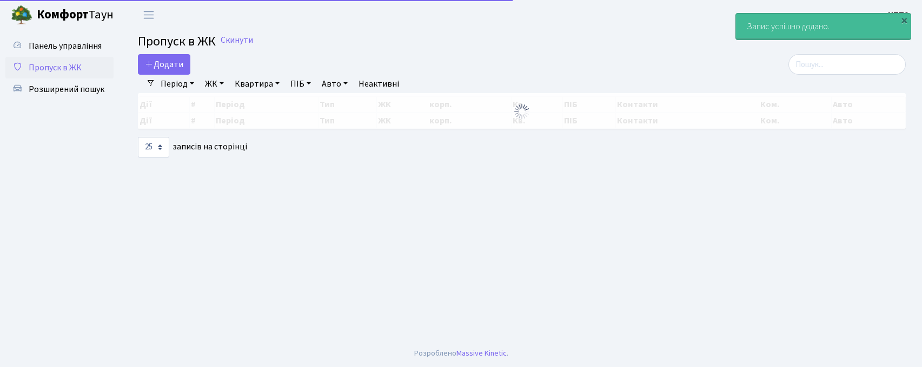
select select "25"
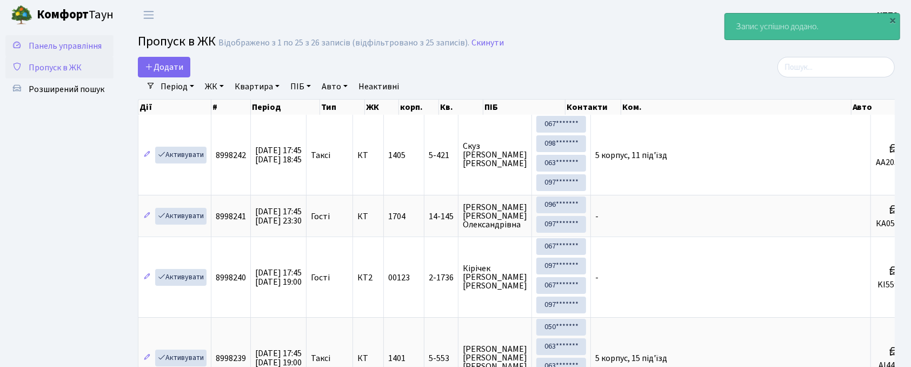
click at [72, 42] on span "Панель управління" at bounding box center [65, 46] width 73 height 12
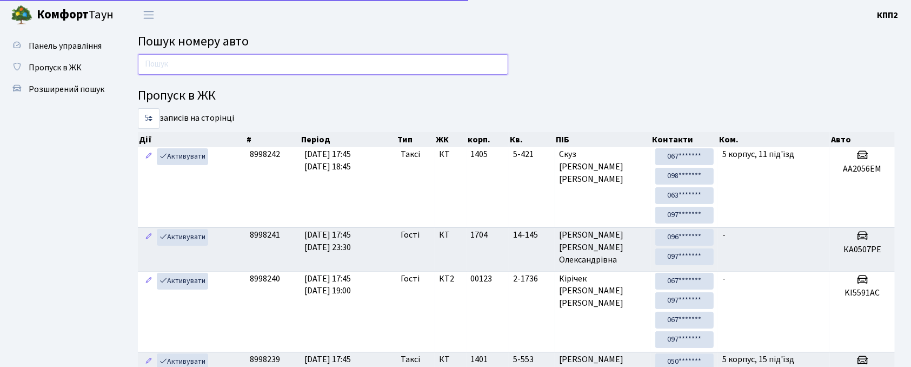
click at [252, 65] on input "text" at bounding box center [323, 64] width 370 height 21
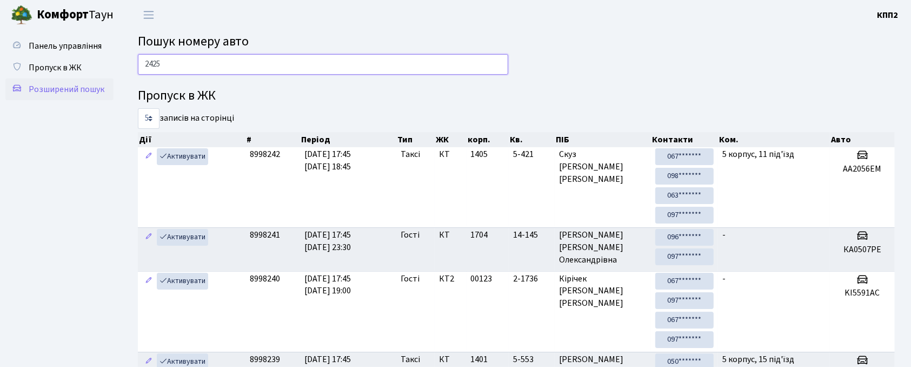
type input "2425"
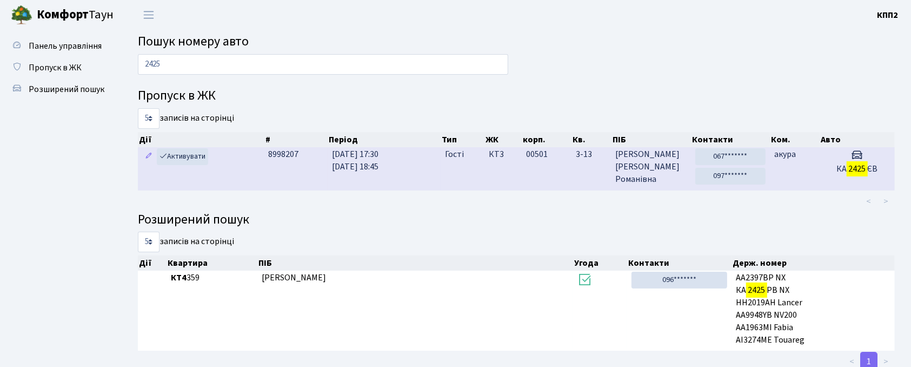
click at [517, 174] on td "КТ3" at bounding box center [503, 168] width 37 height 43
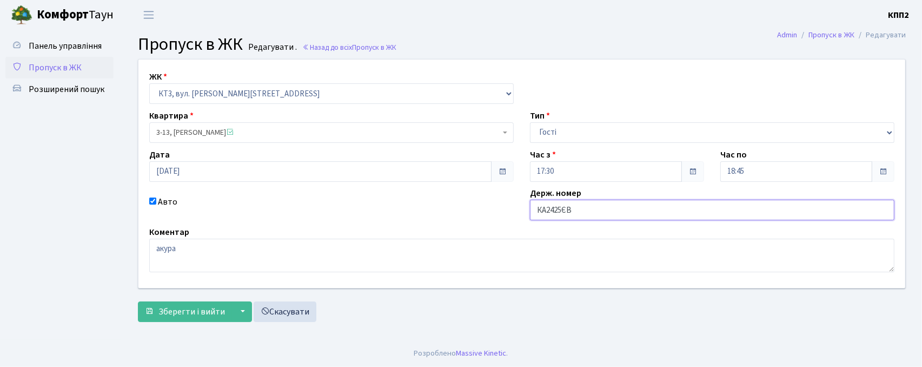
click at [567, 217] on input "КА2425ЄВ" at bounding box center [712, 210] width 364 height 21
type input "КА2425ЕВ"
click at [178, 317] on span "Зберегти і вийти" at bounding box center [191, 312] width 67 height 12
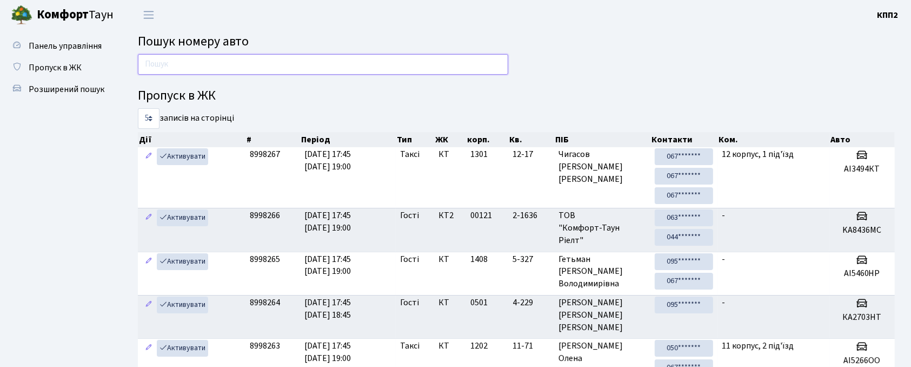
drag, startPoint x: 235, startPoint y: 64, endPoint x: 235, endPoint y: 70, distance: 5.9
click at [235, 64] on input "text" at bounding box center [323, 64] width 370 height 21
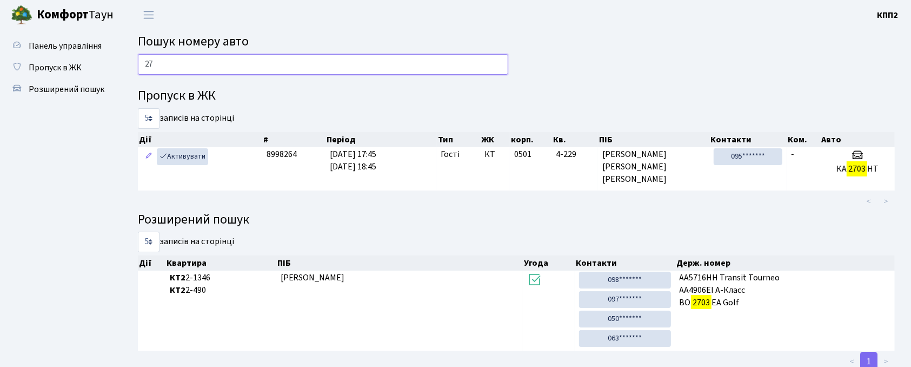
type input "2"
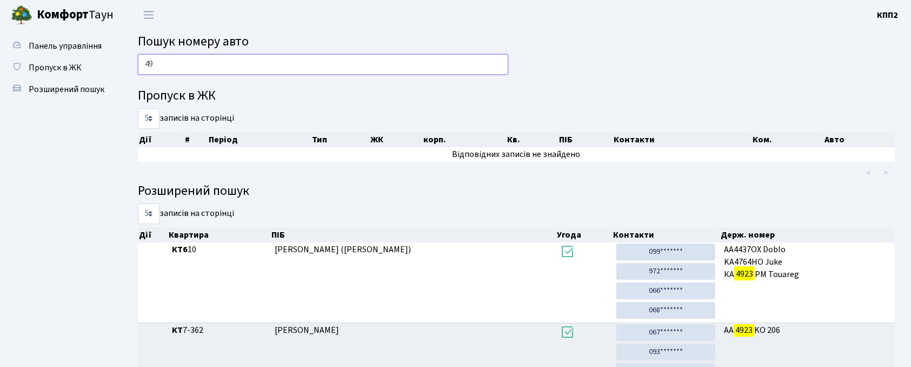
type input "4"
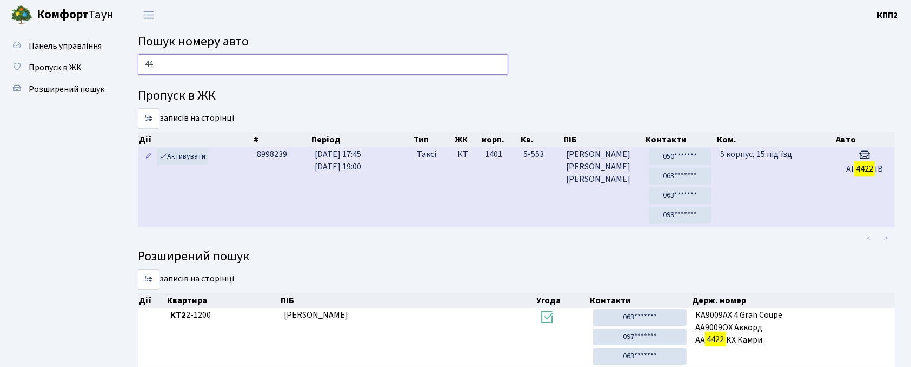
type input "4"
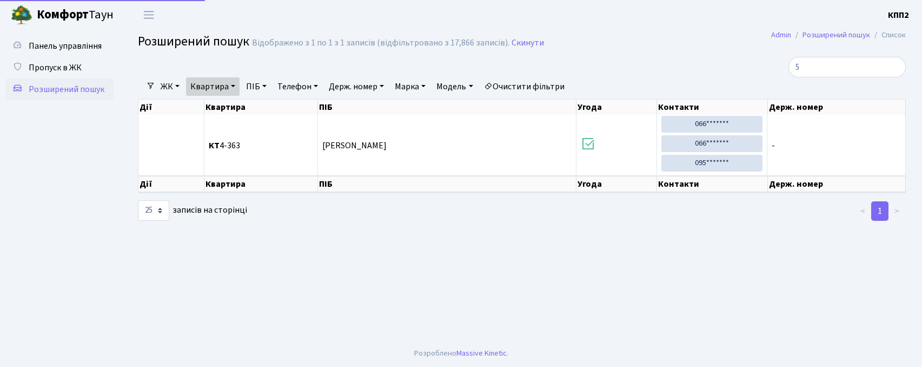
select select "25"
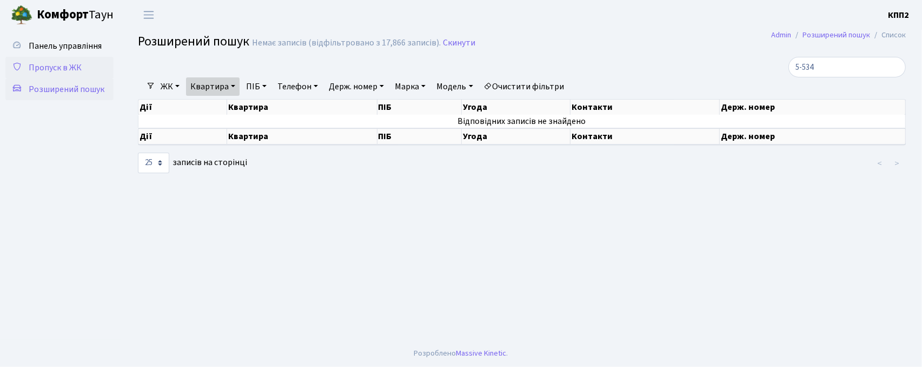
type input "5-534"
click at [44, 72] on span "Пропуск в ЖК" at bounding box center [55, 68] width 53 height 12
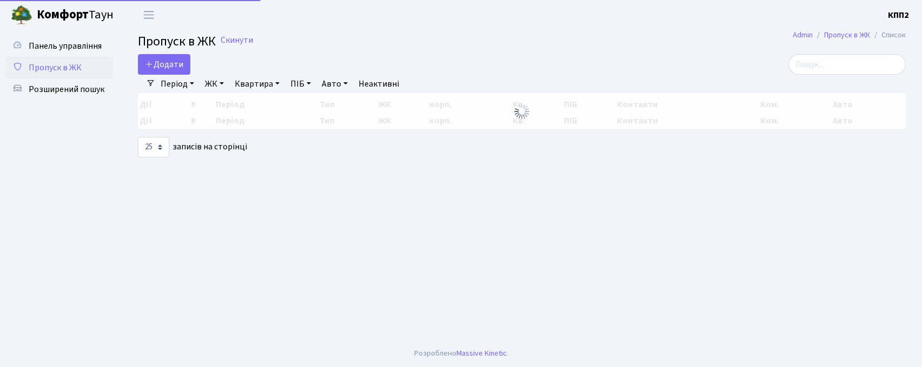
select select "25"
click at [878, 67] on input "search" at bounding box center [846, 64] width 117 height 21
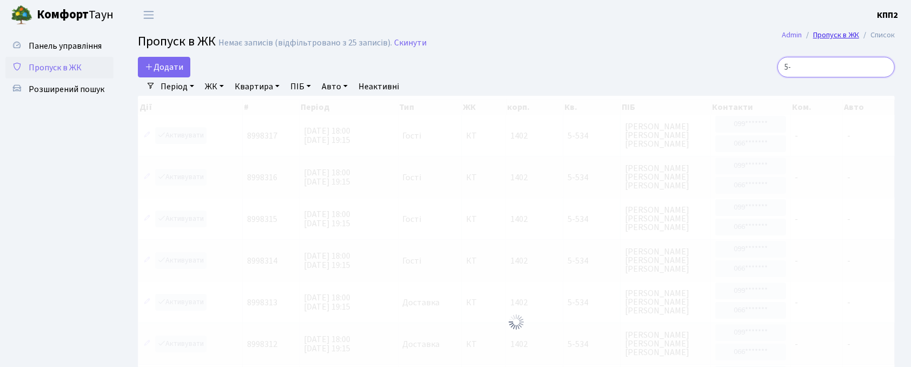
type input "5"
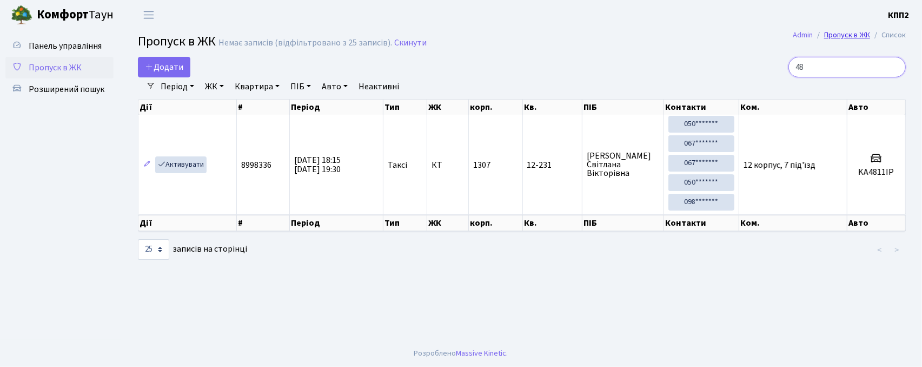
type input "4"
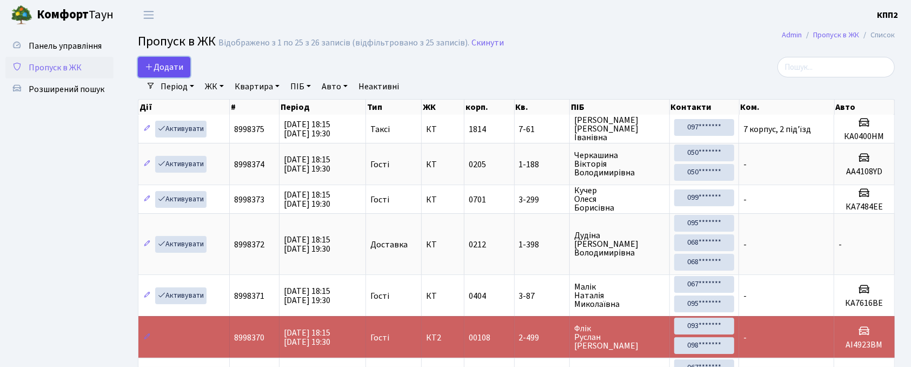
click at [155, 72] on span "Додати" at bounding box center [164, 67] width 38 height 12
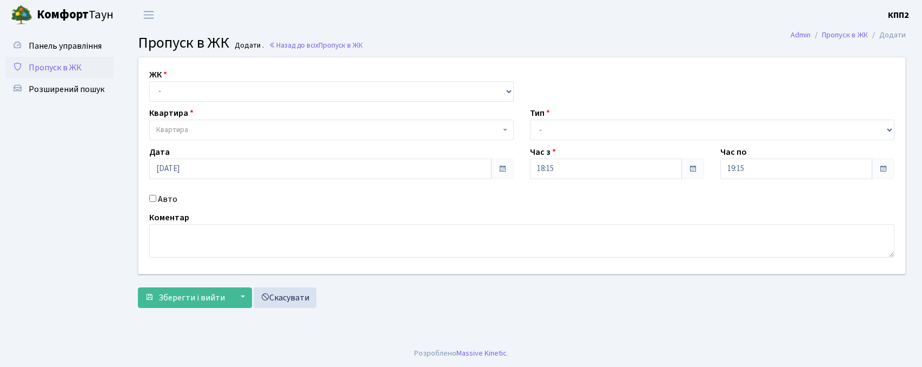
click at [158, 88] on select "- КТ, вул. Регенераторна, 4 КТ2, просп. Соборності, 17 КТ3, вул. Березнева, 16 …" at bounding box center [331, 91] width 364 height 21
select select "271"
click at [149, 81] on select "- КТ, вул. Регенераторна, 4 КТ2, просп. Соборності, 17 КТ3, вул. Березнева, 16 …" at bounding box center [331, 91] width 364 height 21
select select
click at [171, 136] on span "Квартира" at bounding box center [331, 130] width 364 height 21
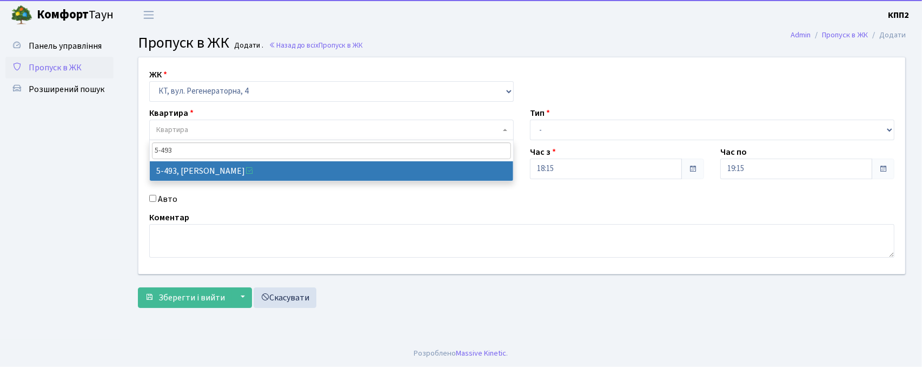
type input "5-493"
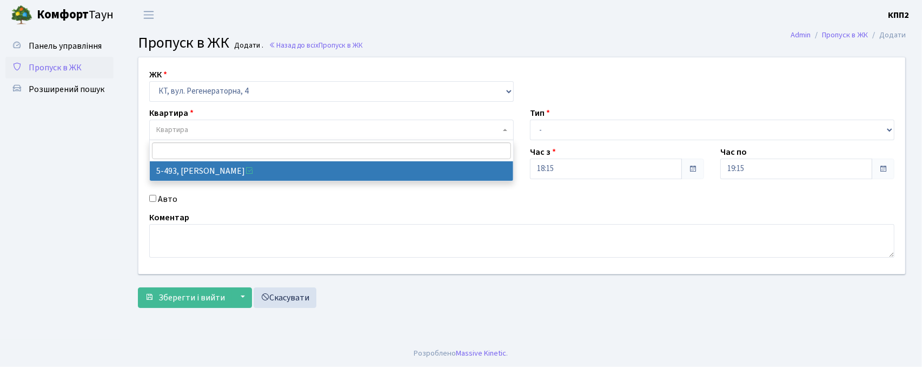
select select "2021"
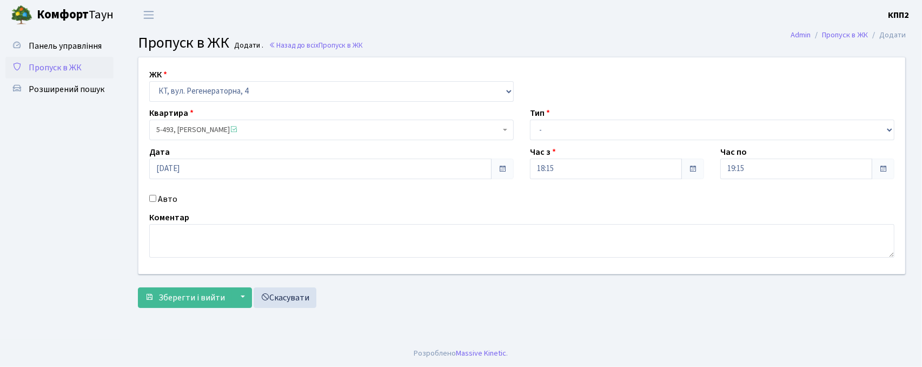
click at [153, 197] on input "Авто" at bounding box center [152, 198] width 7 height 7
checkbox input "true"
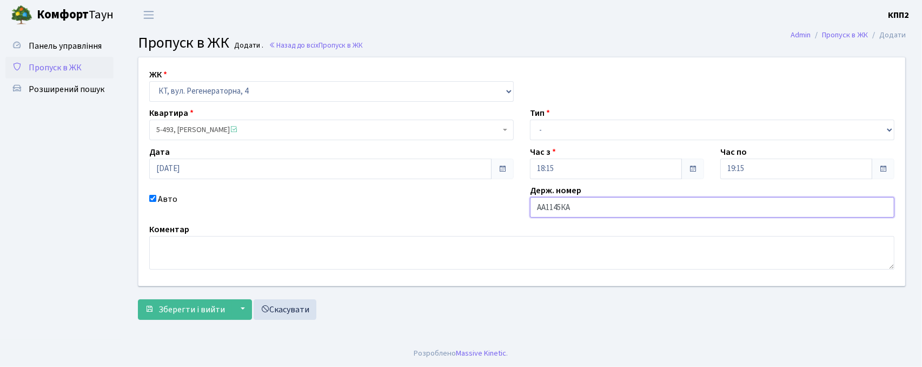
type input "АА1145КА"
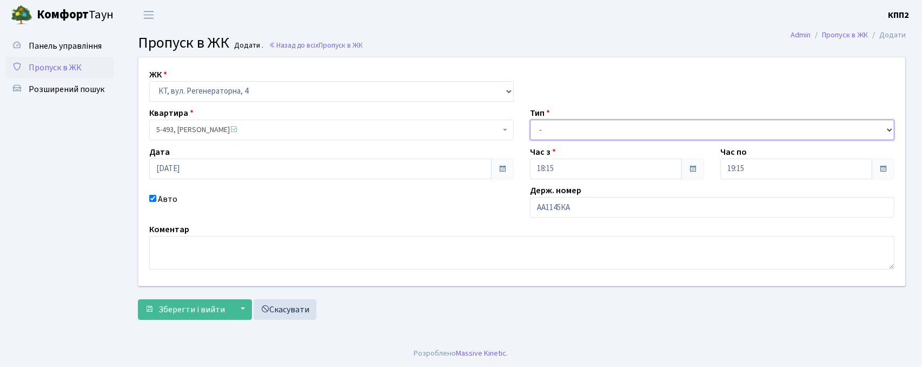
click at [561, 129] on select "- Доставка Таксі Гості Сервіс" at bounding box center [712, 130] width 364 height 21
select select "3"
click at [530, 120] on select "- Доставка Таксі Гості Сервіс" at bounding box center [712, 130] width 364 height 21
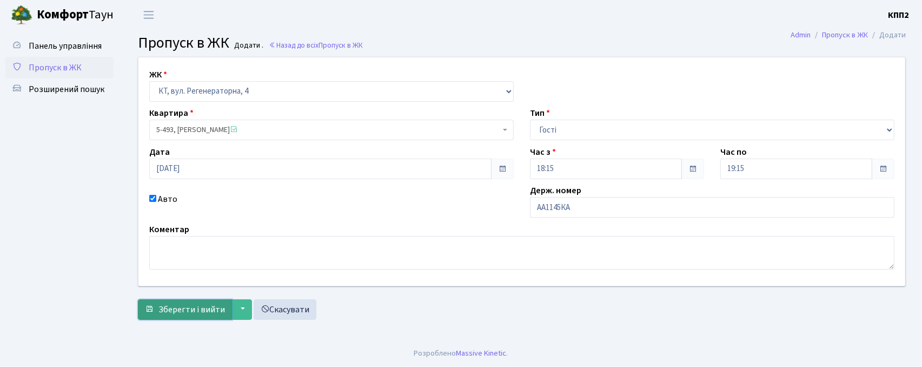
click at [209, 303] on span "Зберегти і вийти" at bounding box center [191, 309] width 67 height 12
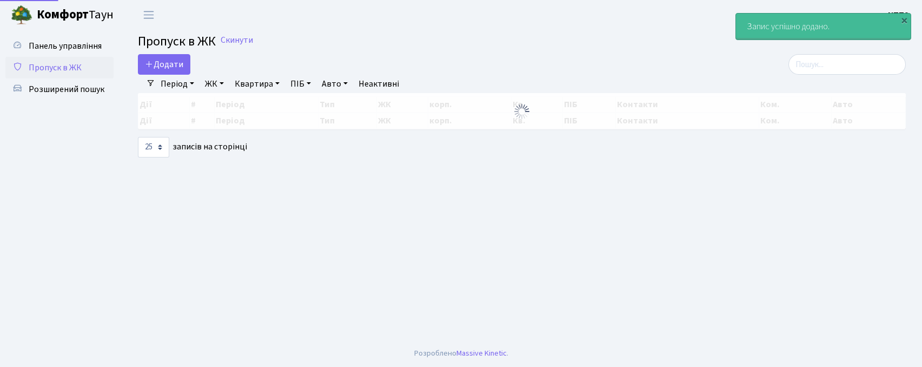
select select "25"
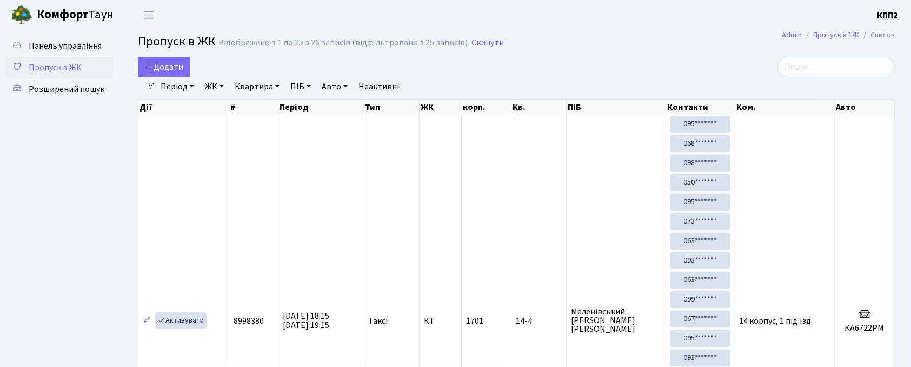
drag, startPoint x: 792, startPoint y: 78, endPoint x: 801, endPoint y: 68, distance: 13.8
click at [801, 68] on input "search" at bounding box center [836, 67] width 117 height 21
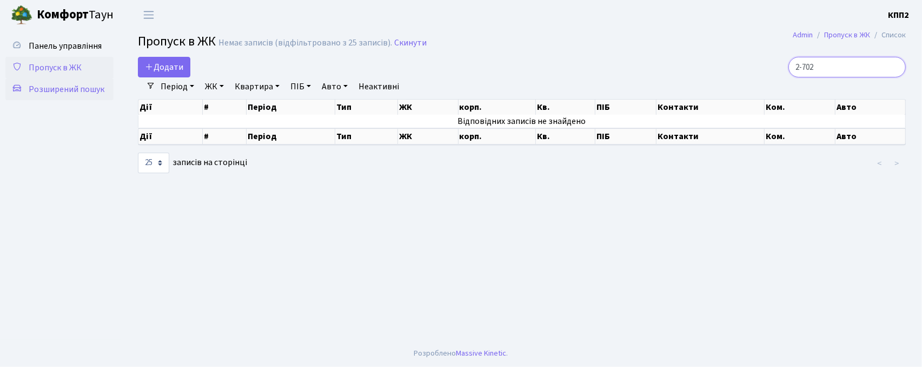
type input "2-702"
click at [59, 91] on span "Розширений пошук" at bounding box center [67, 89] width 76 height 12
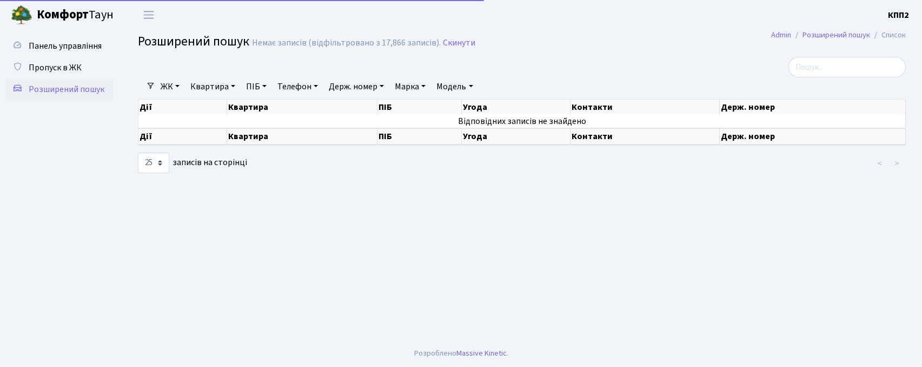
select select "25"
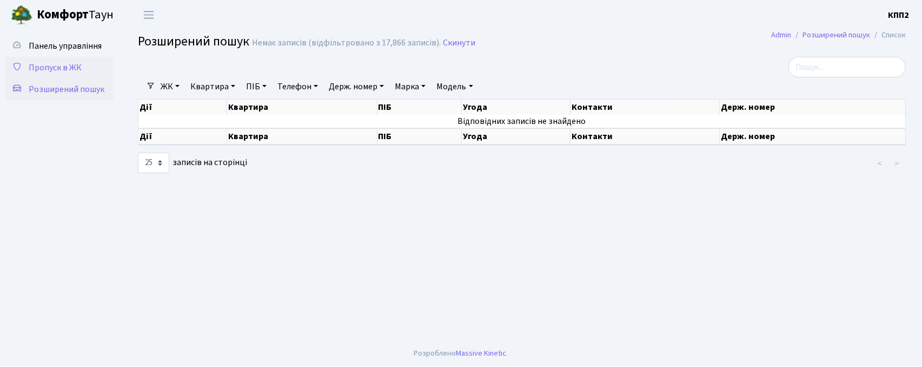
click at [31, 66] on span "Пропуск в ЖК" at bounding box center [55, 68] width 53 height 12
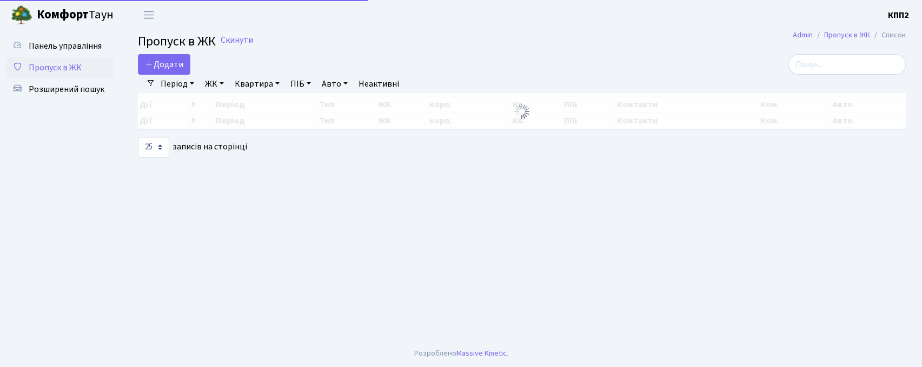
select select "25"
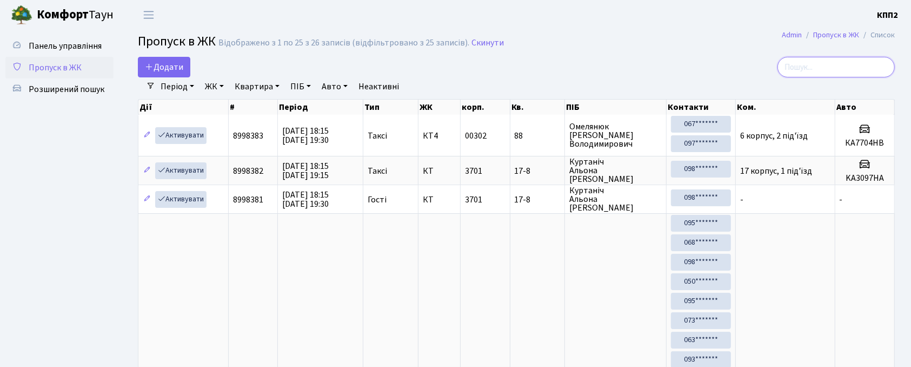
click at [829, 68] on input "search" at bounding box center [836, 67] width 117 height 21
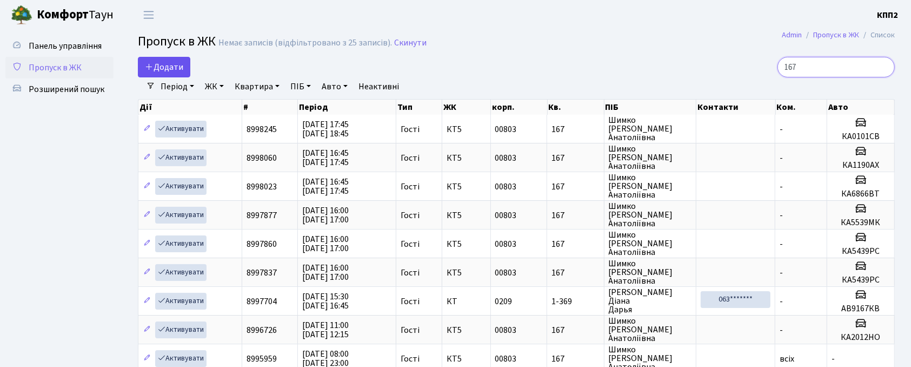
type input "167"
click at [158, 58] on link "Додати" at bounding box center [164, 67] width 52 height 21
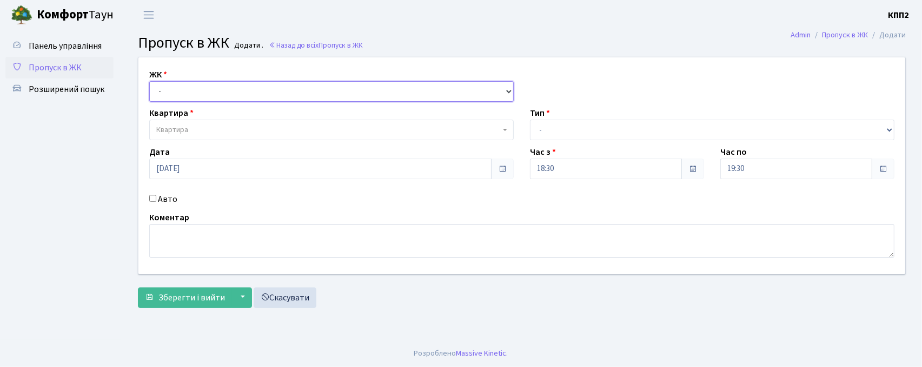
click at [168, 97] on select "- КТ, вул. Регенераторна, 4 КТ2, просп. [STREET_ADDRESS] [STREET_ADDRESS] [PERS…" at bounding box center [331, 91] width 364 height 21
select select "271"
click at [149, 81] on select "- КТ, вул. Регенераторна, 4 КТ2, просп. [STREET_ADDRESS] [STREET_ADDRESS] [PERS…" at bounding box center [331, 91] width 364 height 21
select select
click at [176, 131] on span "Квартира" at bounding box center [172, 129] width 32 height 11
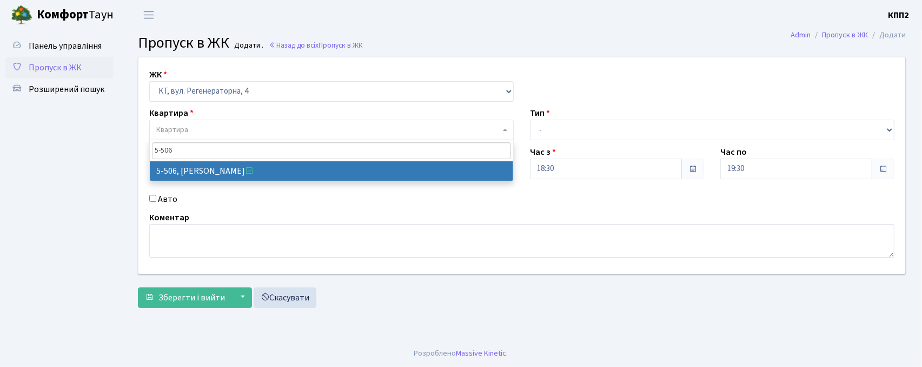
type input "5-506"
select select "2034"
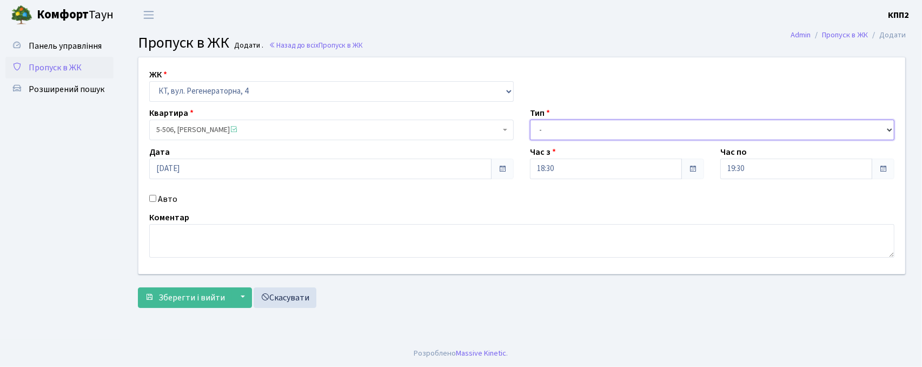
click at [567, 127] on select "- Доставка Таксі Гості Сервіс" at bounding box center [712, 130] width 364 height 21
select select "3"
click at [530, 120] on select "- Доставка Таксі Гості Сервіс" at bounding box center [712, 130] width 364 height 21
drag, startPoint x: 154, startPoint y: 202, endPoint x: 160, endPoint y: 204, distance: 6.8
click at [154, 202] on div "Авто" at bounding box center [331, 199] width 381 height 13
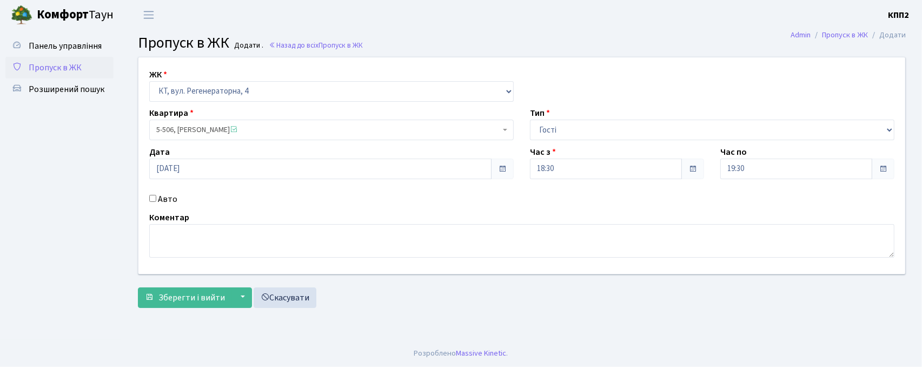
click at [150, 197] on input "Авто" at bounding box center [152, 198] width 7 height 7
checkbox input "true"
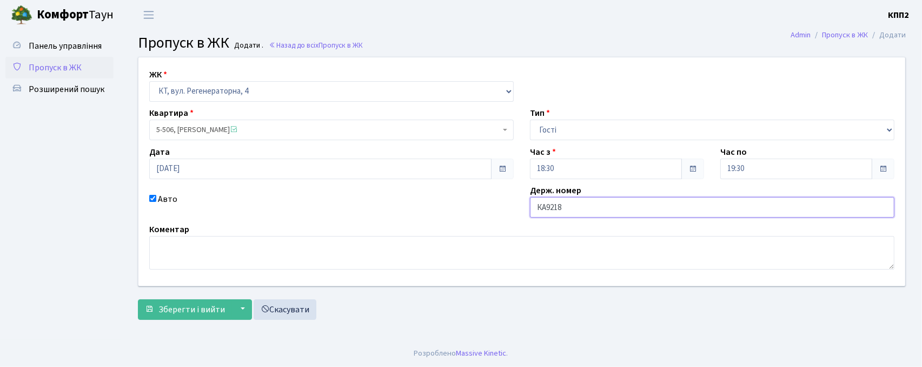
type input "КА9218НН"
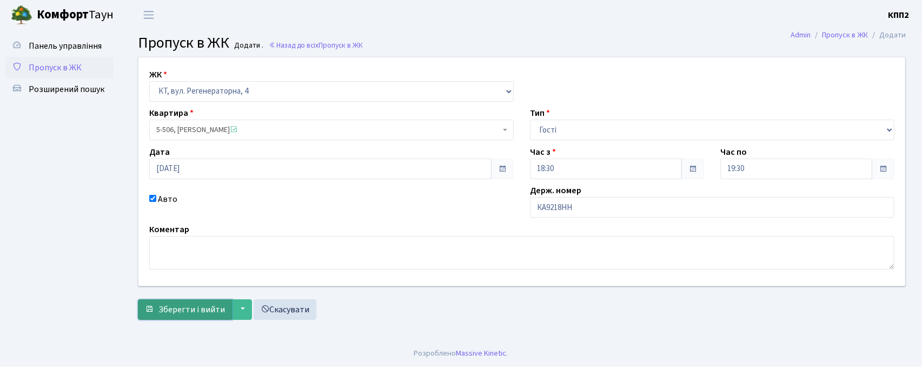
click at [167, 303] on span "Зберегти і вийти" at bounding box center [191, 309] width 67 height 12
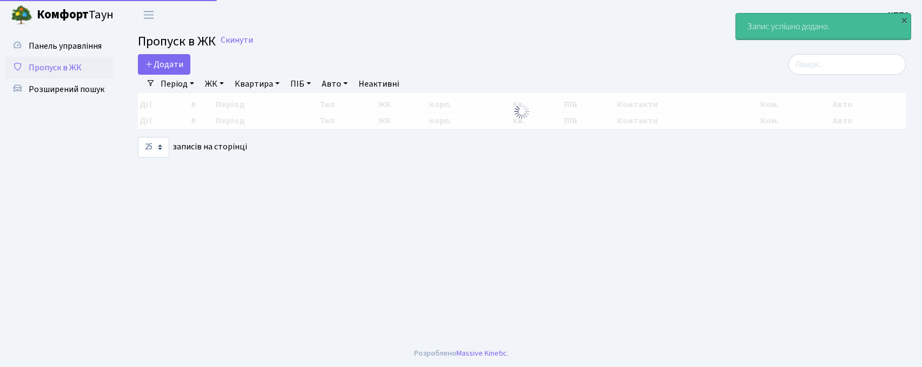
select select "25"
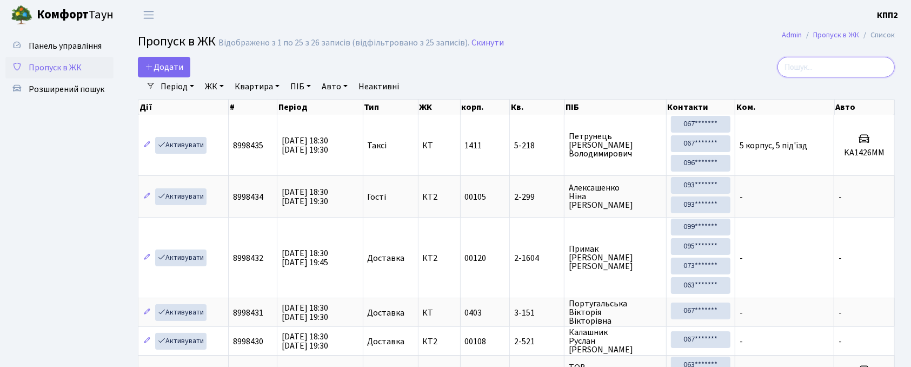
click at [838, 65] on input "search" at bounding box center [836, 67] width 117 height 21
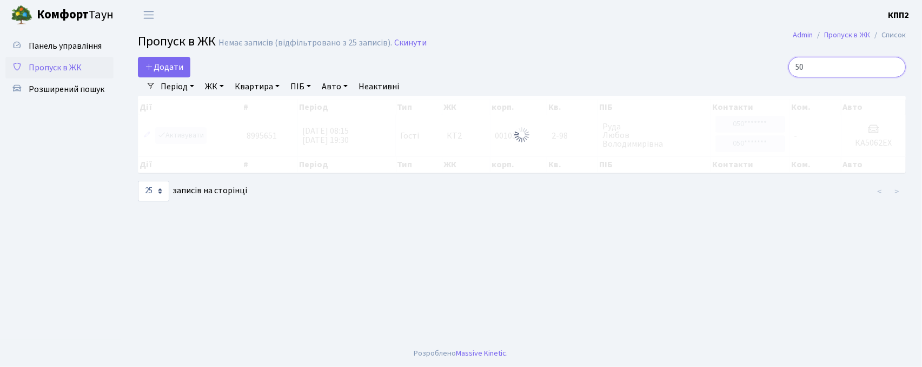
type input "5"
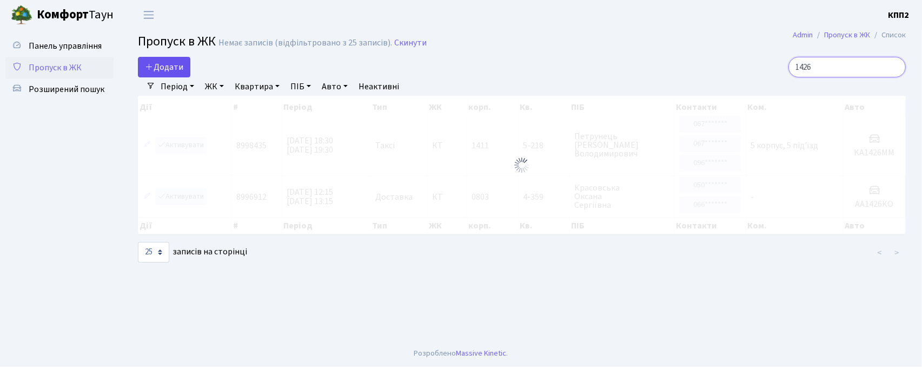
type input "1426"
click at [185, 68] on link "Додати" at bounding box center [164, 67] width 52 height 21
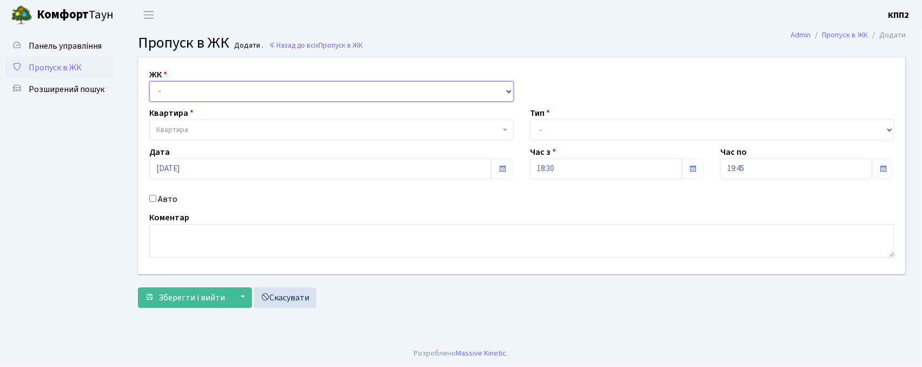
drag, startPoint x: 182, startPoint y: 88, endPoint x: 182, endPoint y: 94, distance: 5.9
click at [182, 88] on select "- КТ, вул. Регенераторна, 4 КТ2, просп. [STREET_ADDRESS] [STREET_ADDRESS] [PERS…" at bounding box center [331, 91] width 364 height 21
select select "271"
click at [149, 81] on select "- КТ, вул. Регенераторна, 4 КТ2, просп. [STREET_ADDRESS] [STREET_ADDRESS] [PERS…" at bounding box center [331, 91] width 364 height 21
select select
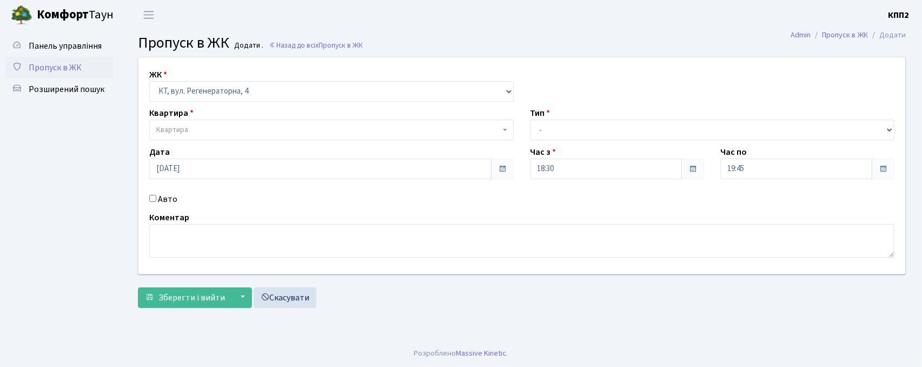
click at [195, 133] on span "Квартира" at bounding box center [328, 129] width 344 height 11
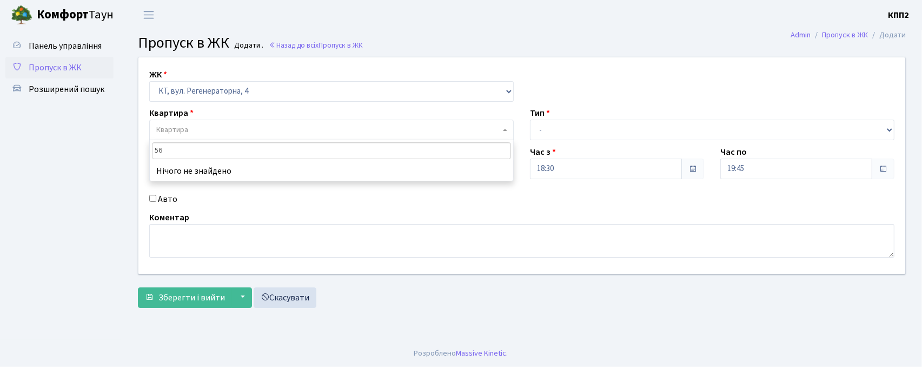
type input "5"
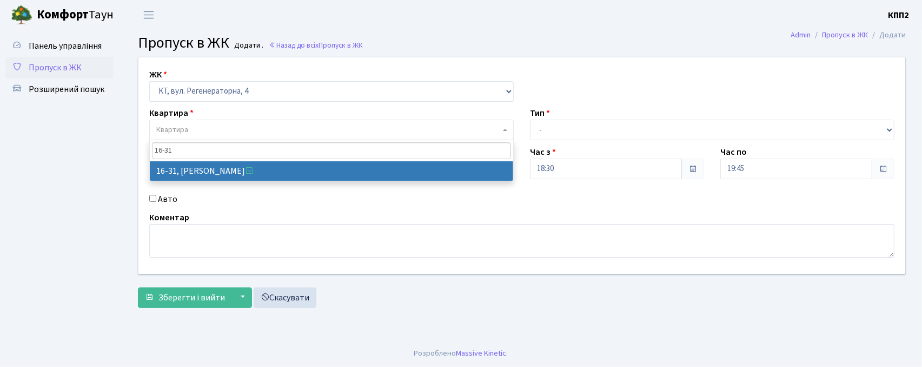
type input "16-31"
select select "8592"
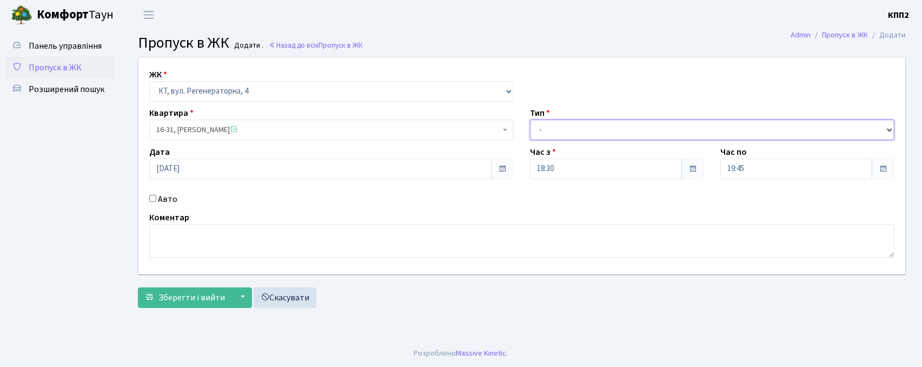
drag, startPoint x: 640, startPoint y: 127, endPoint x: 640, endPoint y: 134, distance: 7.6
click at [640, 127] on select "- Доставка Таксі Гості Сервіс" at bounding box center [712, 130] width 364 height 21
select select "3"
click at [530, 120] on select "- Доставка Таксі Гості Сервіс" at bounding box center [712, 130] width 364 height 21
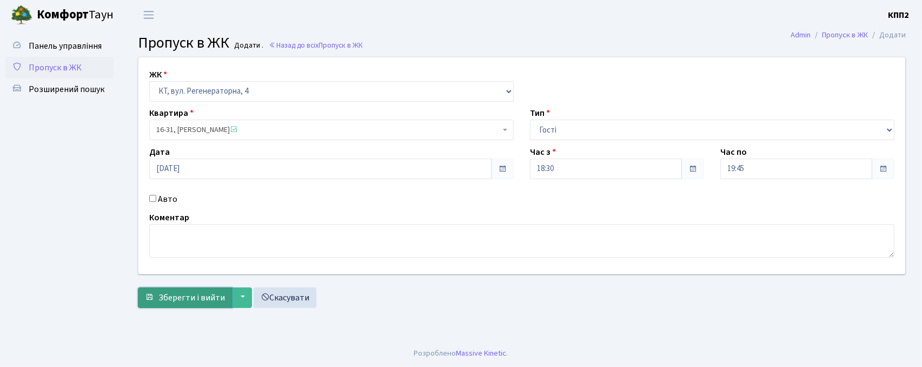
click at [199, 295] on span "Зберегти і вийти" at bounding box center [191, 297] width 67 height 12
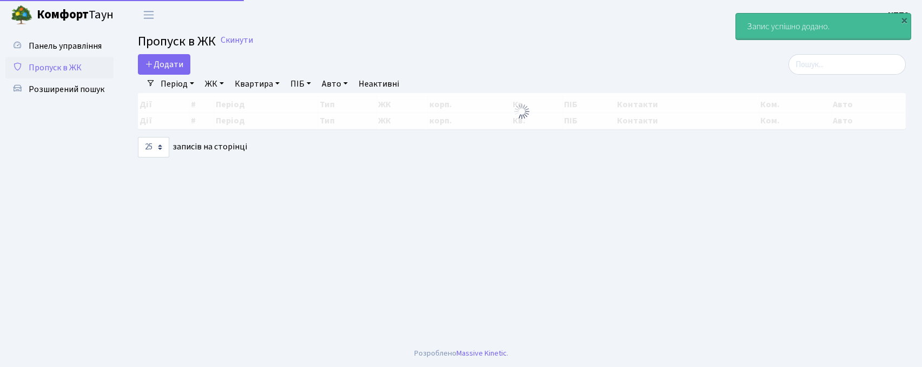
select select "25"
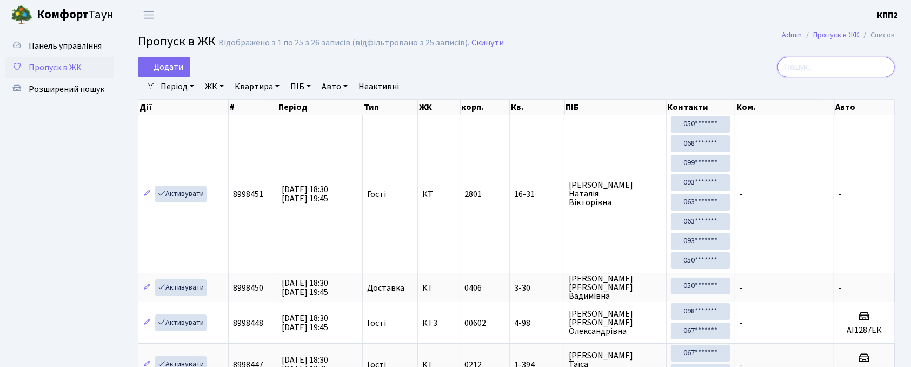
click at [800, 63] on input "search" at bounding box center [836, 67] width 117 height 21
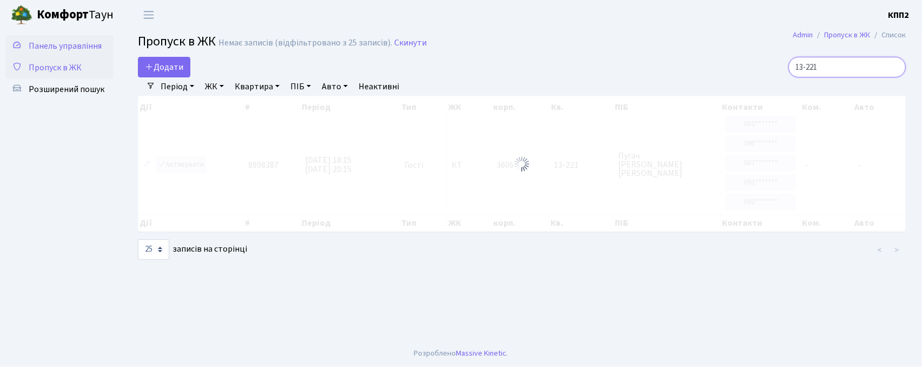
type input "13-221"
click at [62, 51] on span "Панель управління" at bounding box center [65, 46] width 73 height 12
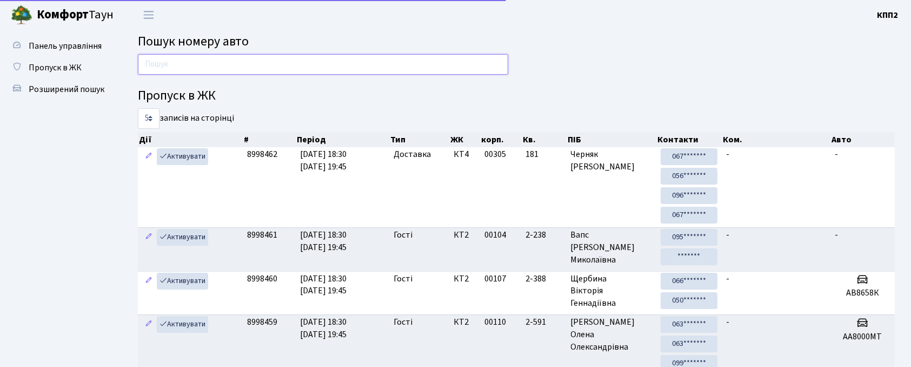
drag, startPoint x: 0, startPoint y: 0, endPoint x: 184, endPoint y: 64, distance: 195.1
click at [184, 64] on input "text" at bounding box center [323, 64] width 370 height 21
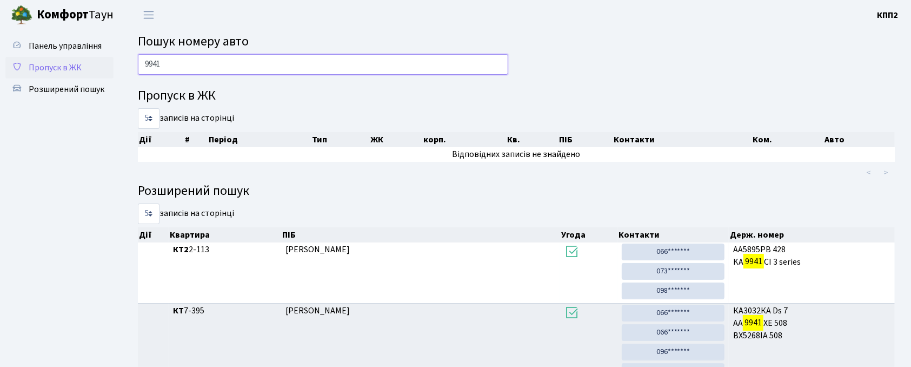
type input "9941"
click at [77, 64] on span "Пропуск в ЖК" at bounding box center [55, 68] width 53 height 12
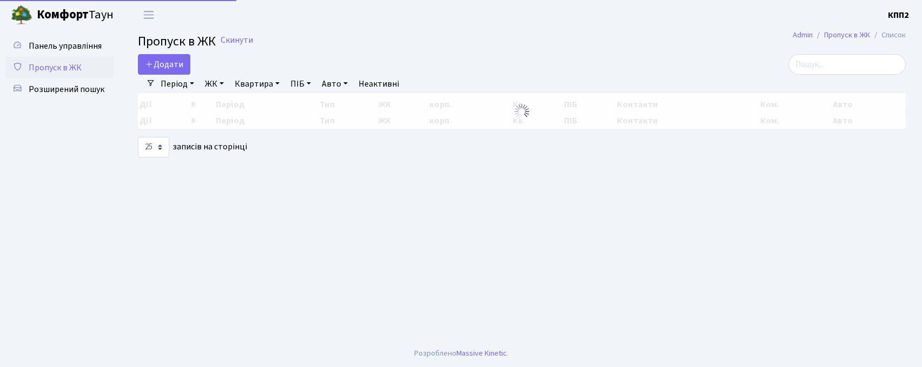
select select "25"
click at [154, 61] on span "Додати" at bounding box center [164, 64] width 38 height 12
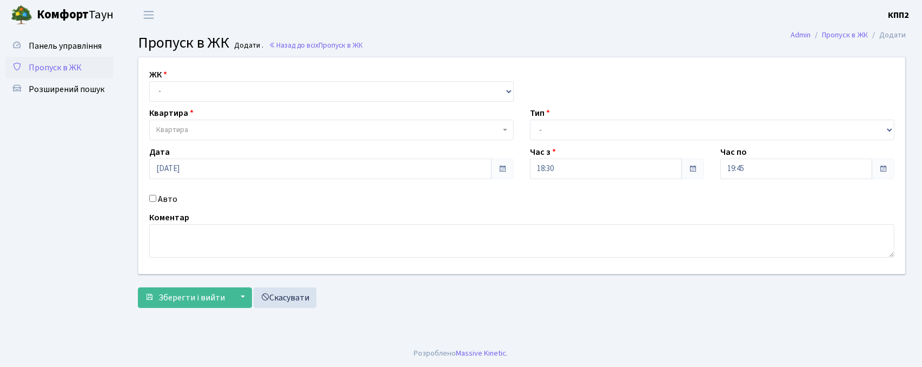
click at [165, 98] on select "- КТ, вул. Регенераторна, 4 КТ2, просп. [STREET_ADDRESS] [STREET_ADDRESS] [PERS…" at bounding box center [331, 91] width 364 height 21
select select "271"
click at [149, 81] on select "- КТ, вул. Регенераторна, 4 КТ2, просп. [STREET_ADDRESS] [STREET_ADDRESS] [PERS…" at bounding box center [331, 91] width 364 height 21
select select
click at [201, 131] on span "Квартира" at bounding box center [328, 129] width 344 height 11
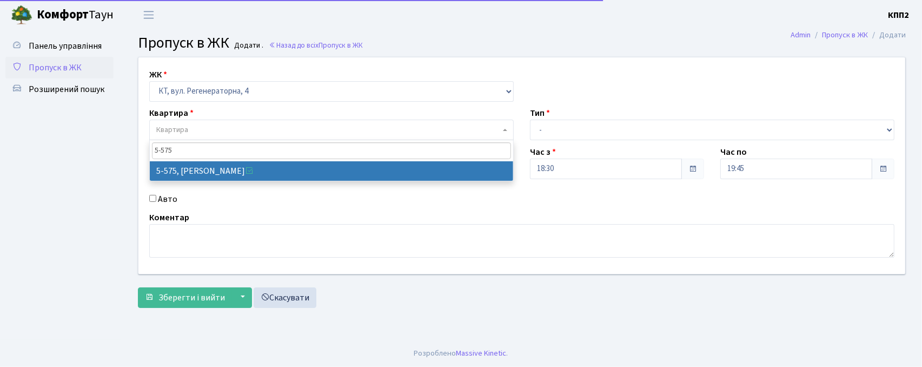
type input "5-575"
select select "1969"
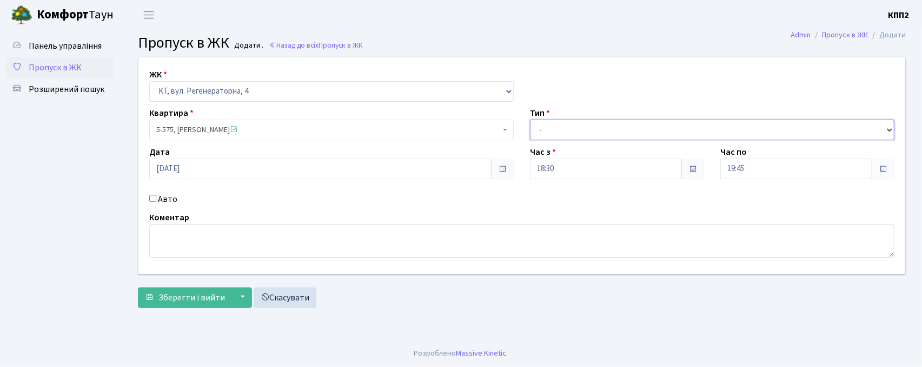
click at [647, 132] on select "- Доставка Таксі Гості Сервіс" at bounding box center [712, 130] width 364 height 21
select select "1"
click at [530, 120] on select "- Доставка Таксі Гості Сервіс" at bounding box center [712, 130] width 364 height 21
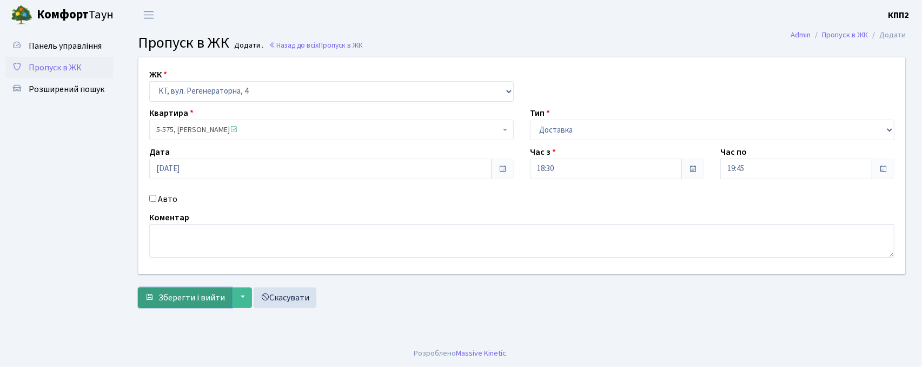
click at [178, 297] on span "Зберегти і вийти" at bounding box center [191, 297] width 67 height 12
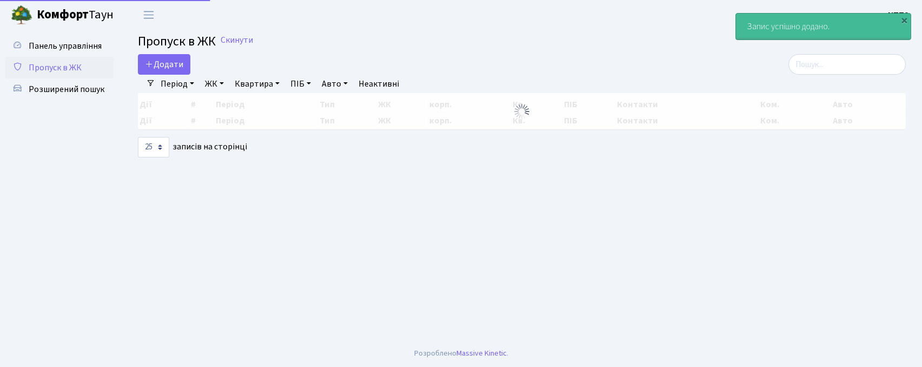
select select "25"
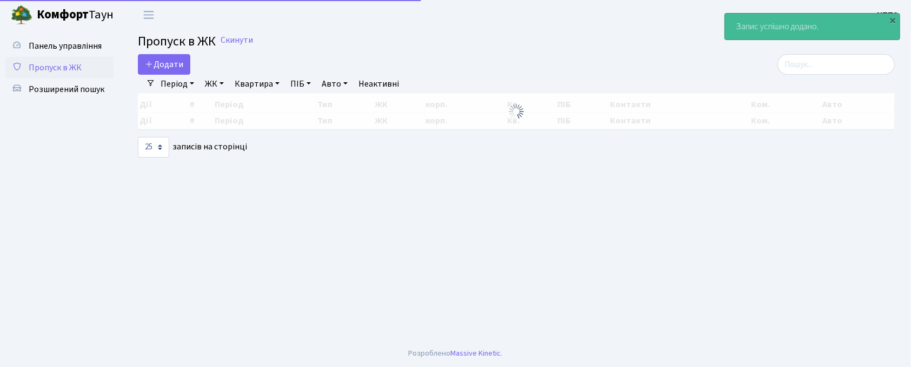
click at [152, 50] on h2 "Пропуск в ЖК Скинути" at bounding box center [516, 42] width 757 height 16
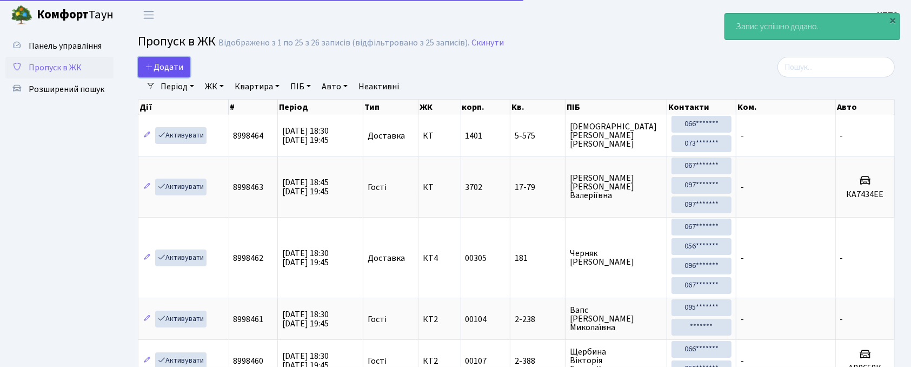
click at [158, 61] on link "Додати" at bounding box center [164, 67] width 52 height 21
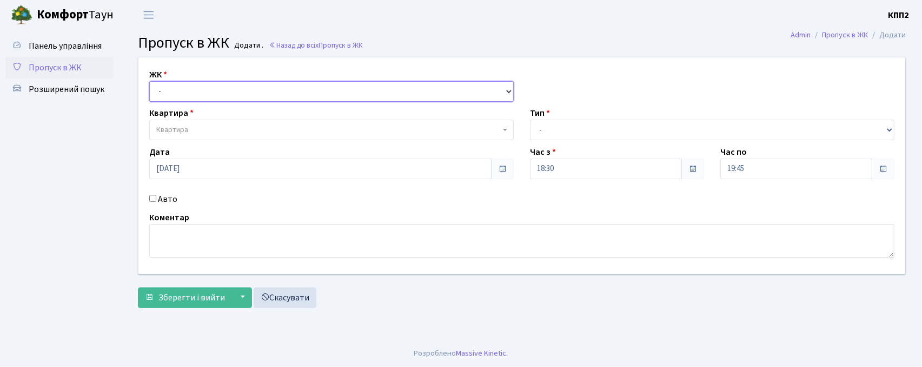
drag, startPoint x: 0, startPoint y: 0, endPoint x: 169, endPoint y: 100, distance: 196.2
click at [169, 100] on select "- КТ, вул. Регенераторна, 4 КТ2, просп. [STREET_ADDRESS] [STREET_ADDRESS] [PERS…" at bounding box center [331, 91] width 364 height 21
select select "271"
click at [149, 81] on select "- КТ, вул. Регенераторна, 4 КТ2, просп. [STREET_ADDRESS] [STREET_ADDRESS] [PERS…" at bounding box center [331, 91] width 364 height 21
select select
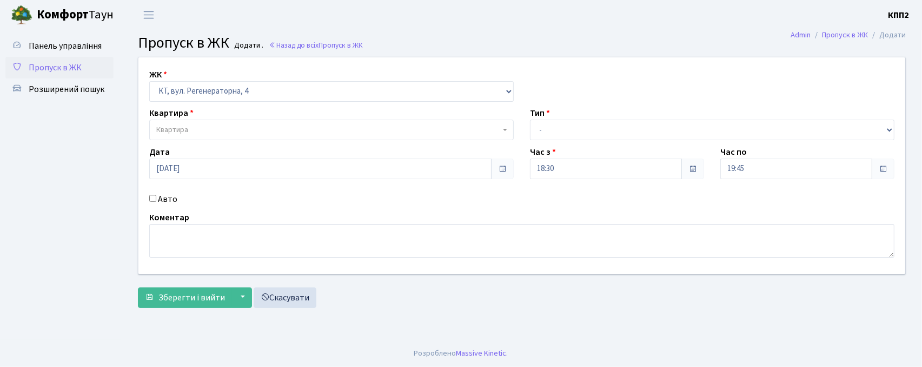
click at [187, 132] on span "Квартира" at bounding box center [172, 129] width 32 height 11
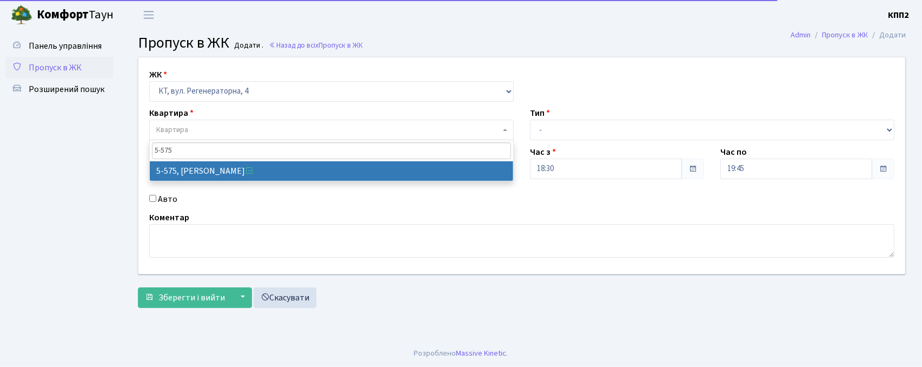
type input "5-575"
select select "1969"
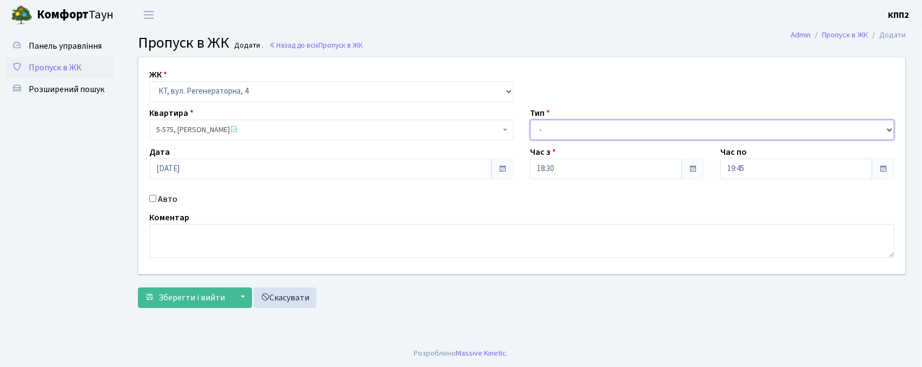
drag, startPoint x: 559, startPoint y: 131, endPoint x: 561, endPoint y: 138, distance: 7.9
click at [559, 131] on select "- Доставка Таксі Гості Сервіс" at bounding box center [712, 130] width 364 height 21
select select "1"
click at [530, 120] on select "- Доставка Таксі Гості Сервіс" at bounding box center [712, 130] width 364 height 21
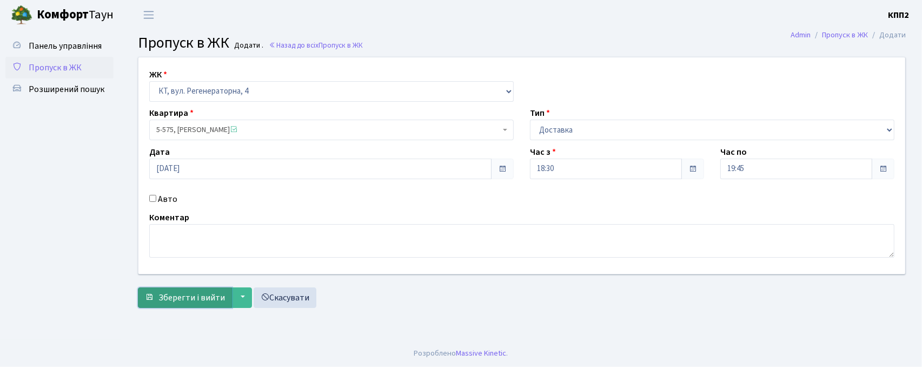
drag, startPoint x: 184, startPoint y: 294, endPoint x: 222, endPoint y: 280, distance: 40.4
click at [184, 294] on span "Зберегти і вийти" at bounding box center [191, 297] width 67 height 12
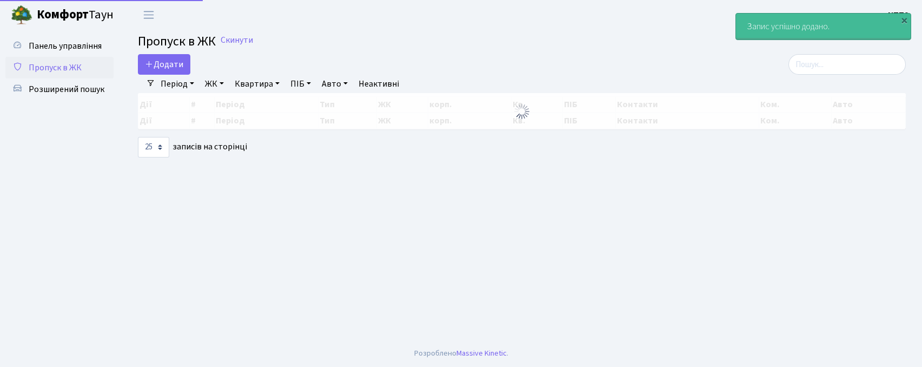
select select "25"
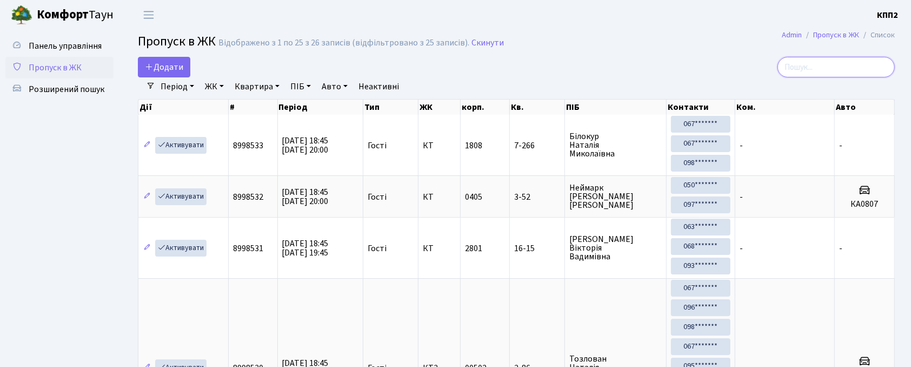
click at [825, 61] on input "search" at bounding box center [836, 67] width 117 height 21
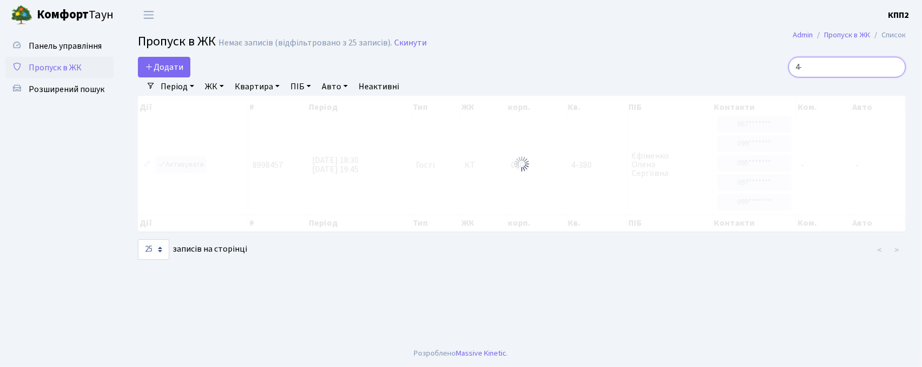
type input "4"
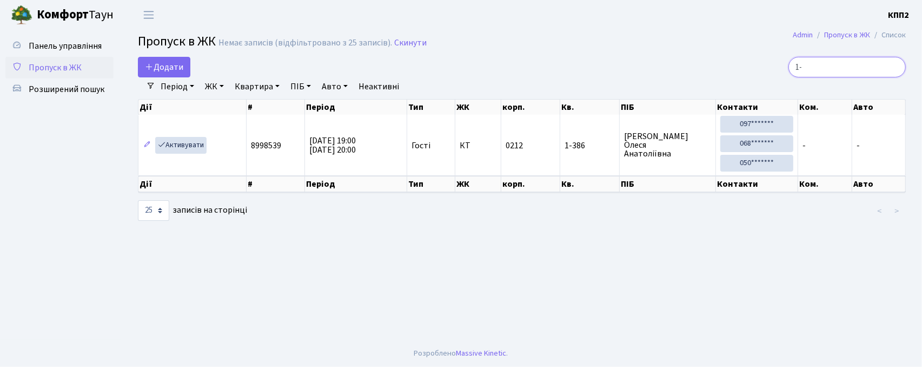
type input "1"
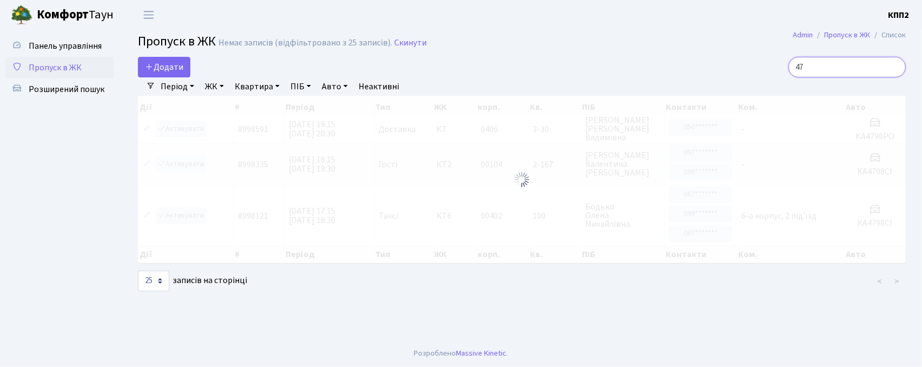
type input "4"
